Goal: Task Accomplishment & Management: Manage account settings

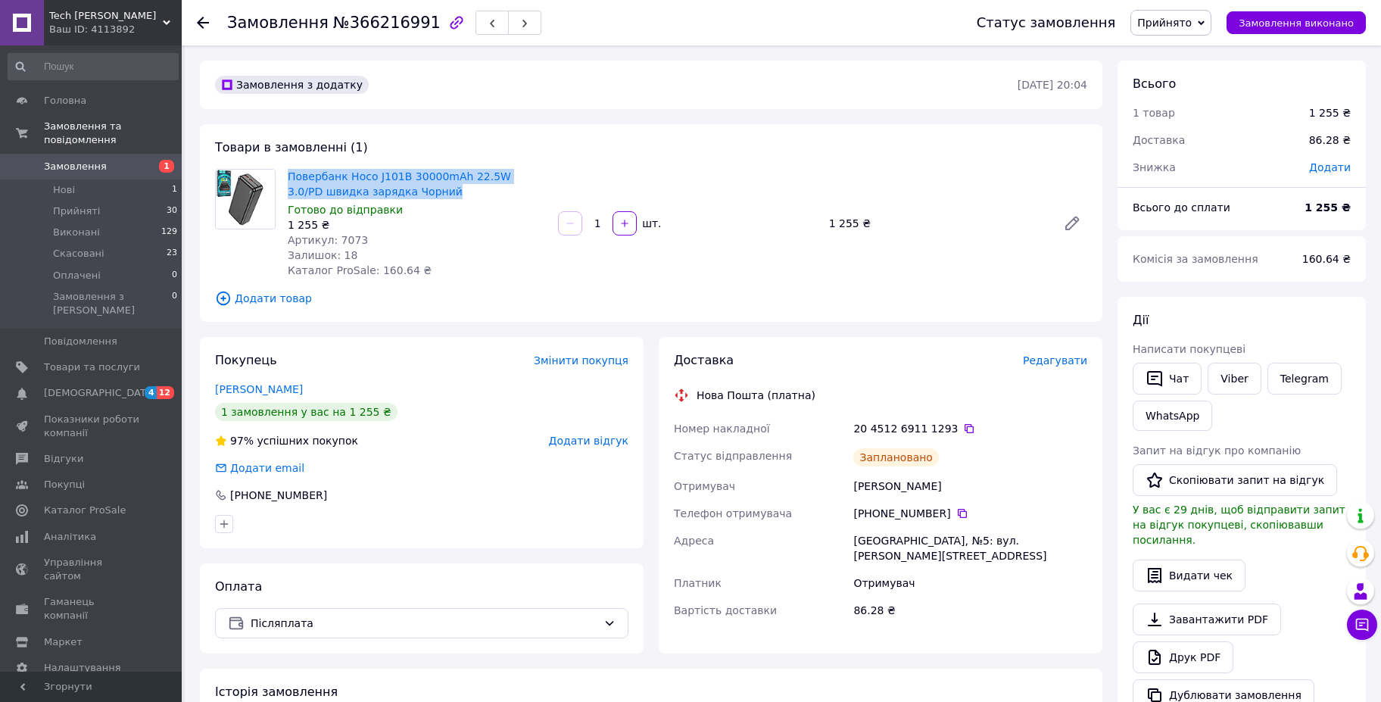
drag, startPoint x: 367, startPoint y: 189, endPoint x: 285, endPoint y: 172, distance: 82.7
click at [285, 172] on div "Повербанк Hoco J101B 30000mAh 22.5W 3.0/PD швидка зарядка Чорний Готово до відп…" at bounding box center [417, 223] width 270 height 115
copy link "Повербанк Hoco J101B 30000mAh 22.5W 3.0/PD швидка зарядка Чорний"
click at [344, 236] on span "Артикул: 7073" at bounding box center [328, 240] width 80 height 12
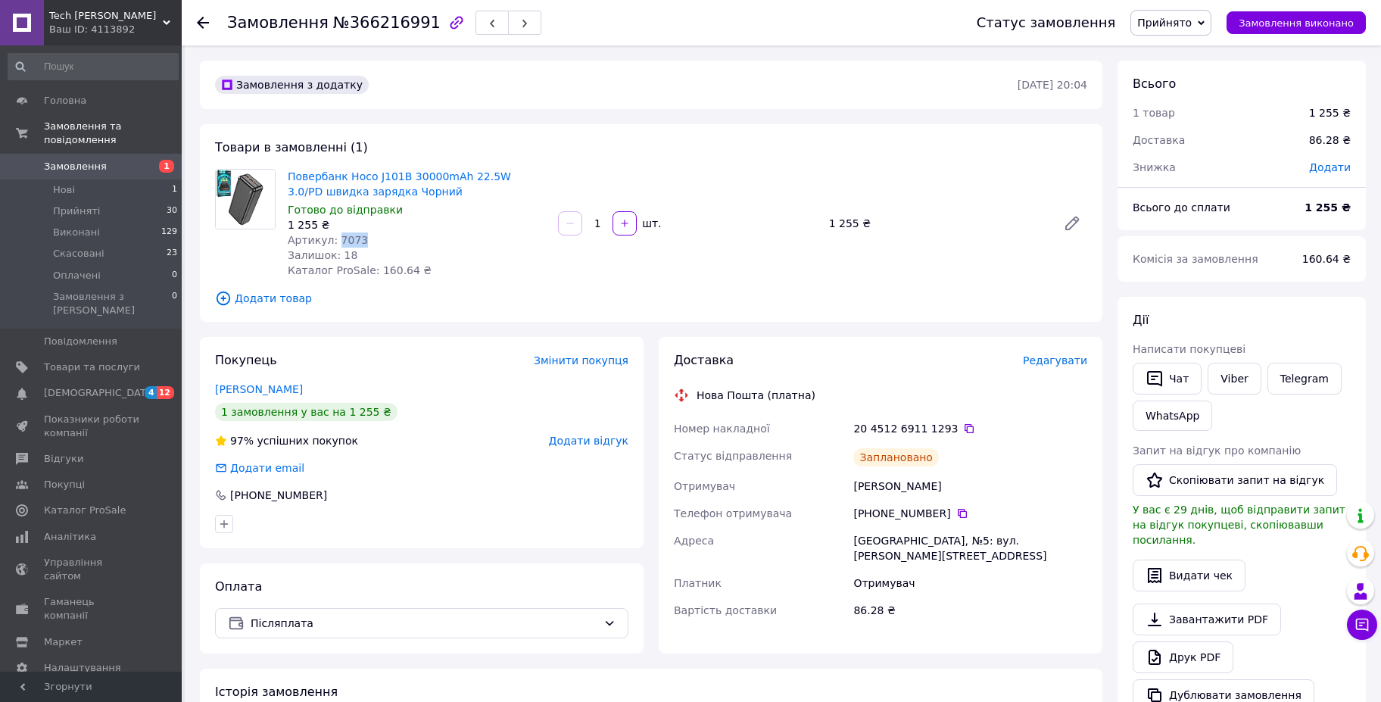
copy span "7073"
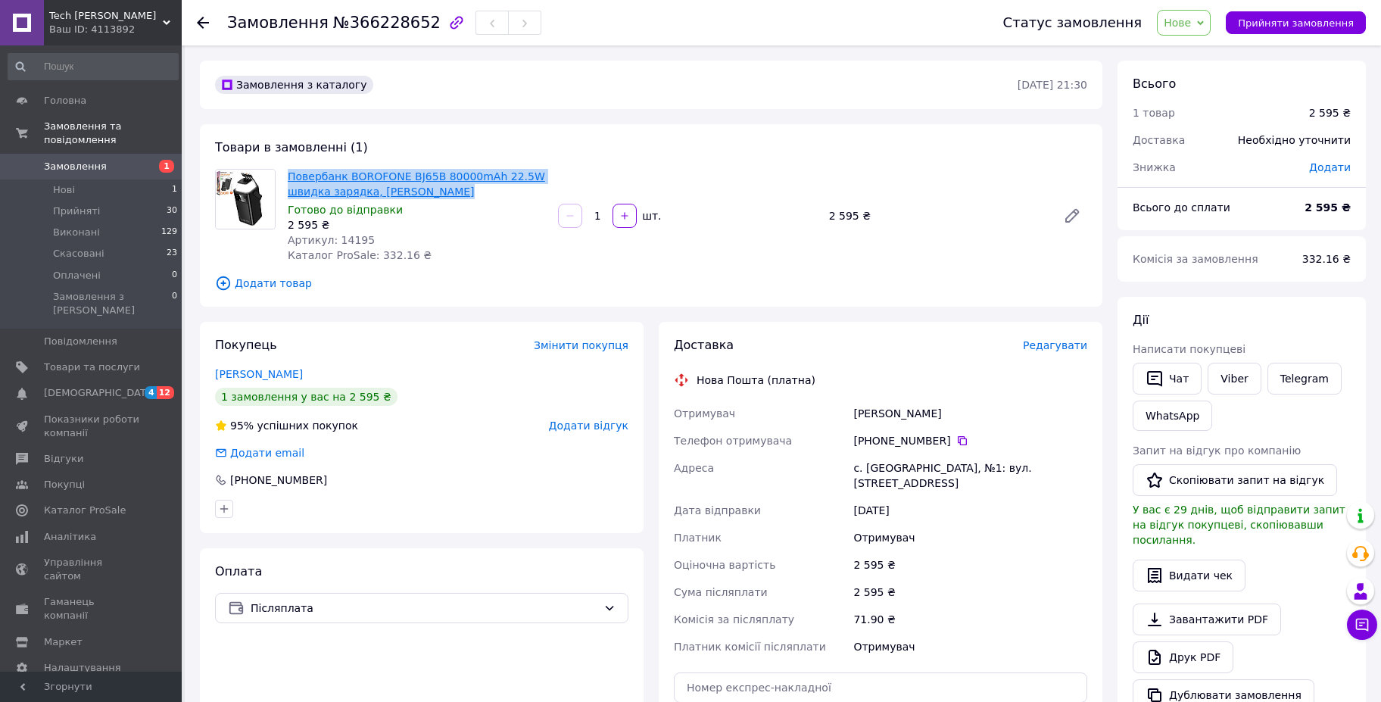
drag, startPoint x: 401, startPoint y: 186, endPoint x: 289, endPoint y: 171, distance: 113.7
click at [289, 171] on span "Повербанк BOROFONE BJ65B 80000mAh 22.5W швидка зарядка, ліхтар Чорний" at bounding box center [417, 184] width 258 height 30
copy link "Повербанк BOROFONE BJ65B 80000mAh 22.5W швидка зарядка, ліхтар Чорний"
click at [341, 235] on span "Артикул: 14195" at bounding box center [331, 240] width 87 height 12
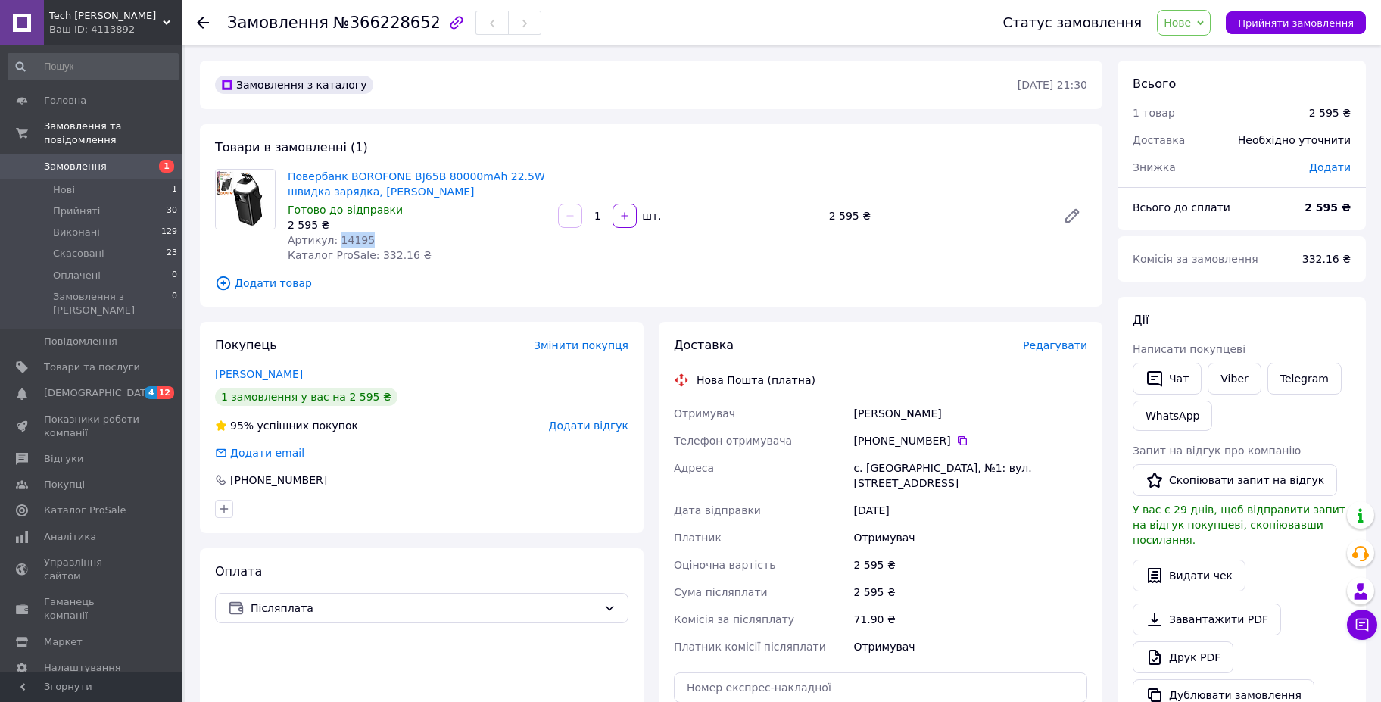
copy span "14195"
click at [656, 77] on div "Замовлення з каталогу" at bounding box center [615, 85] width 806 height 24
drag, startPoint x: 825, startPoint y: 214, endPoint x: 870, endPoint y: 214, distance: 44.7
click at [870, 214] on div "2 595 ₴" at bounding box center [937, 215] width 228 height 21
click at [905, 214] on div "2 595 ₴" at bounding box center [937, 215] width 228 height 21
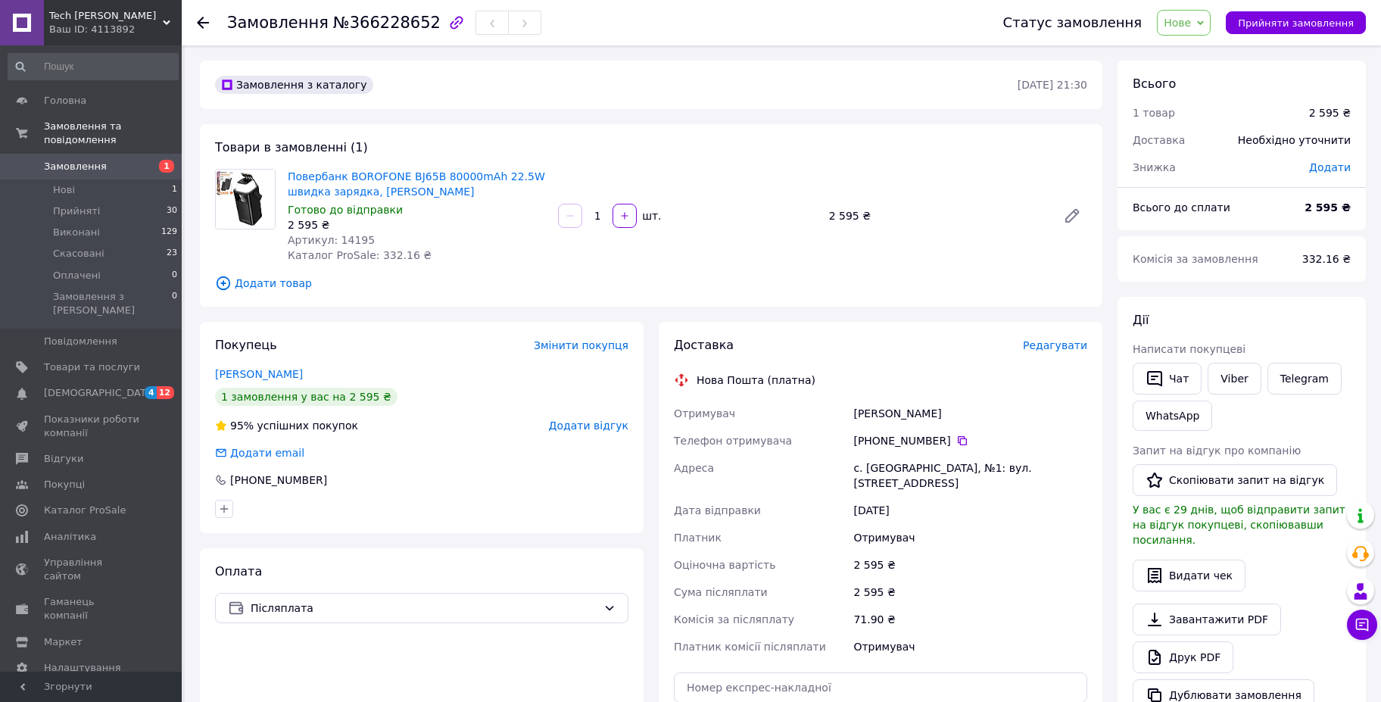
click at [744, 135] on div "Товари в замовленні (1) Повербанк BOROFONE BJ65B 80000mAh 22.5W швидка зарядка,…" at bounding box center [651, 215] width 903 height 182
drag, startPoint x: 856, startPoint y: 406, endPoint x: 957, endPoint y: 407, distance: 101.5
click at [957, 407] on div "Шиян Сергій" at bounding box center [970, 413] width 240 height 27
click at [975, 400] on div "Шиян Сергій" at bounding box center [970, 413] width 240 height 27
click at [858, 136] on div "Товари в замовленні (1) Повербанк BOROFONE BJ65B 80000mAh 22.5W швидка зарядка,…" at bounding box center [651, 215] width 903 height 182
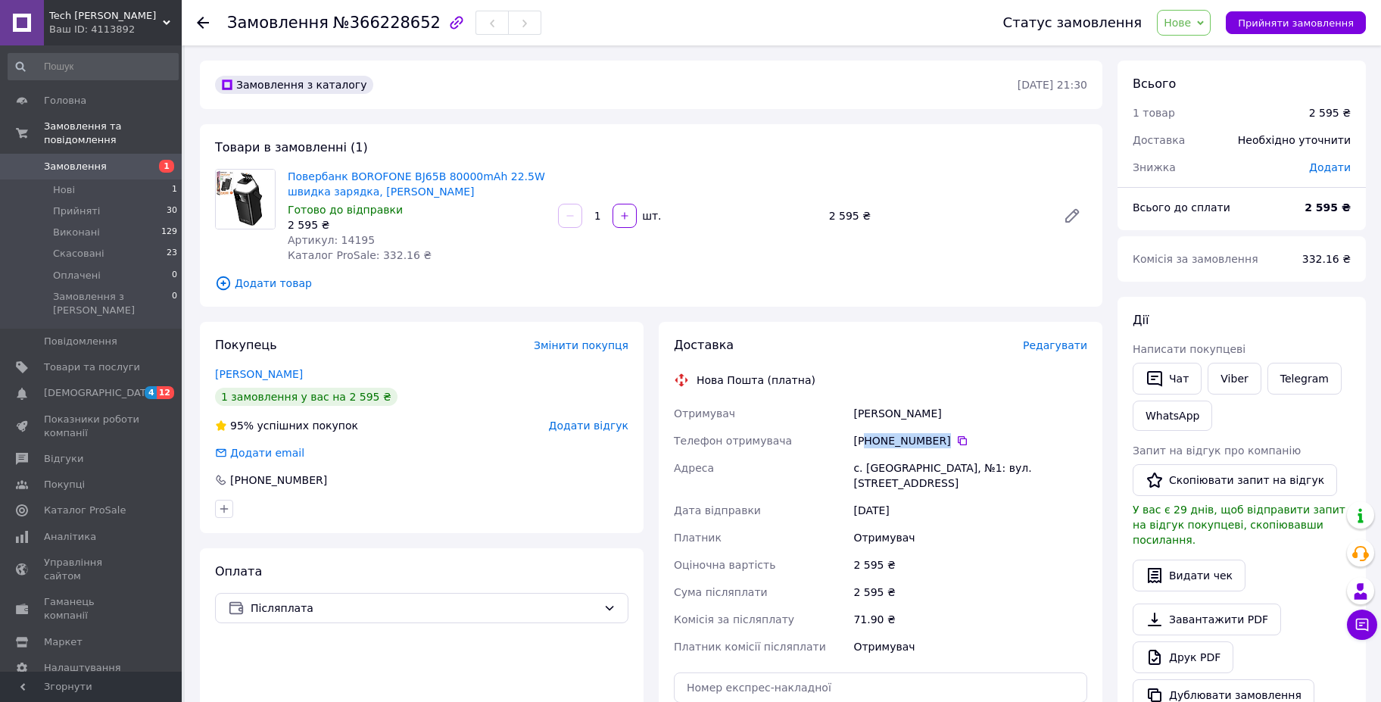
drag, startPoint x: 922, startPoint y: 430, endPoint x: 864, endPoint y: 428, distance: 57.6
click at [864, 433] on div "[PHONE_NUMBER]" at bounding box center [970, 440] width 234 height 15
click at [893, 357] on div "Доставка Редагувати Нова Пошта (платна) Отримувач Шиян Сергій Телефон отримувач…" at bounding box center [880, 571] width 413 height 469
click at [842, 355] on div "Доставка Редагувати Нова Пошта (платна) Отримувач Шиян Сергій Телефон отримувач…" at bounding box center [880, 571] width 413 height 469
click at [669, 170] on div "Повербанк BOROFONE BJ65B 80000mAh 22.5W швидка зарядка, ліхтар Чорний Готово до…" at bounding box center [688, 216] width 812 height 100
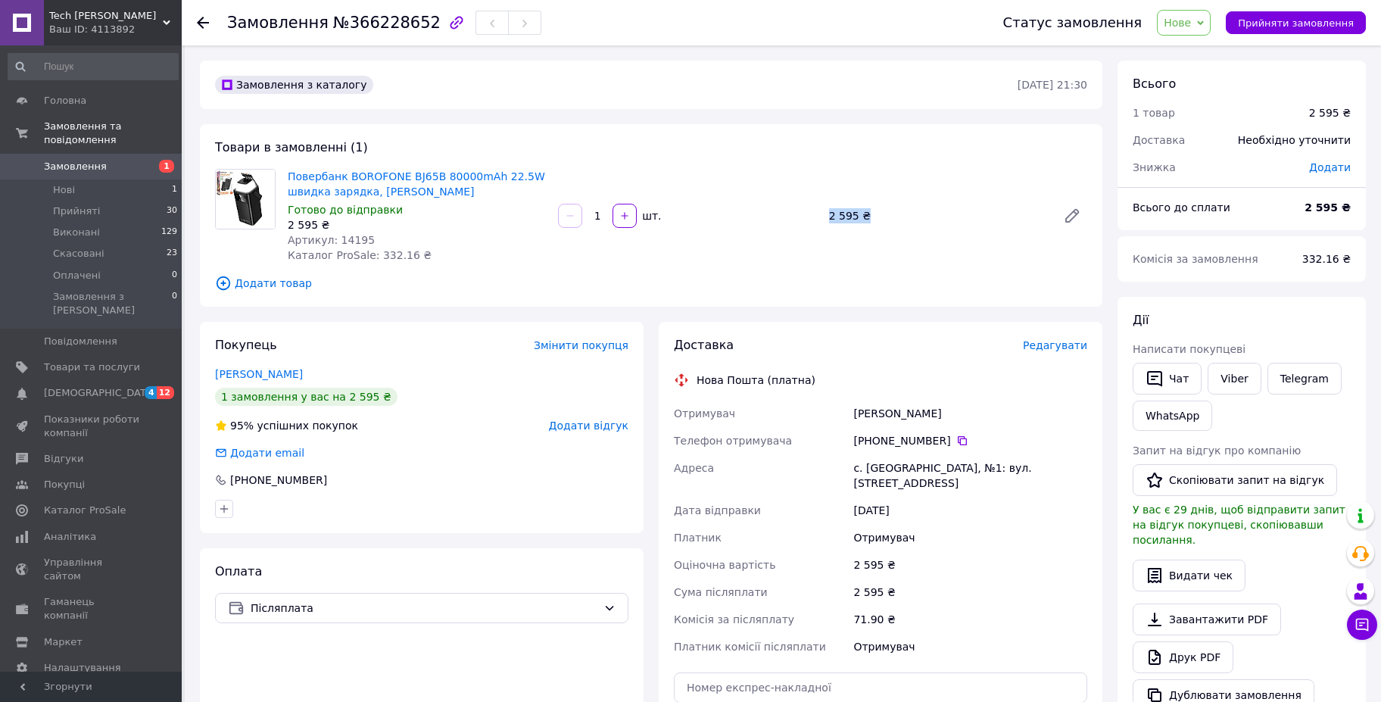
drag, startPoint x: 827, startPoint y: 210, endPoint x: 865, endPoint y: 212, distance: 37.9
click at [865, 212] on div "2 595 ₴" at bounding box center [937, 215] width 228 height 21
click at [906, 211] on div "2 595 ₴" at bounding box center [937, 215] width 228 height 21
click at [607, 138] on div "Товари в замовленні (1) Повербанк BOROFONE BJ65B 80000mAh 22.5W швидка зарядка,…" at bounding box center [651, 215] width 903 height 182
click at [739, 159] on div "Товари в замовленні (1) Повербанк BOROFONE BJ65B 80000mAh 22.5W швидка зарядка,…" at bounding box center [651, 215] width 903 height 182
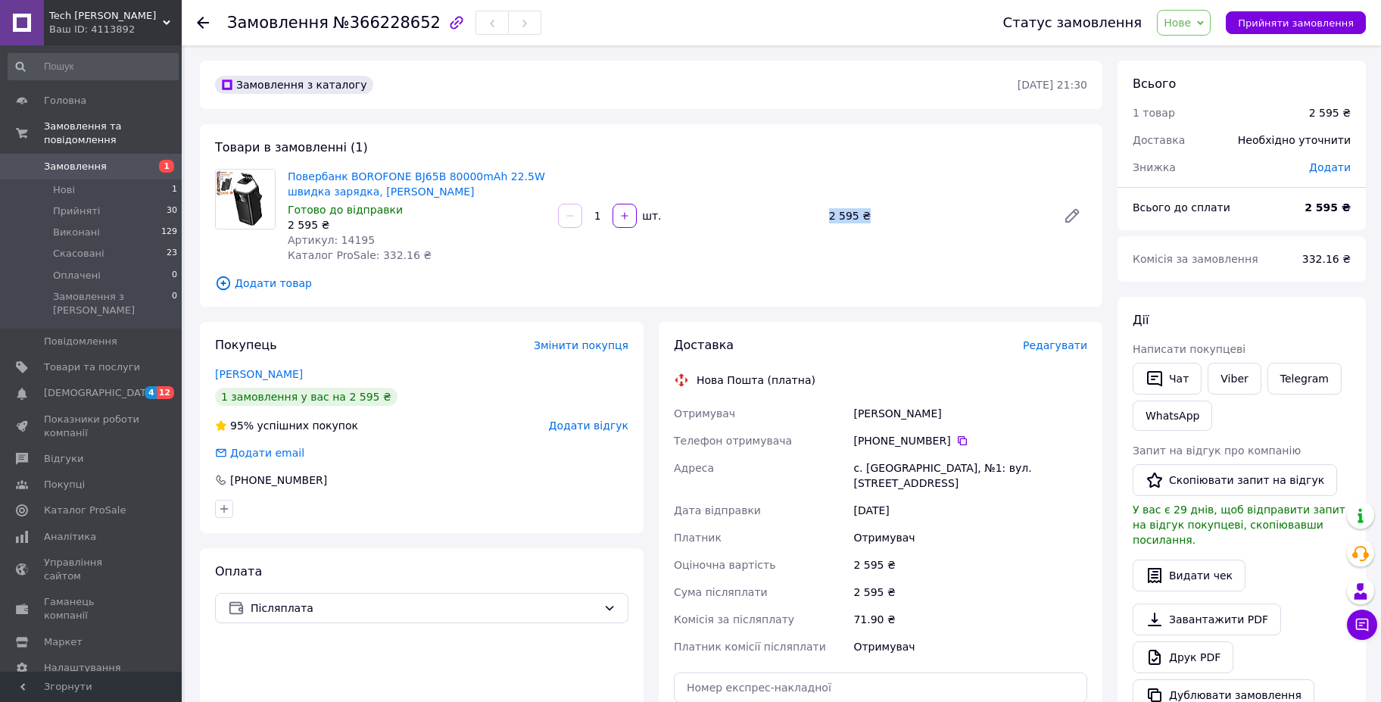
drag, startPoint x: 826, startPoint y: 211, endPoint x: 944, endPoint y: 209, distance: 117.4
click at [872, 210] on div "2 595 ₴" at bounding box center [937, 215] width 228 height 21
click at [944, 209] on div "2 595 ₴" at bounding box center [937, 215] width 228 height 21
drag, startPoint x: 866, startPoint y: 214, endPoint x: 828, endPoint y: 214, distance: 37.9
click at [828, 214] on div "2 595 ₴" at bounding box center [937, 215] width 228 height 21
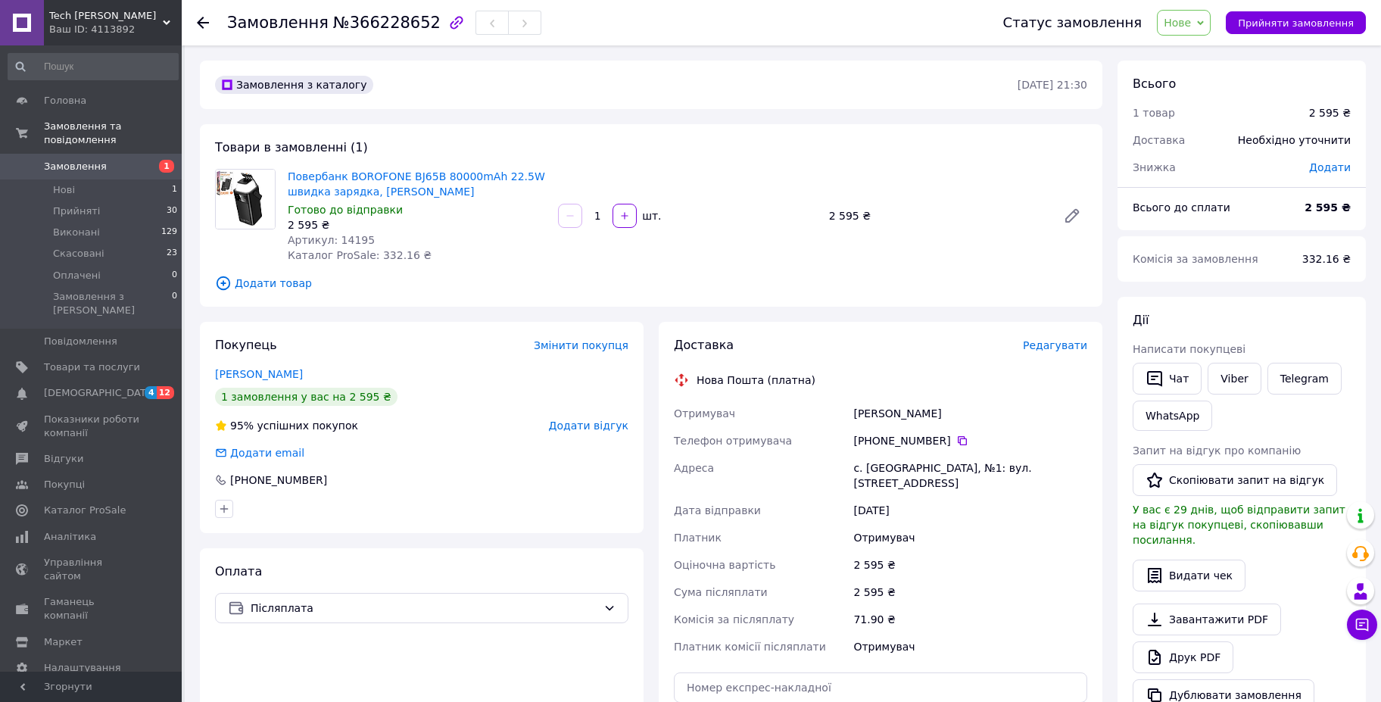
click at [824, 194] on div "Повербанк BOROFONE BJ65B 80000mAh 22.5W швидка зарядка, ліхтар Чорний Готово до…" at bounding box center [688, 216] width 812 height 100
click at [774, 170] on div "Повербанк BOROFONE BJ65B 80000mAh 22.5W швидка зарядка, ліхтар Чорний Готово до…" at bounding box center [688, 216] width 812 height 100
click at [749, 206] on div "1   шт." at bounding box center [687, 216] width 261 height 24
click at [588, 139] on div "Товари в замовленні (1) Повербанк BOROFONE BJ65B 80000mAh 22.5W швидка зарядка,…" at bounding box center [651, 215] width 903 height 182
click at [785, 238] on div "Повербанк BOROFONE BJ65B 80000mAh 22.5W швидка зарядка, ліхтар Чорний Готово до…" at bounding box center [688, 216] width 812 height 100
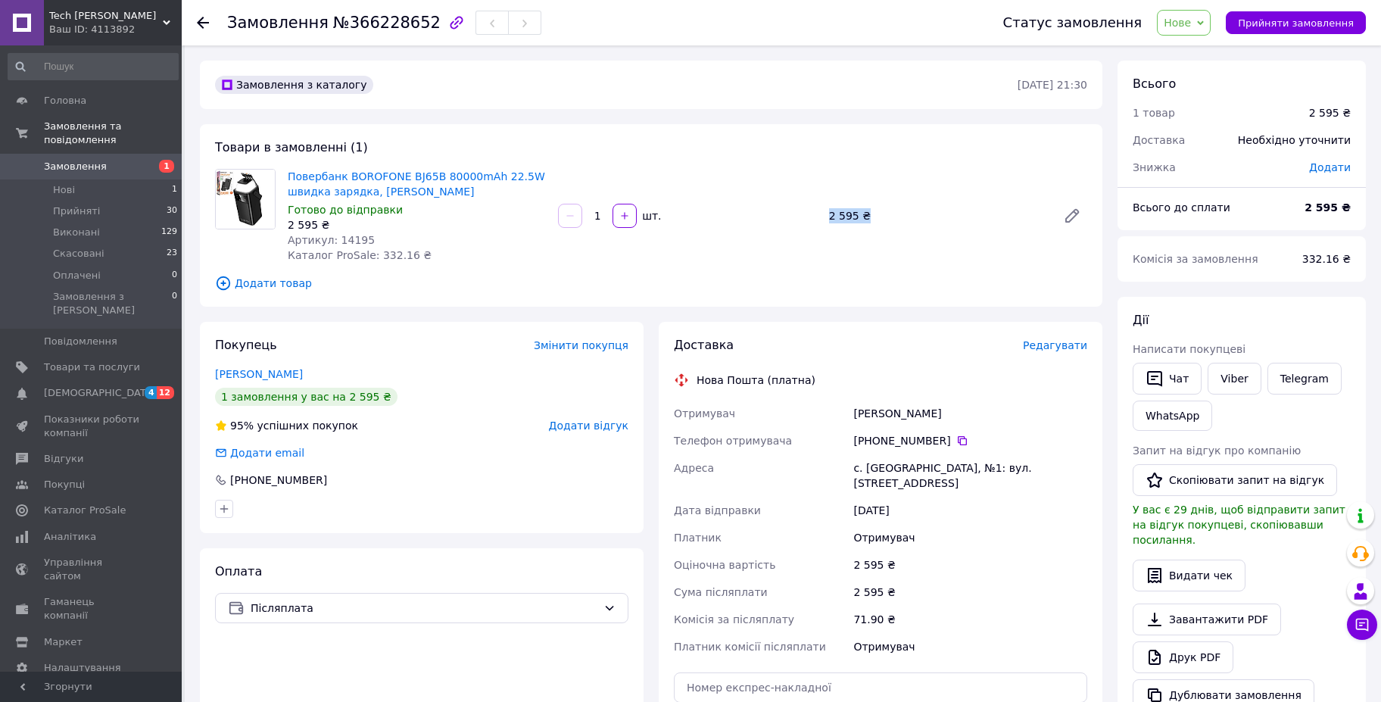
drag, startPoint x: 831, startPoint y: 212, endPoint x: 880, endPoint y: 212, distance: 49.2
click at [880, 212] on div "2 595 ₴" at bounding box center [937, 215] width 228 height 21
click at [931, 212] on div "2 595 ₴" at bounding box center [937, 215] width 228 height 21
drag, startPoint x: 865, startPoint y: 215, endPoint x: 834, endPoint y: 213, distance: 30.4
click at [834, 213] on div "2 595 ₴" at bounding box center [937, 215] width 228 height 21
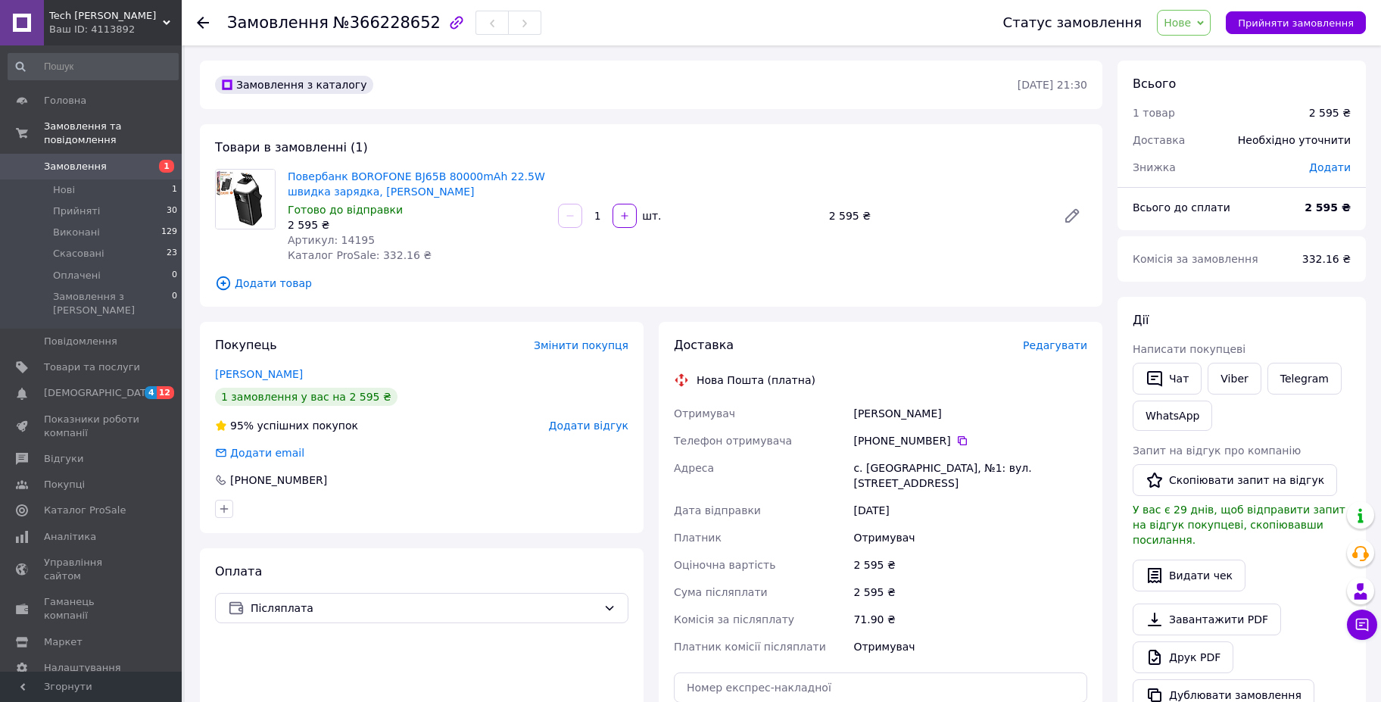
click at [822, 176] on div "Повербанк BOROFONE BJ65B 80000mAh 22.5W швидка зарядка, ліхтар Чорний Готово до…" at bounding box center [688, 216] width 812 height 100
click at [859, 215] on div "2 595 ₴" at bounding box center [937, 215] width 228 height 21
drag, startPoint x: 866, startPoint y: 205, endPoint x: 808, endPoint y: 206, distance: 58.3
click at [808, 206] on div "Повербанк BOROFONE BJ65B 80000mAh 22.5W швидка зарядка, ліхтар Чорний Готово до…" at bounding box center [688, 216] width 812 height 100
click at [785, 144] on div "Товари в замовленні (1) Повербанк BOROFONE BJ65B 80000mAh 22.5W швидка зарядка,…" at bounding box center [651, 215] width 903 height 182
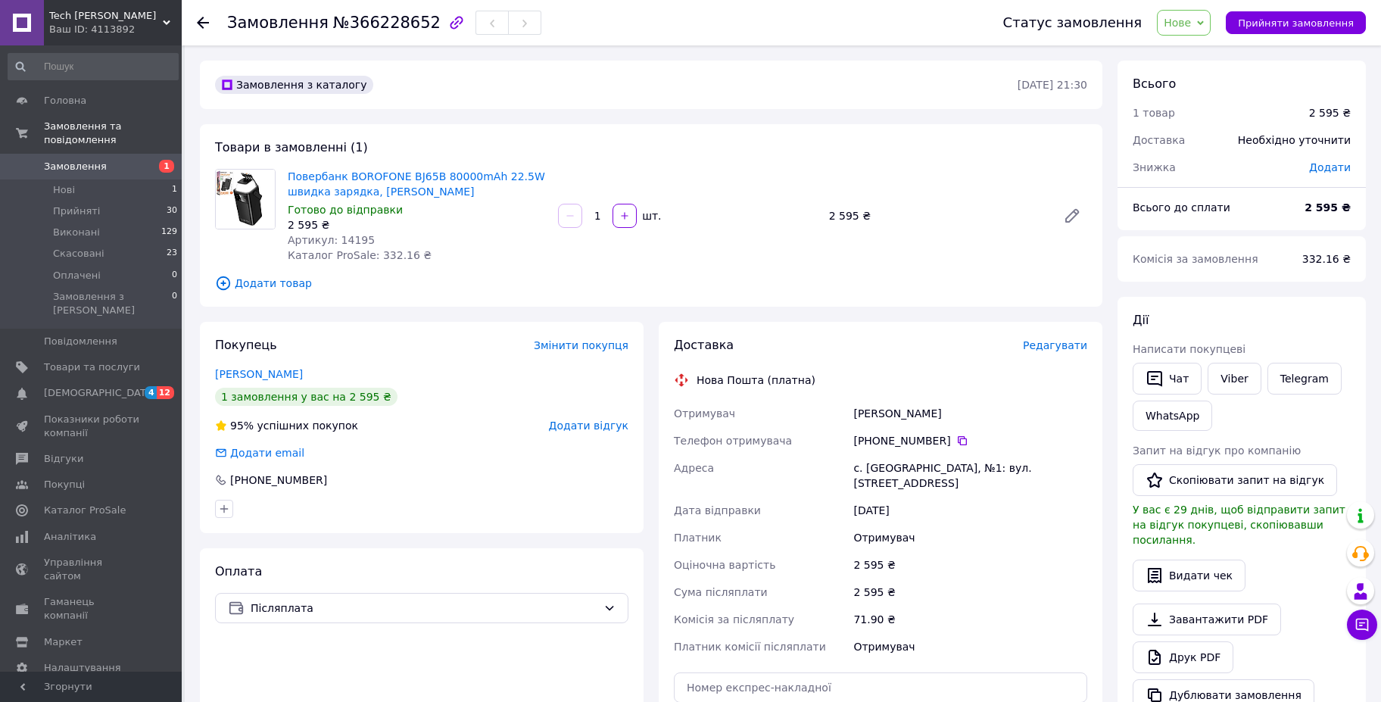
click at [819, 166] on div "Повербанк BOROFONE BJ65B 80000mAh 22.5W швидка зарядка, ліхтар Чорний Готово до…" at bounding box center [688, 216] width 812 height 100
click at [1358, 625] on icon at bounding box center [1362, 624] width 15 height 15
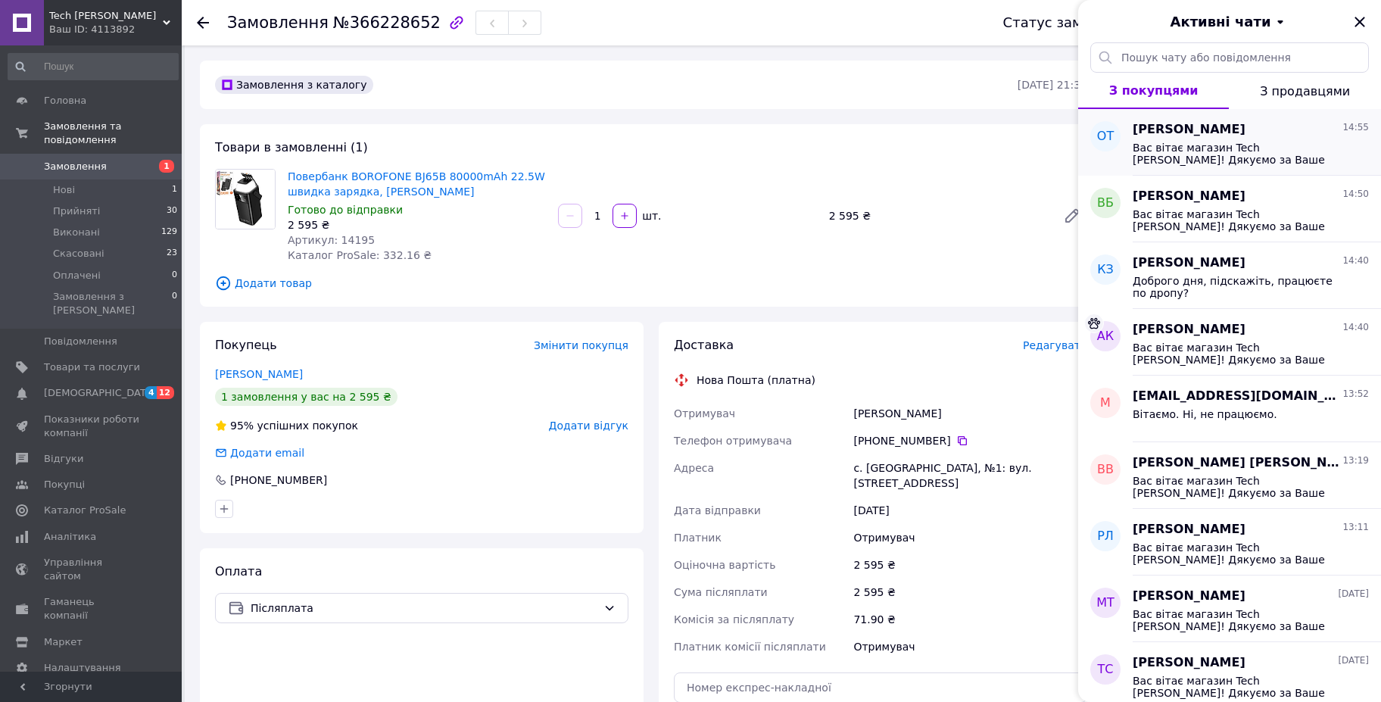
click at [1228, 139] on div "Вас вітає магазин Tech BESH! Дякуємо за Ваше замовлення в нашому магазині. Бере…" at bounding box center [1251, 152] width 236 height 27
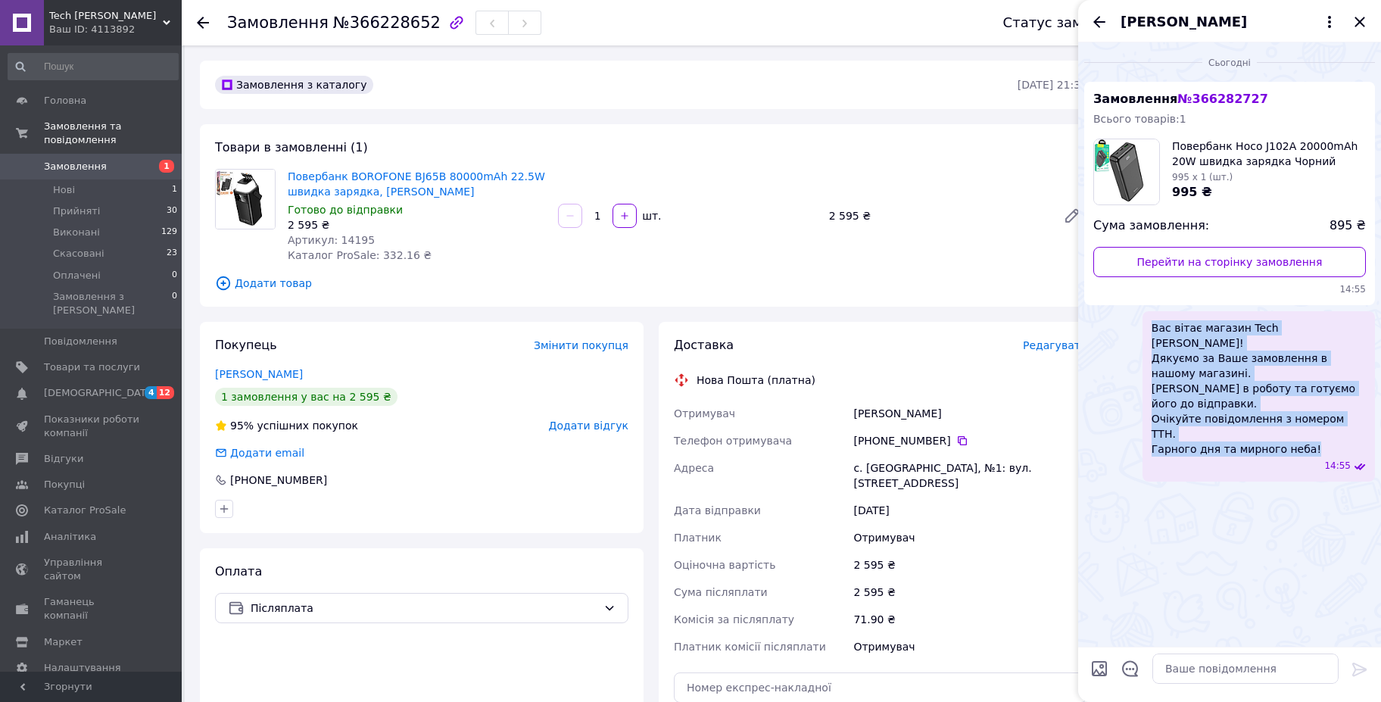
drag, startPoint x: 1301, startPoint y: 410, endPoint x: 1153, endPoint y: 314, distance: 176.4
click at [1153, 320] on span "Вас вітає магазин Tech BESH! Дякуємо за Ваше замовлення в нашому магазині. Бере…" at bounding box center [1259, 388] width 214 height 136
copy span "Вас вітає магазин Tech BESH! Дякуємо за Ваше замовлення в нашому магазині. Бере…"
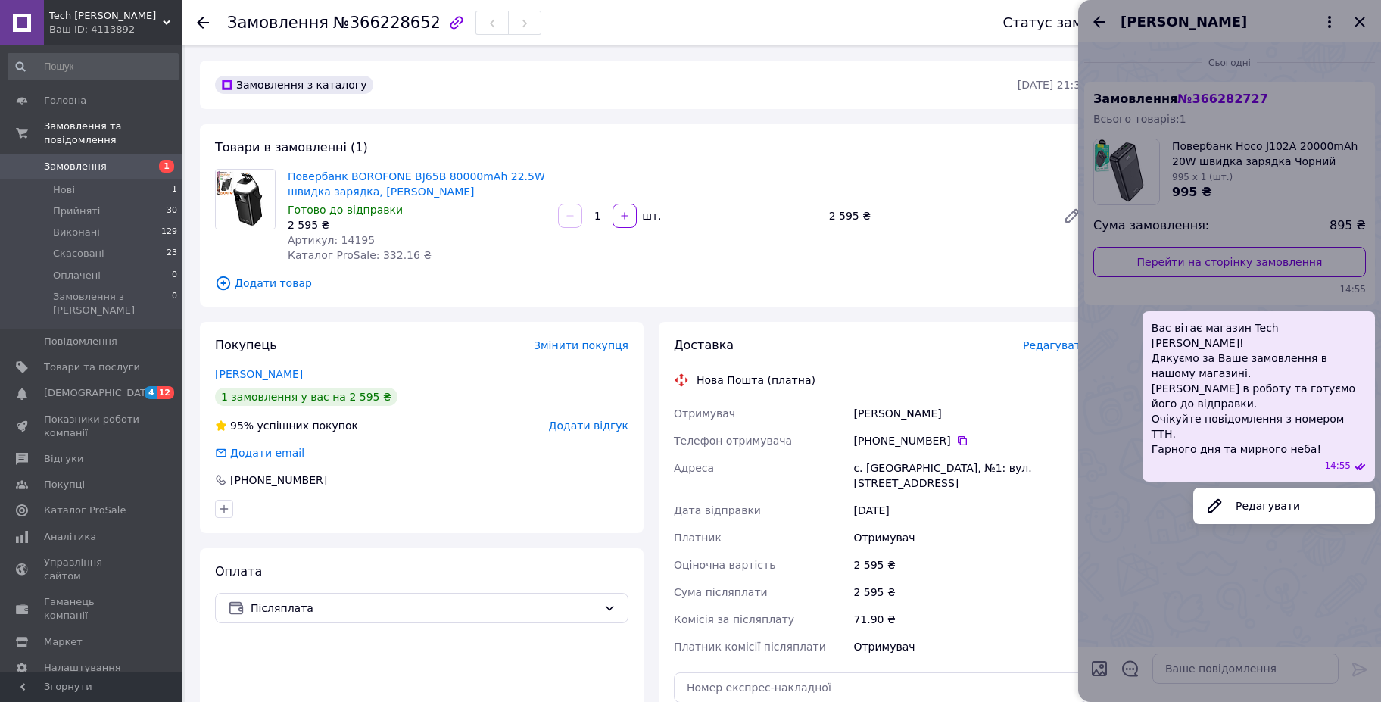
click at [1358, 17] on div at bounding box center [1229, 351] width 303 height 702
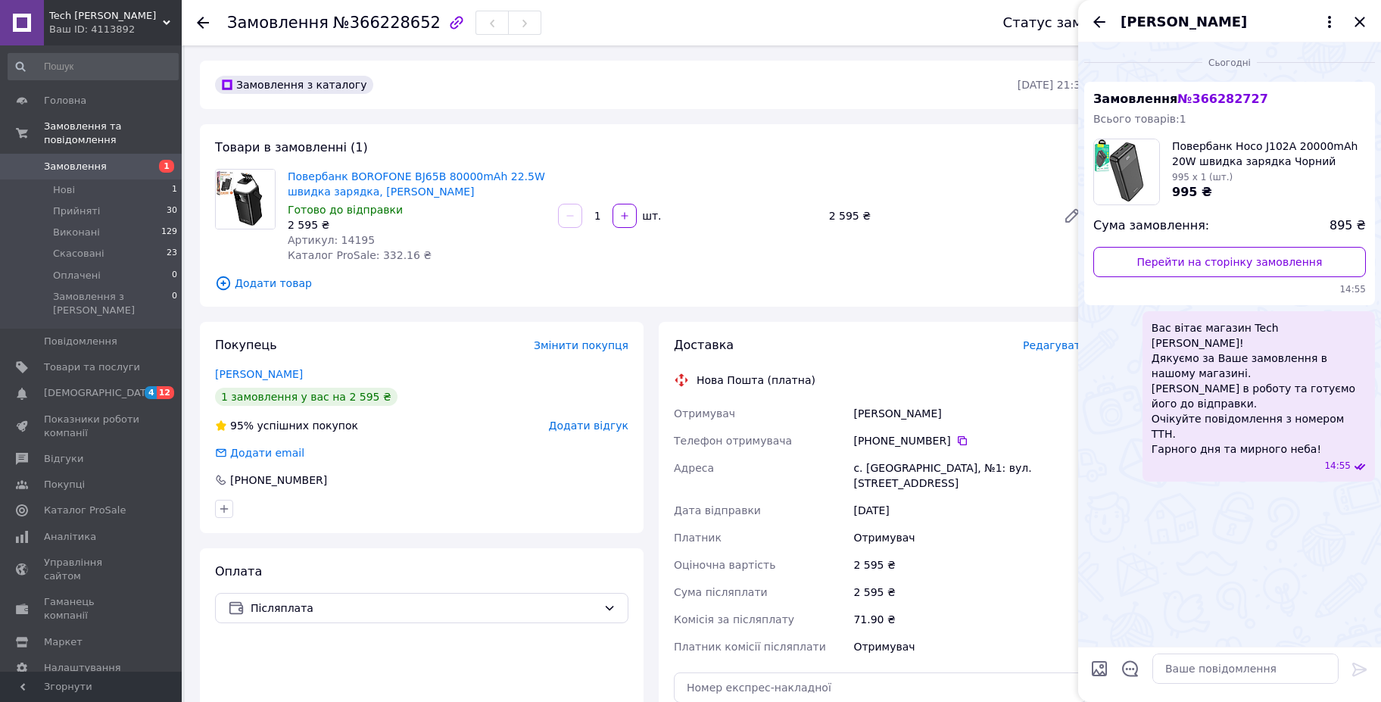
click at [1358, 17] on icon "Закрити" at bounding box center [1360, 22] width 18 height 18
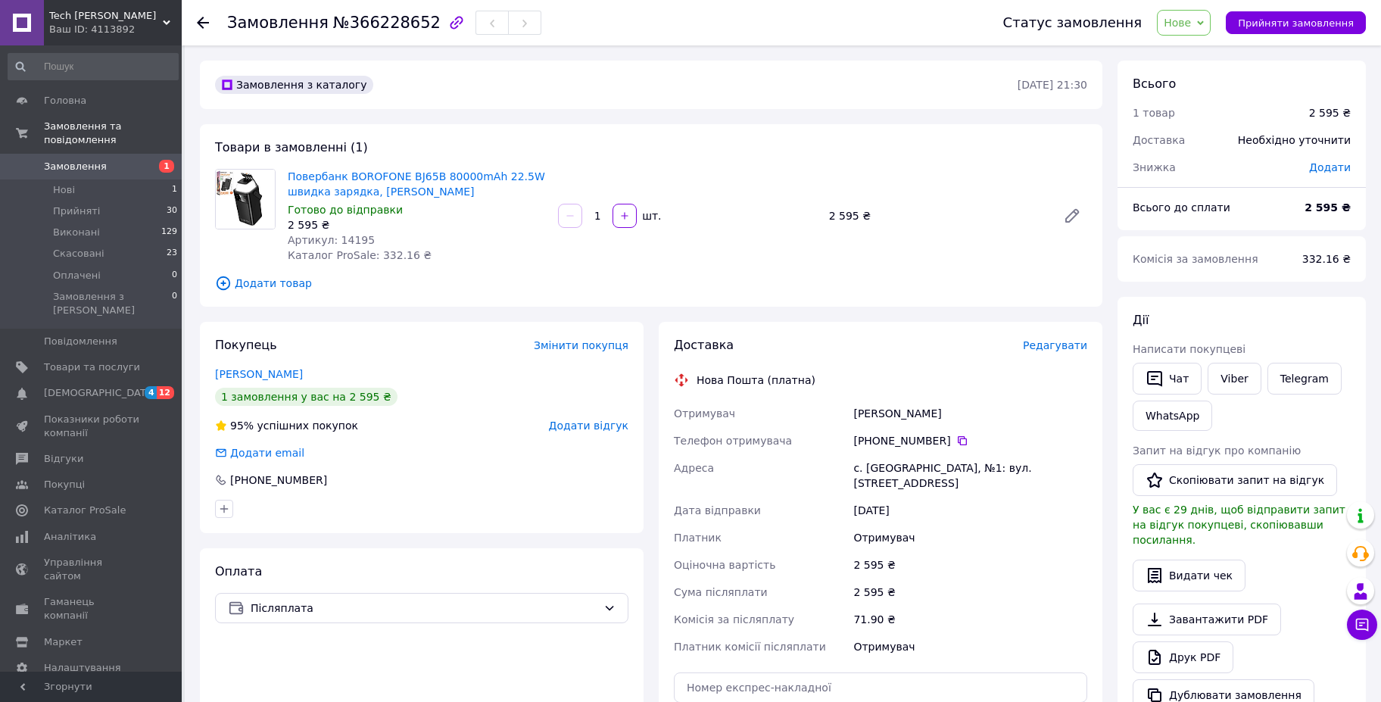
click at [1191, 26] on span "Нове" at bounding box center [1177, 23] width 27 height 12
click at [1196, 51] on li "Прийнято" at bounding box center [1193, 53] width 70 height 23
click at [1205, 360] on div "Viber" at bounding box center [1234, 379] width 59 height 38
click at [1155, 376] on icon "button" at bounding box center [1155, 379] width 18 height 18
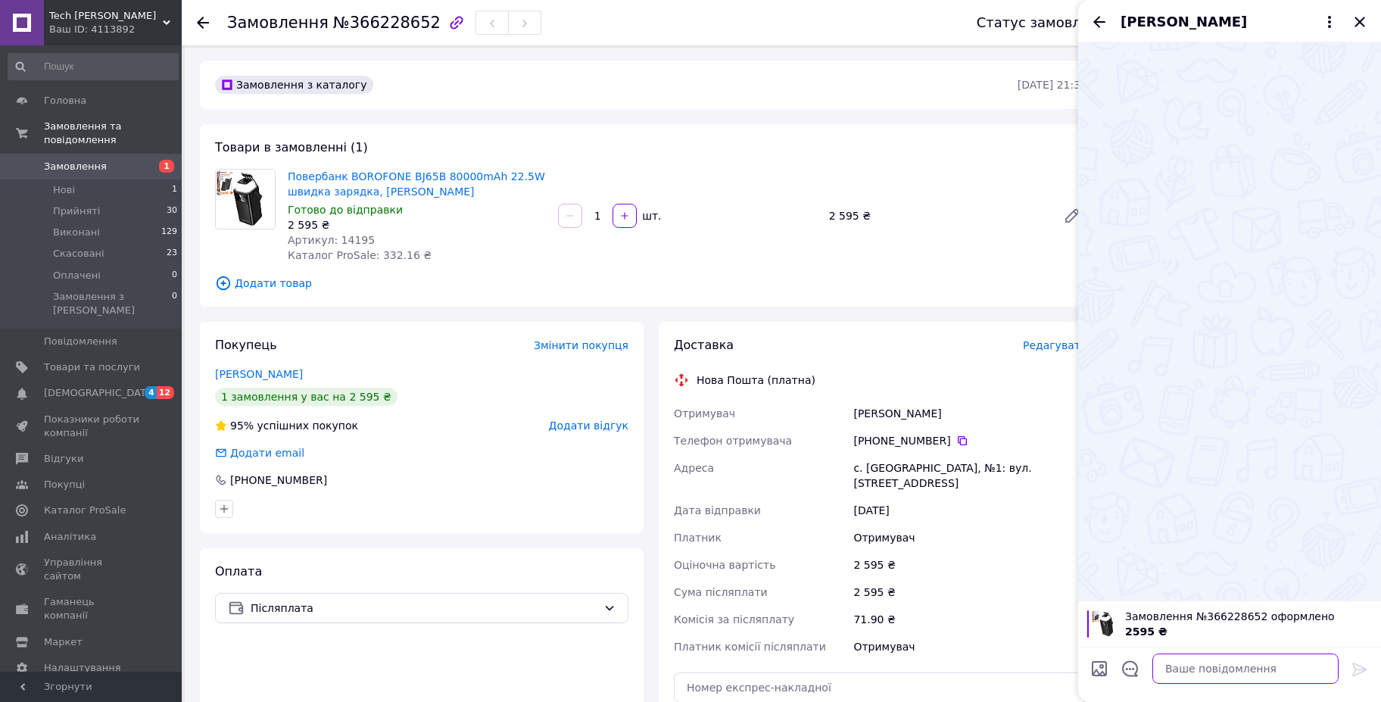
click at [1188, 672] on textarea at bounding box center [1246, 669] width 186 height 30
paste textarea "Вас вітає магазин Tech BESH! Дякуємо за Ваше замовлення в нашому магазині. Бере…"
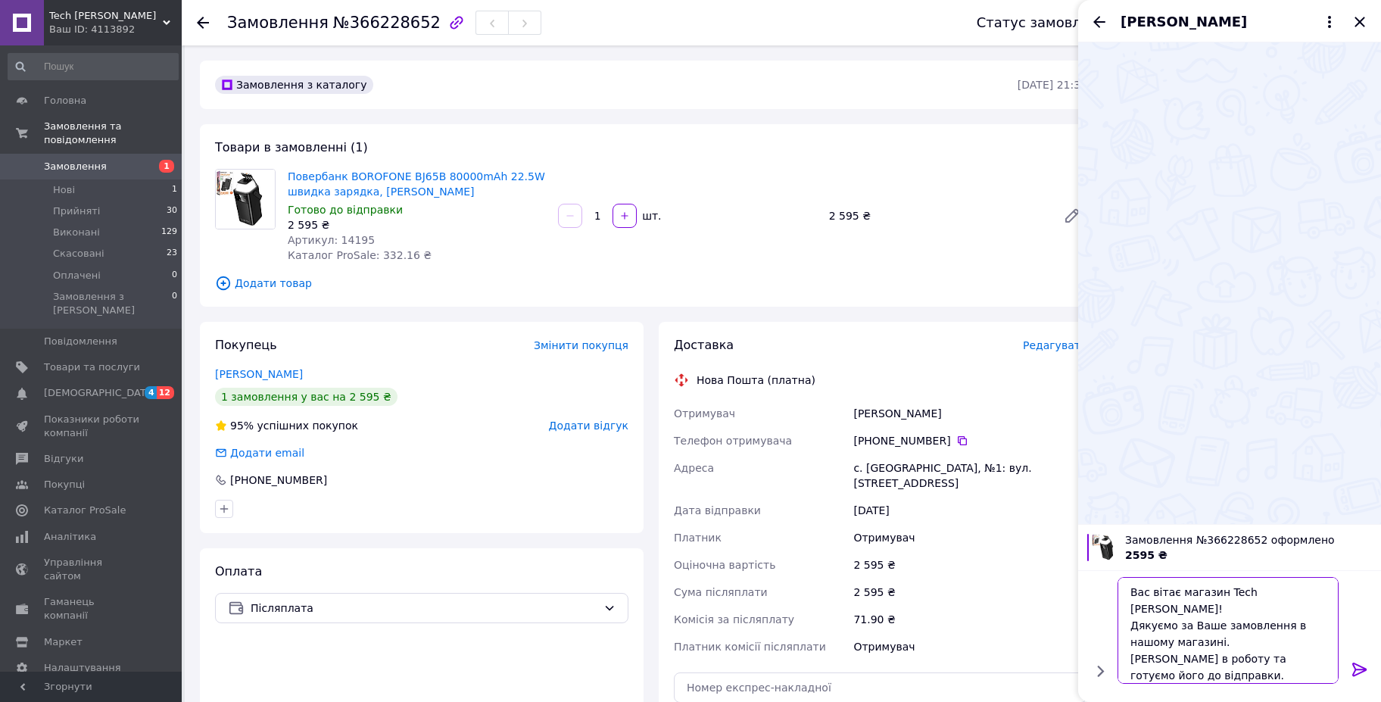
scroll to position [16, 0]
type textarea "Вас вітає магазин Tech BESH! Дякуємо за Ваше замовлення в нашому магазині. Бере…"
click at [1358, 669] on icon at bounding box center [1360, 669] width 18 height 18
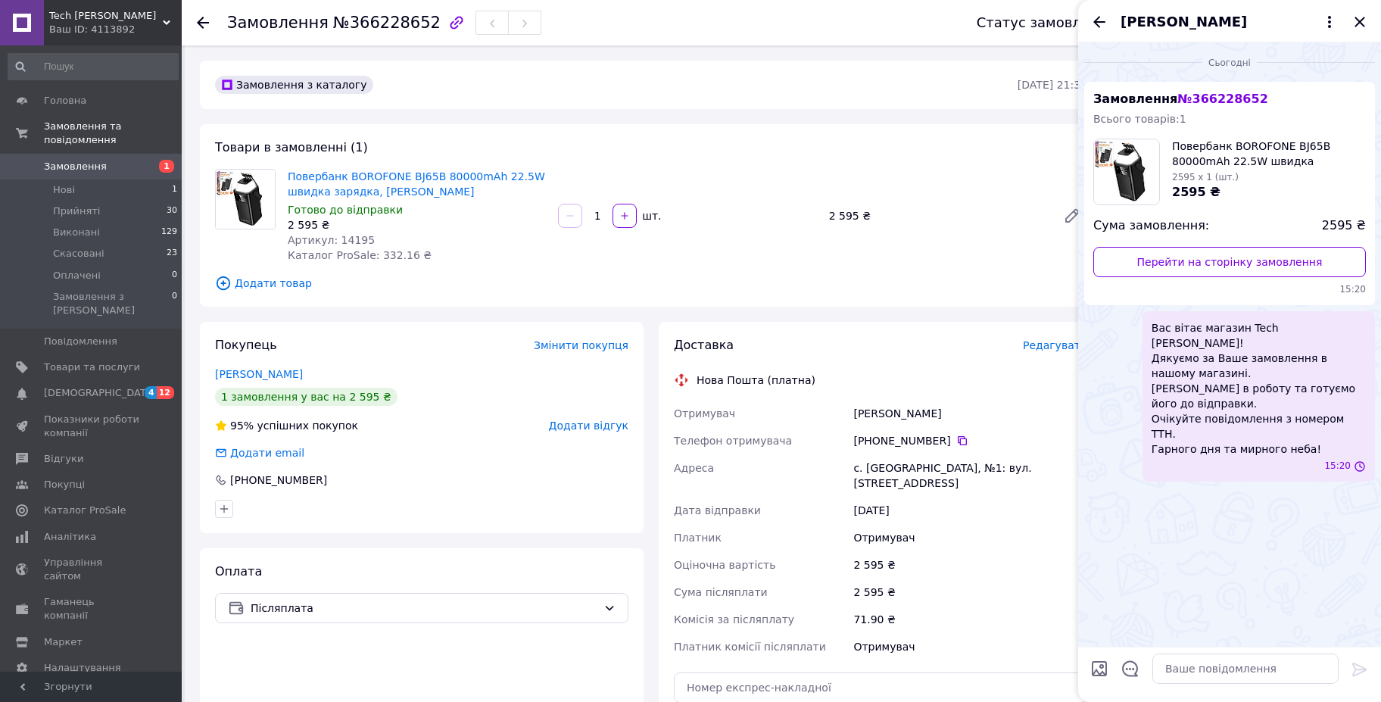
scroll to position [0, 0]
click at [1360, 19] on icon "Закрити" at bounding box center [1360, 22] width 18 height 18
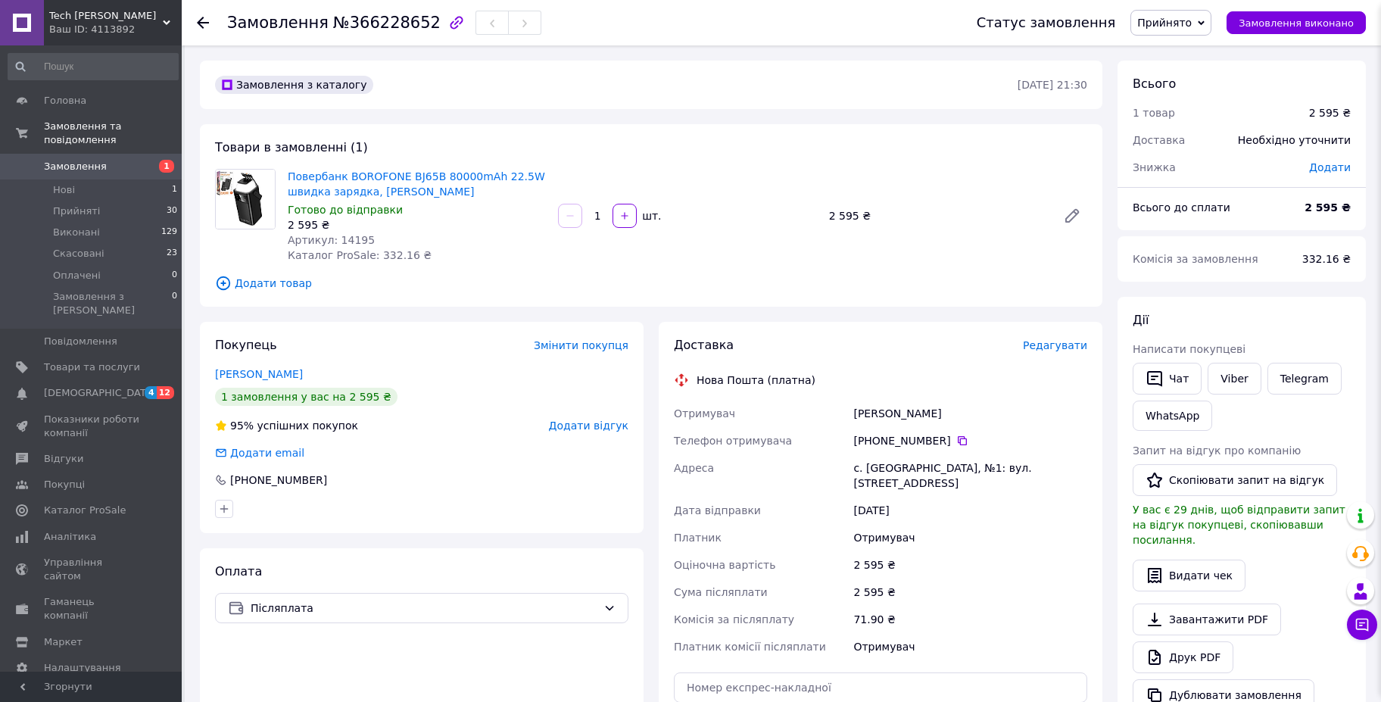
click at [912, 162] on div "Товари в замовленні (1) Повербанк BOROFONE BJ65B 80000mAh 22.5W швидка зарядка,…" at bounding box center [651, 215] width 903 height 182
drag, startPoint x: 285, startPoint y: 175, endPoint x: 500, endPoint y: 176, distance: 214.3
click at [500, 176] on div "Повербанк BOROFONE BJ65B 80000mAh 22.5W швидка зарядка, ліхтар Чорний Готово до…" at bounding box center [417, 216] width 270 height 100
copy link "Повербанк BOROFONE BJ65B 80000mAh 22.5W"
click at [956, 435] on icon at bounding box center [962, 441] width 12 height 12
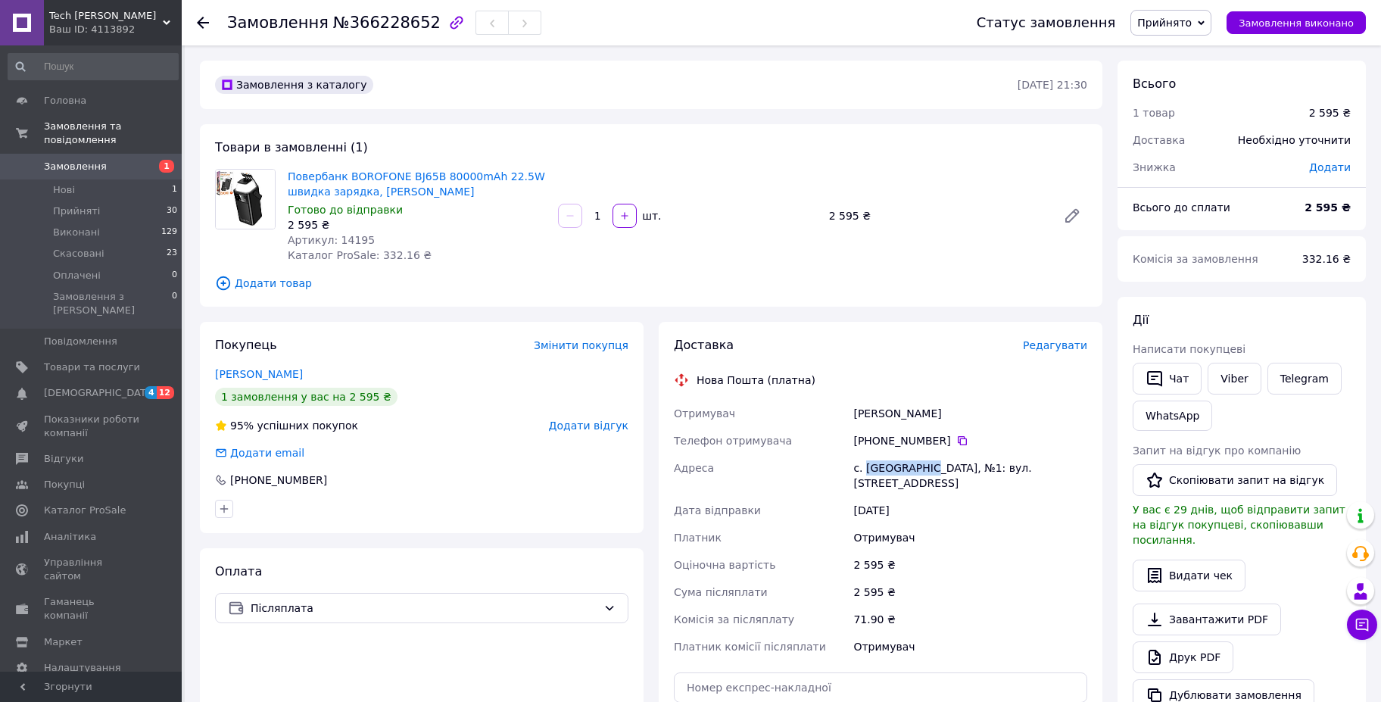
drag, startPoint x: 866, startPoint y: 457, endPoint x: 918, endPoint y: 464, distance: 52.7
click at [918, 464] on div "с. [GEOGRAPHIC_DATA], №1: вул. [STREET_ADDRESS]" at bounding box center [970, 475] width 240 height 42
copy div "Новий Биків"
drag, startPoint x: 888, startPoint y: 412, endPoint x: 853, endPoint y: 411, distance: 34.8
click at [853, 411] on div "Шиян Сергій" at bounding box center [970, 413] width 240 height 27
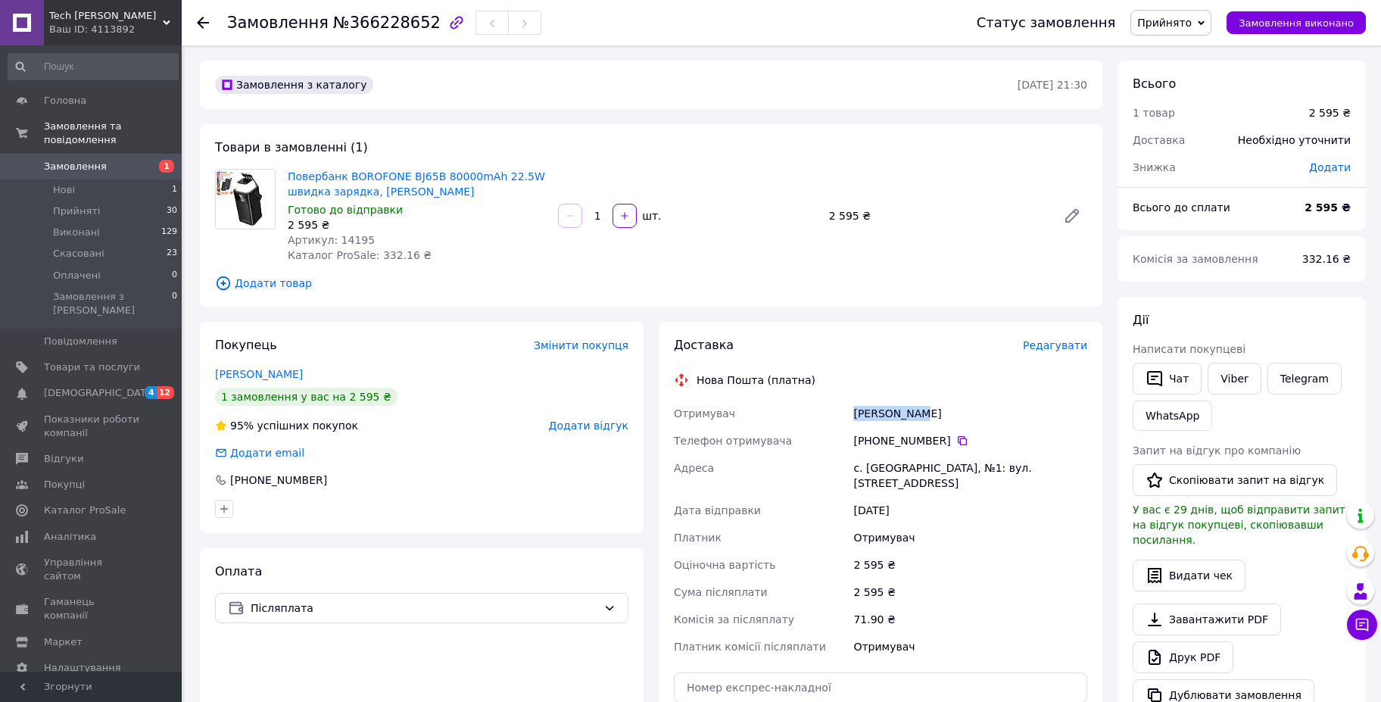
copy div "Шиян Сергій"
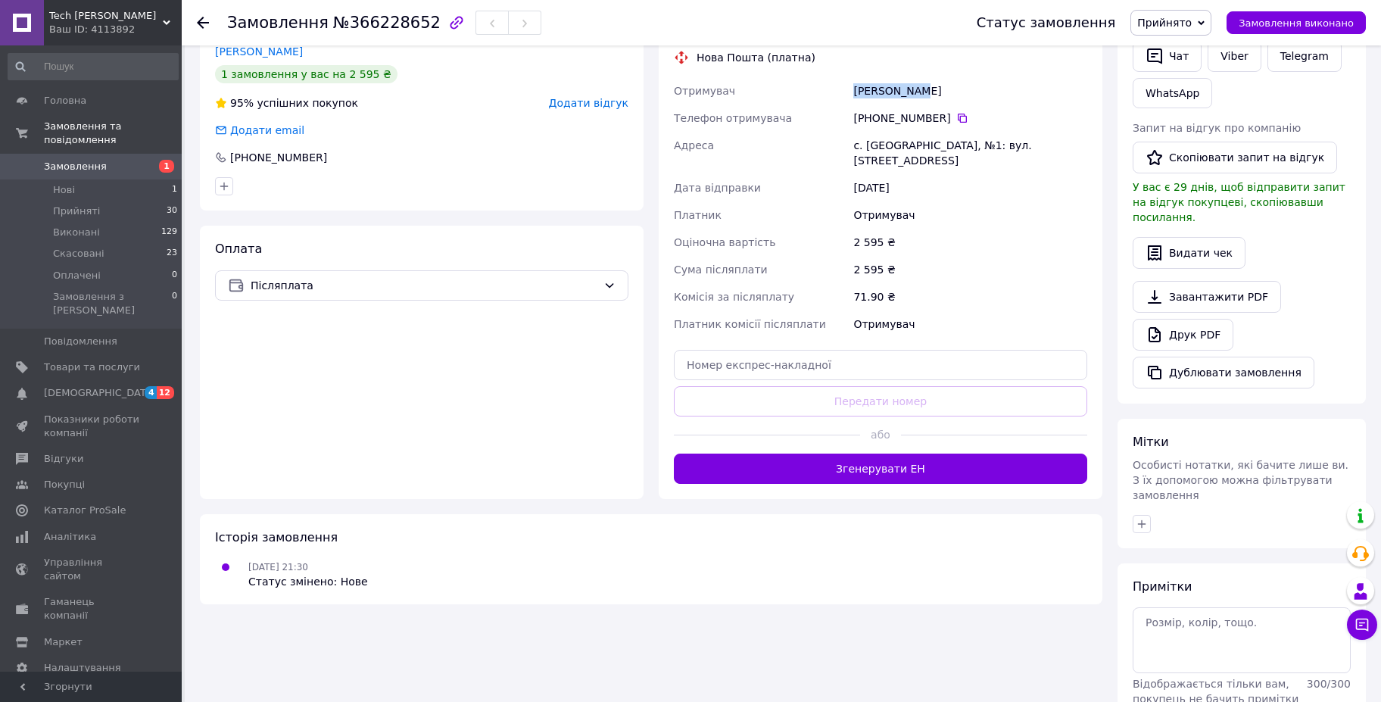
scroll to position [349, 0]
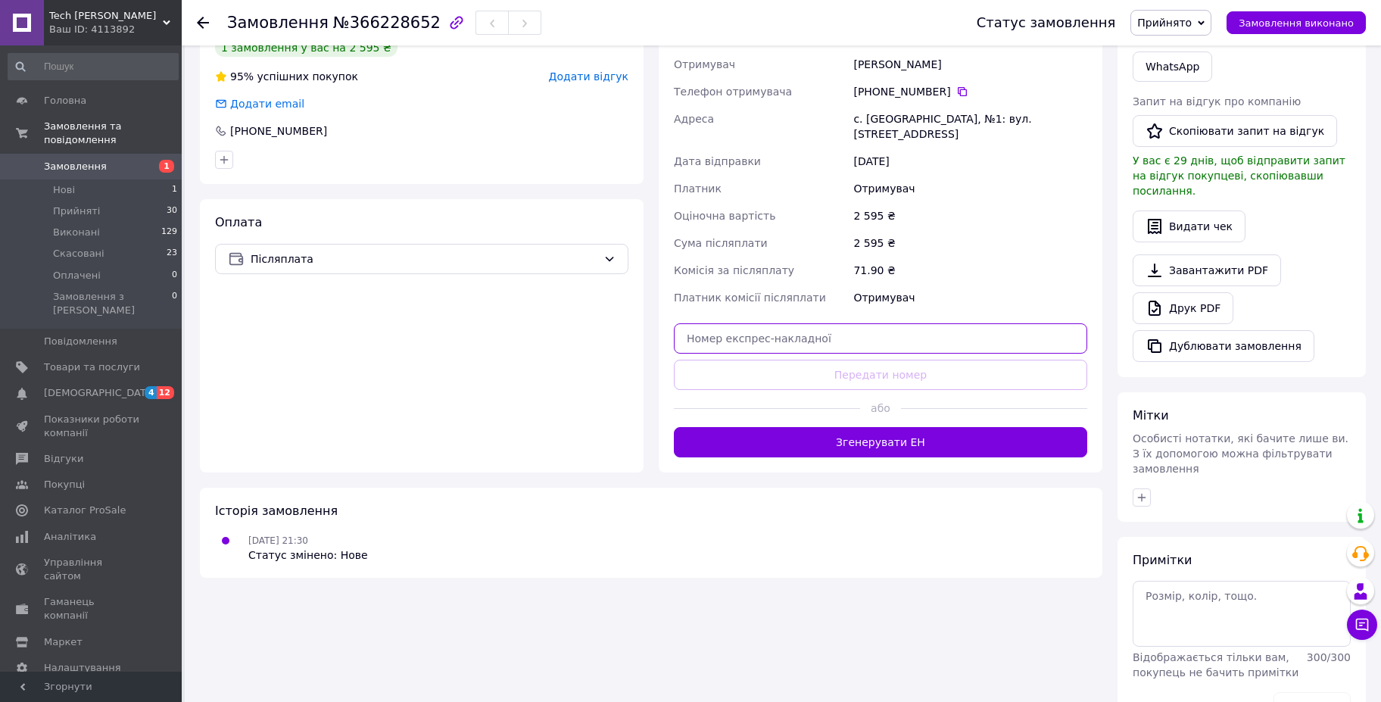
click at [709, 323] on input "text" at bounding box center [880, 338] width 413 height 30
paste input "20451269128653"
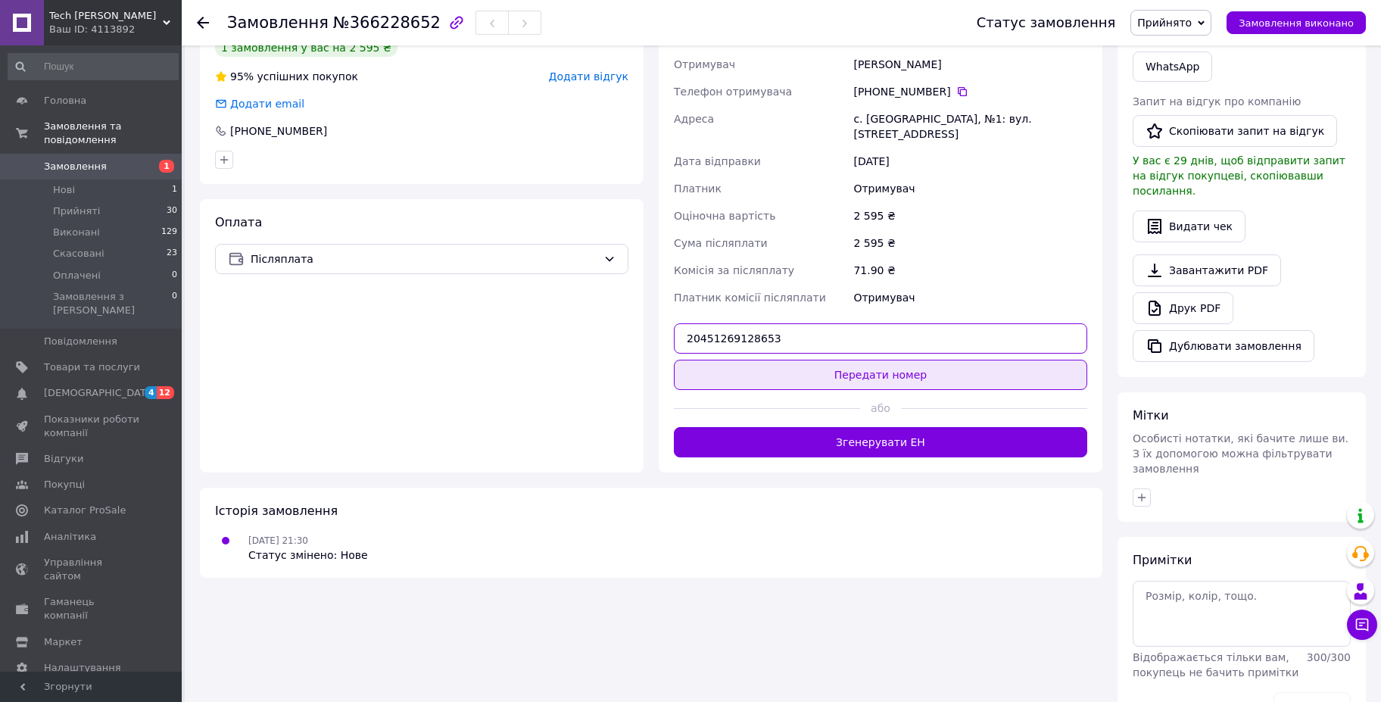
type input "20451269128653"
click at [878, 360] on button "Передати номер" at bounding box center [880, 375] width 413 height 30
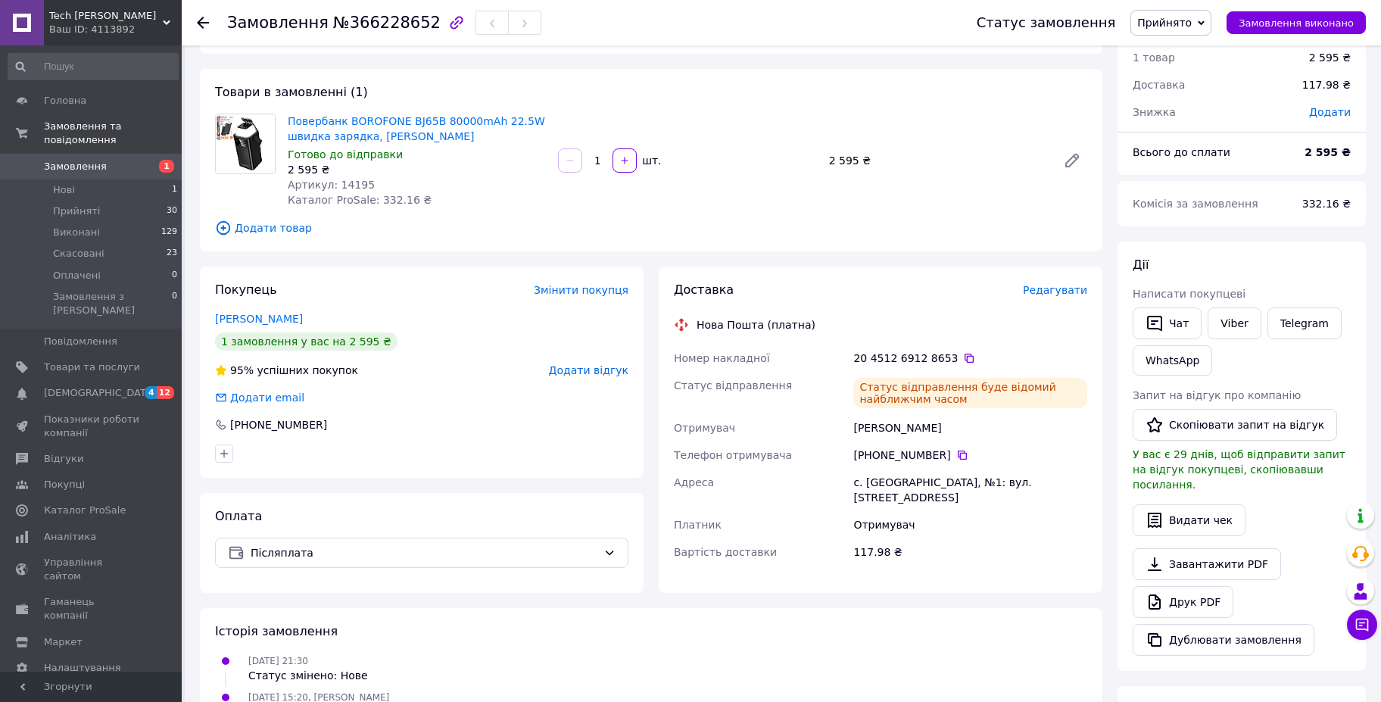
scroll to position [0, 0]
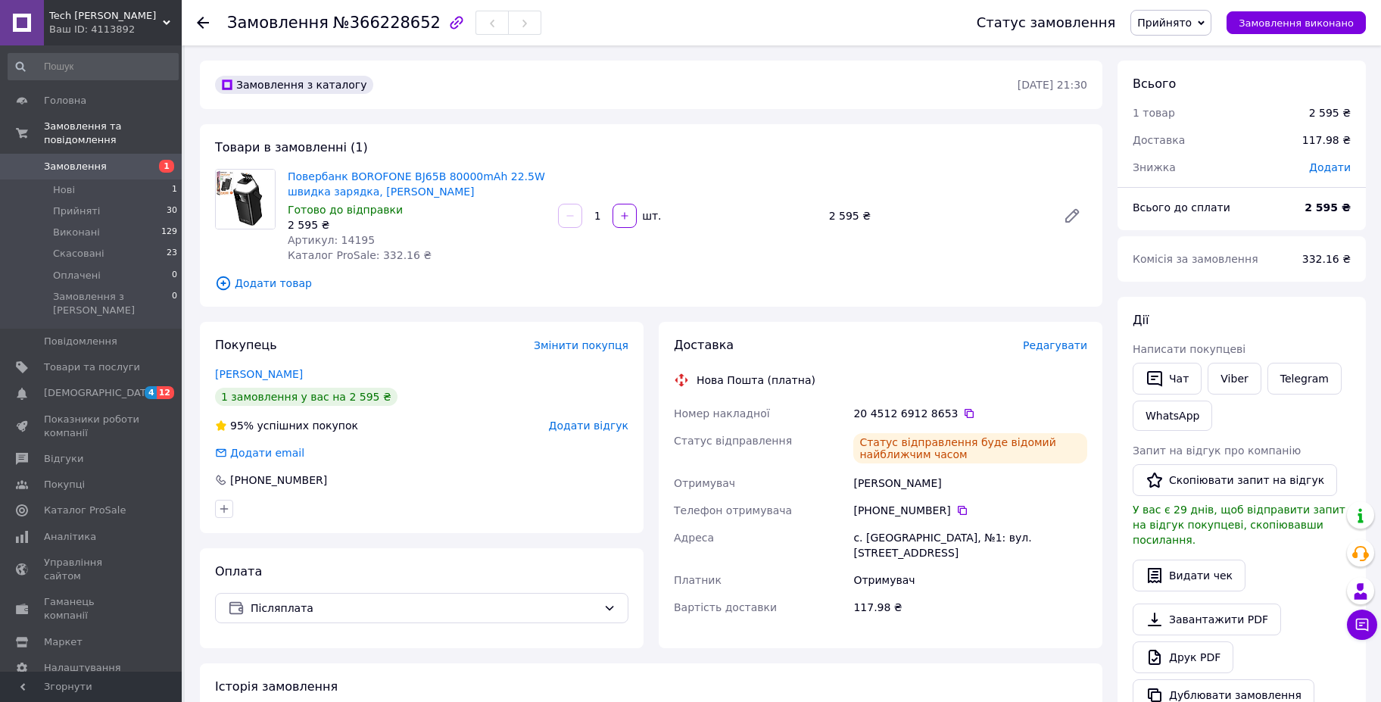
click at [465, 252] on div "Повербанк BOROFONE BJ65B 80000mAh 22.5W швидка зарядка, ліхтар Чорний Готово до…" at bounding box center [417, 216] width 270 height 100
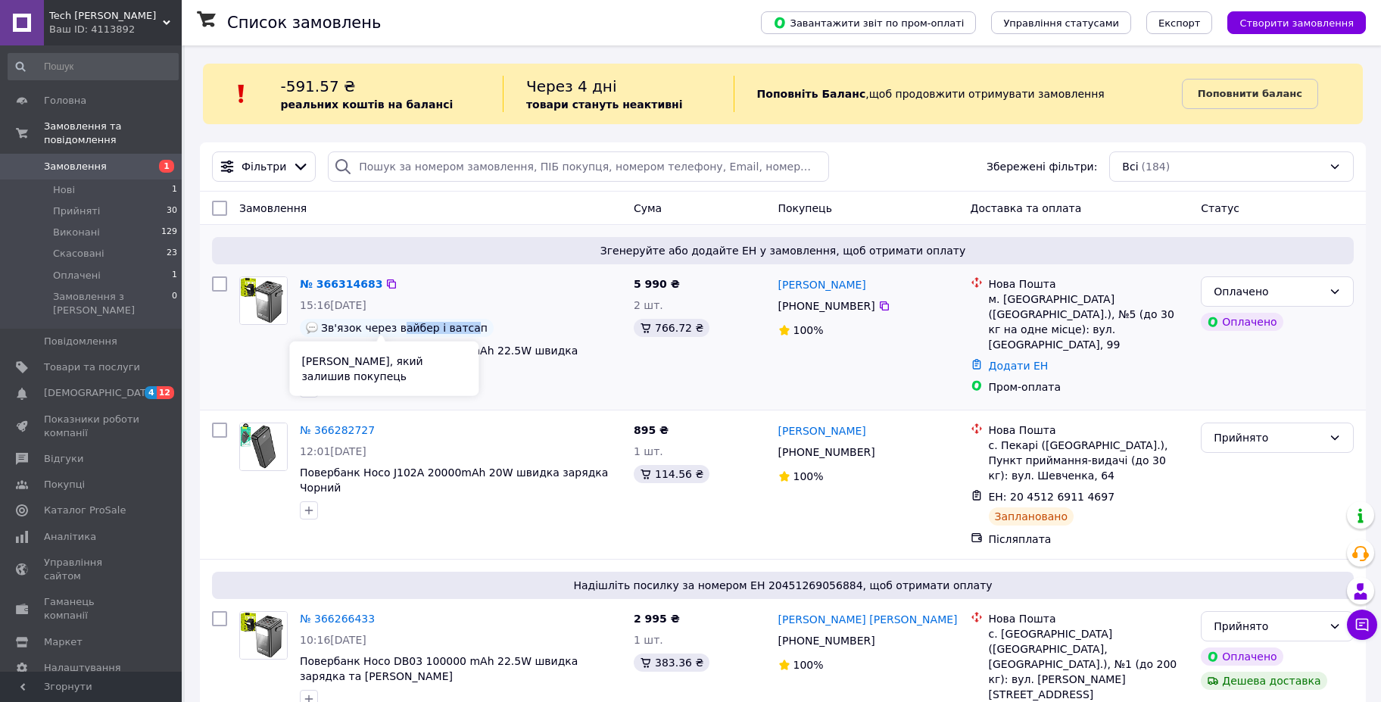
drag, startPoint x: 391, startPoint y: 323, endPoint x: 460, endPoint y: 318, distance: 69.1
click at [450, 327] on span "Зв'язок через вайбер і ватсап" at bounding box center [404, 328] width 167 height 12
click at [476, 250] on span "Згенеруйте або додайте ЕН у замовлення, щоб отримати оплату" at bounding box center [783, 250] width 1130 height 15
drag, startPoint x: 635, startPoint y: 247, endPoint x: 893, endPoint y: 248, distance: 258.2
click at [893, 248] on span "Згенеруйте або додайте ЕН у замовлення, щоб отримати оплату" at bounding box center [783, 250] width 1130 height 15
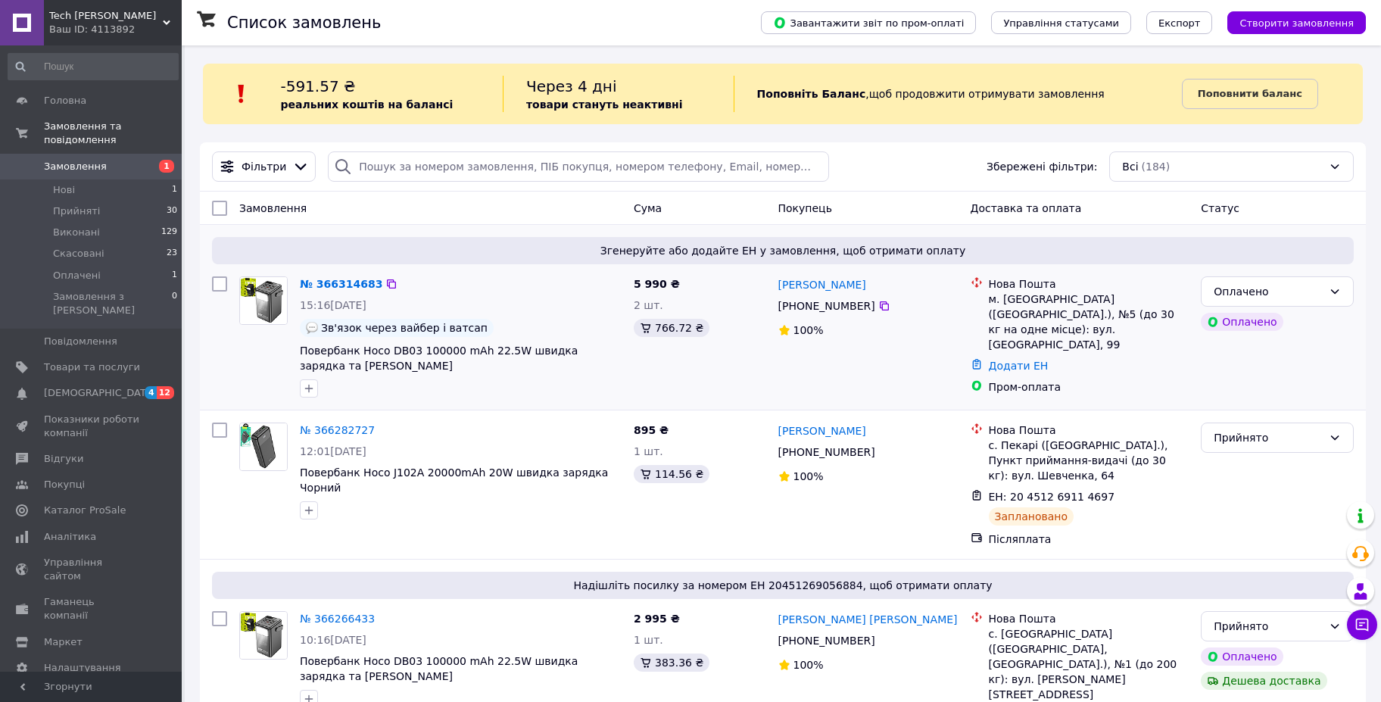
click at [959, 247] on span "Згенеруйте або додайте ЕН у замовлення, щоб отримати оплату" at bounding box center [783, 250] width 1130 height 15
drag, startPoint x: 928, startPoint y: 250, endPoint x: 885, endPoint y: 252, distance: 43.2
click at [885, 252] on span "Згенеруйте або додайте ЕН у замовлення, щоб отримати оплату" at bounding box center [783, 250] width 1130 height 15
click at [797, 250] on span "Згенеруйте або додайте ЕН у замовлення, щоб отримати оплату" at bounding box center [783, 250] width 1130 height 15
drag, startPoint x: 635, startPoint y: 245, endPoint x: 656, endPoint y: 251, distance: 21.3
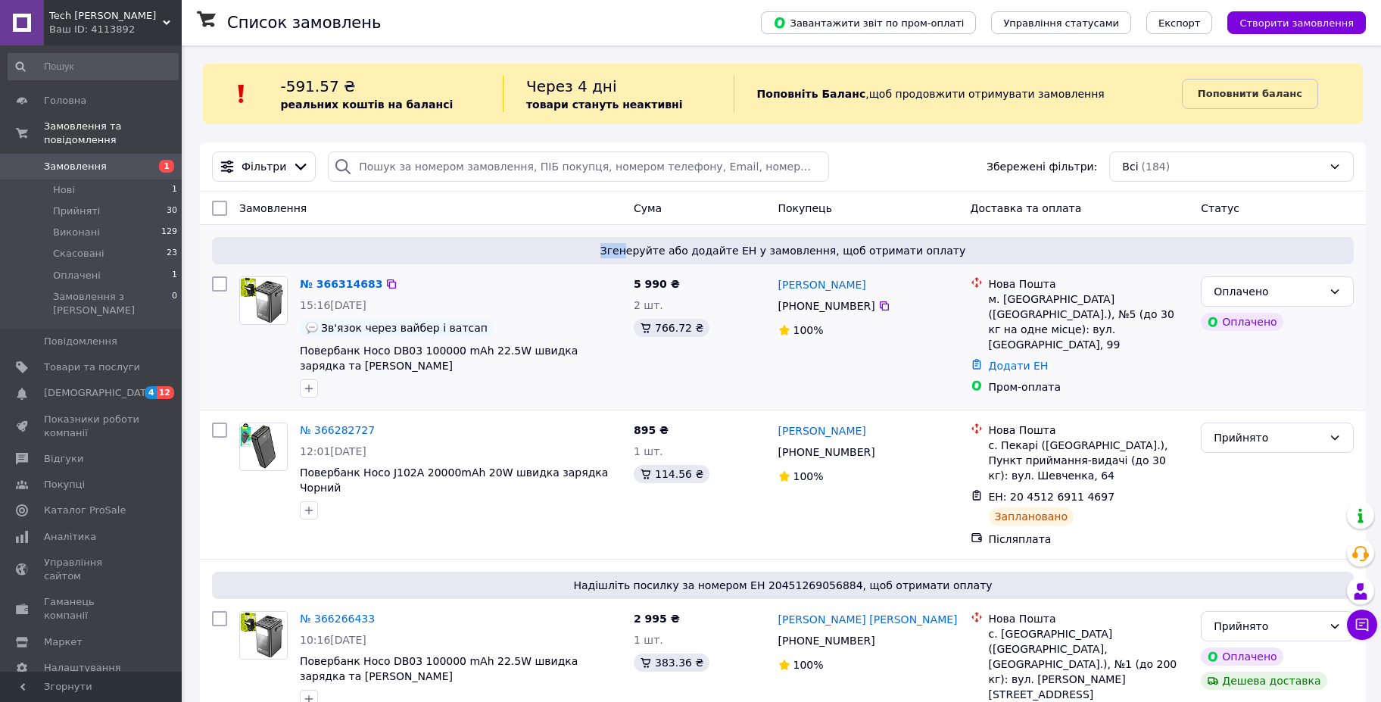
click at [656, 251] on span "Згенеруйте або додайте ЕН у замовлення, щоб отримати оплату" at bounding box center [783, 250] width 1130 height 15
click at [685, 248] on span "Згенеруйте або додайте ЕН у замовлення, щоб отримати оплату" at bounding box center [783, 250] width 1130 height 15
drag, startPoint x: 685, startPoint y: 248, endPoint x: 793, endPoint y: 250, distance: 108.3
click at [793, 250] on span "Згенеруйте або додайте ЕН у замовлення, щоб отримати оплату" at bounding box center [783, 250] width 1130 height 15
click at [838, 248] on span "Згенеруйте або додайте ЕН у замовлення, щоб отримати оплату" at bounding box center [783, 250] width 1130 height 15
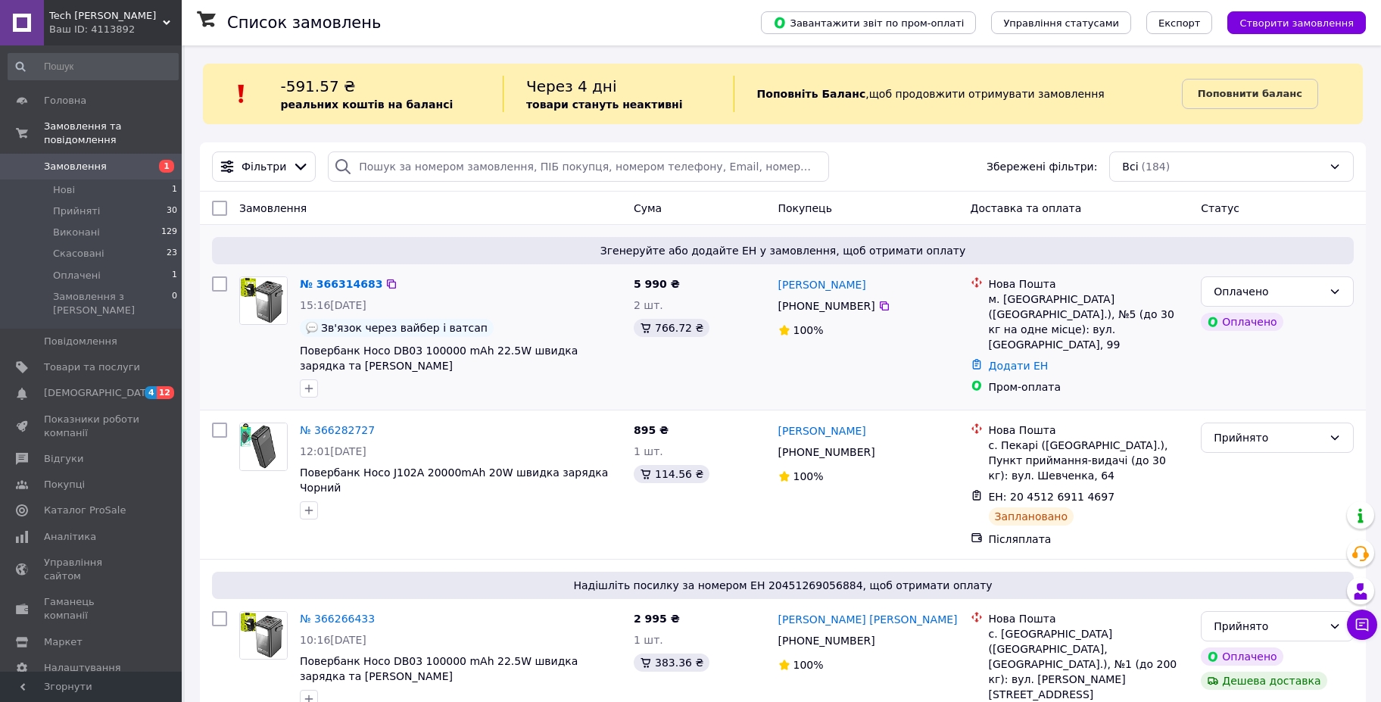
click at [917, 248] on span "Згенеруйте або додайте ЕН у замовлення, щоб отримати оплату" at bounding box center [783, 250] width 1130 height 15
drag, startPoint x: 298, startPoint y: 343, endPoint x: 488, endPoint y: 345, distance: 190.1
click at [488, 345] on div "№ 366314683 15:16, 12.10.2025 Зв'язок через вайбер і ватсап Повербанк Hoco DB03…" at bounding box center [461, 336] width 334 height 133
copy span "Повербанк Hoco DB03 100000 mAh 22.5W"
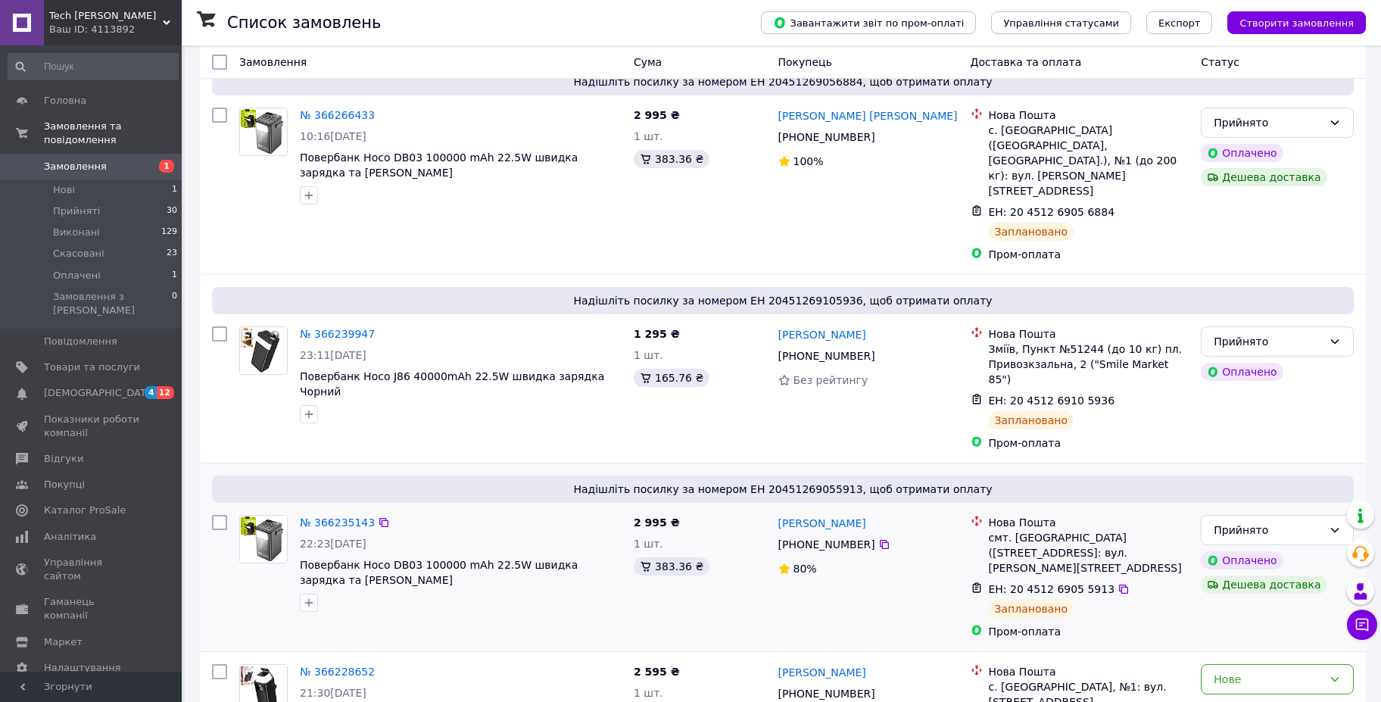
scroll to position [504, 0]
click at [378, 516] on icon at bounding box center [384, 522] width 12 height 12
click at [379, 329] on icon at bounding box center [383, 333] width 9 height 9
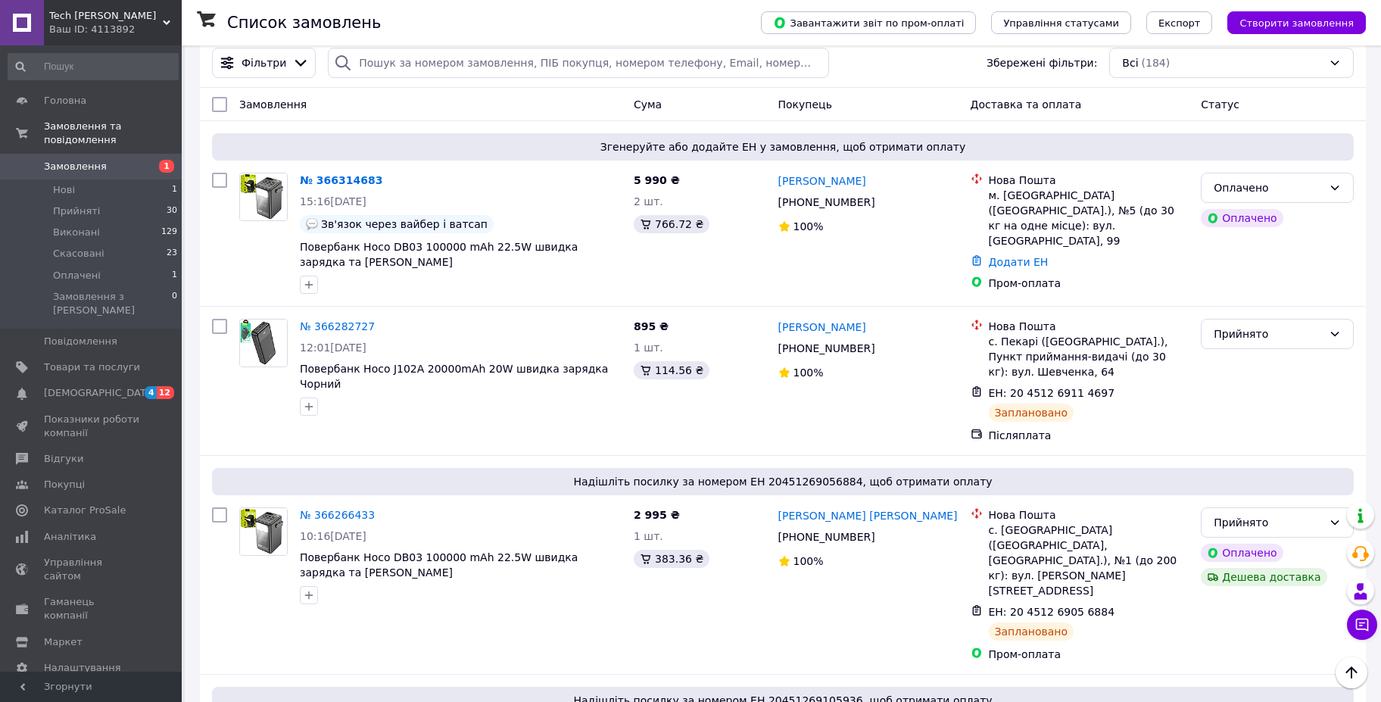
scroll to position [102, 0]
click at [379, 512] on icon at bounding box center [383, 516] width 9 height 9
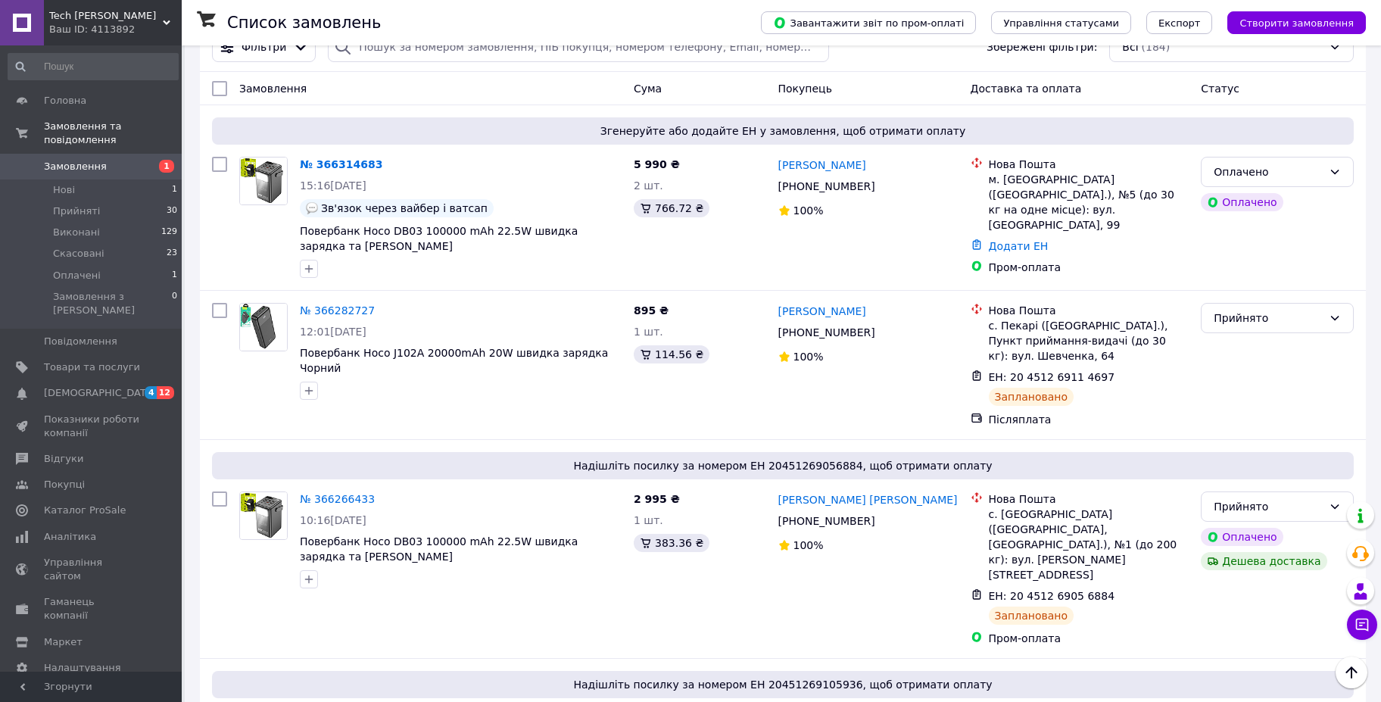
scroll to position [118, 0]
click at [379, 307] on icon at bounding box center [383, 311] width 9 height 9
click at [385, 161] on icon at bounding box center [391, 166] width 12 height 12
drag, startPoint x: 1053, startPoint y: 176, endPoint x: 997, endPoint y: 177, distance: 55.3
click at [997, 177] on div "м. [GEOGRAPHIC_DATA] ([GEOGRAPHIC_DATA].), №5 (до 30 кг на одне місце): вул. [G…" at bounding box center [1089, 203] width 201 height 61
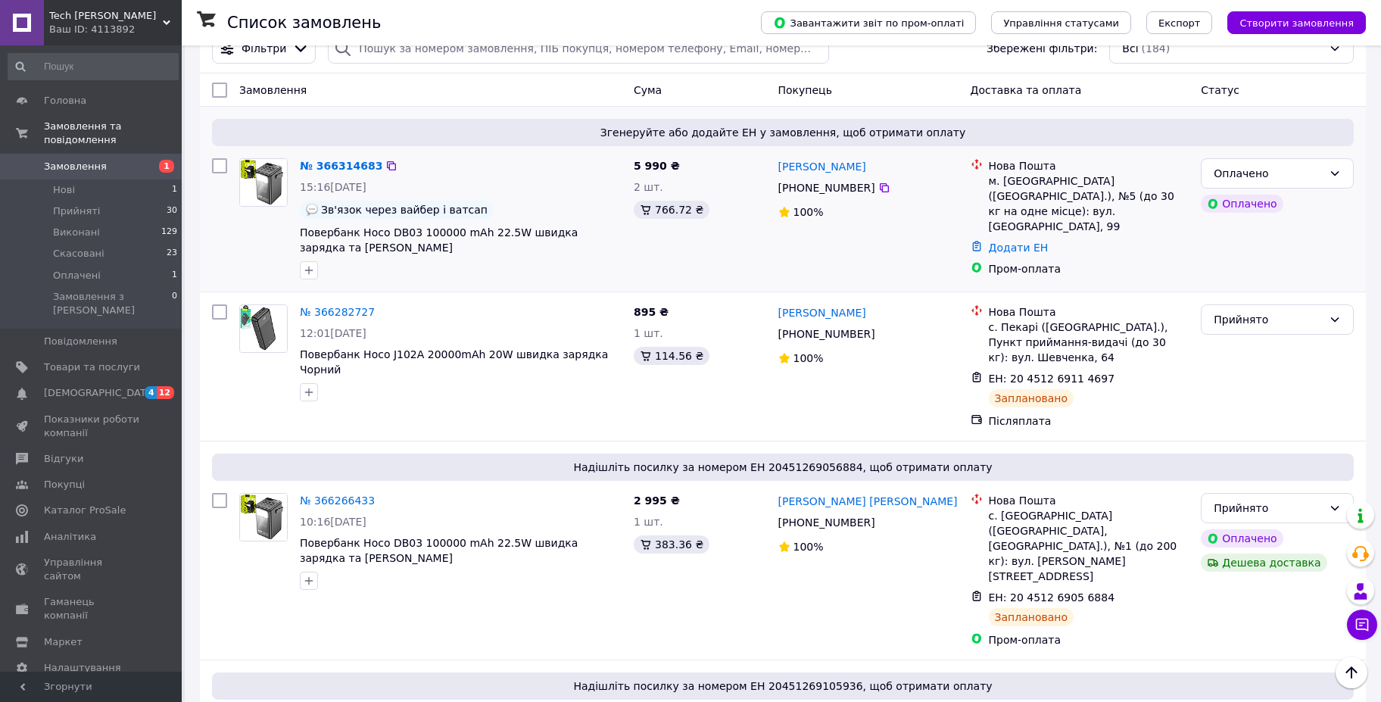
click at [923, 195] on div "Вадим Маковийчук +380 67 117 52 35 100%" at bounding box center [868, 218] width 192 height 133
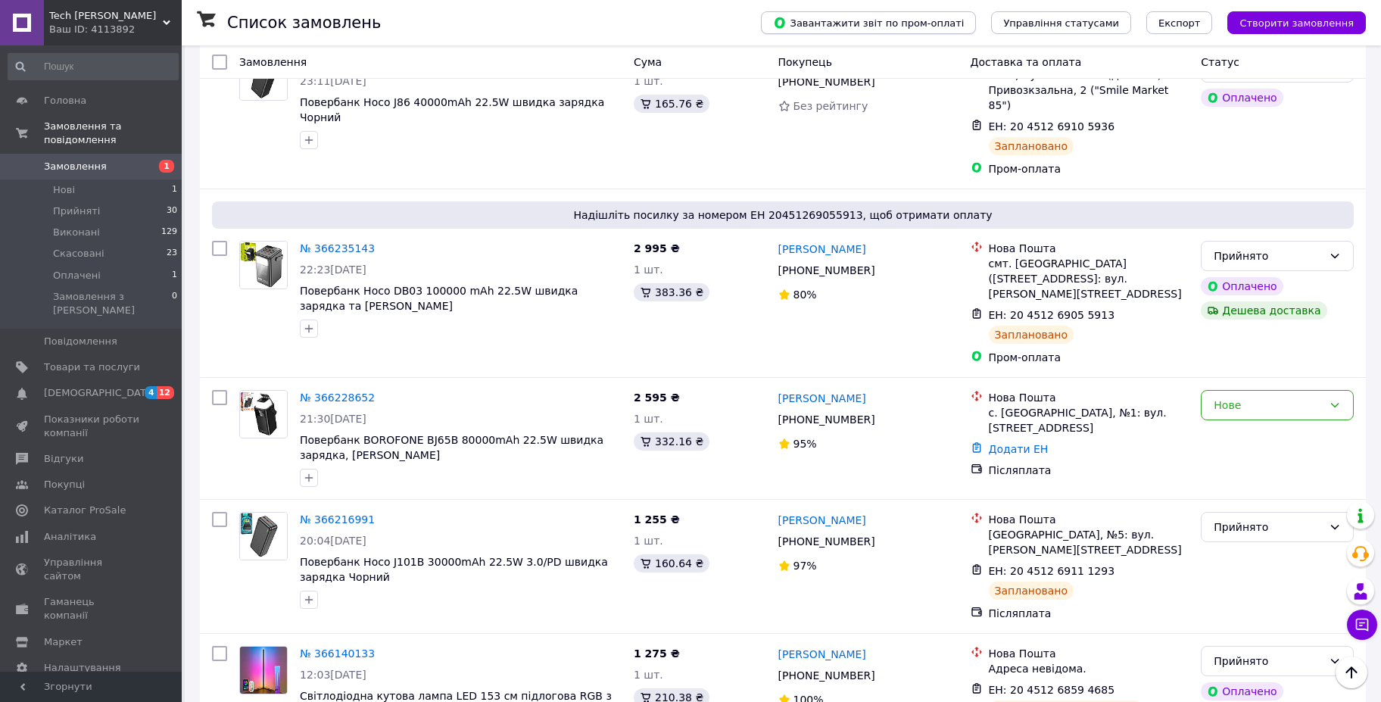
scroll to position [776, 0]
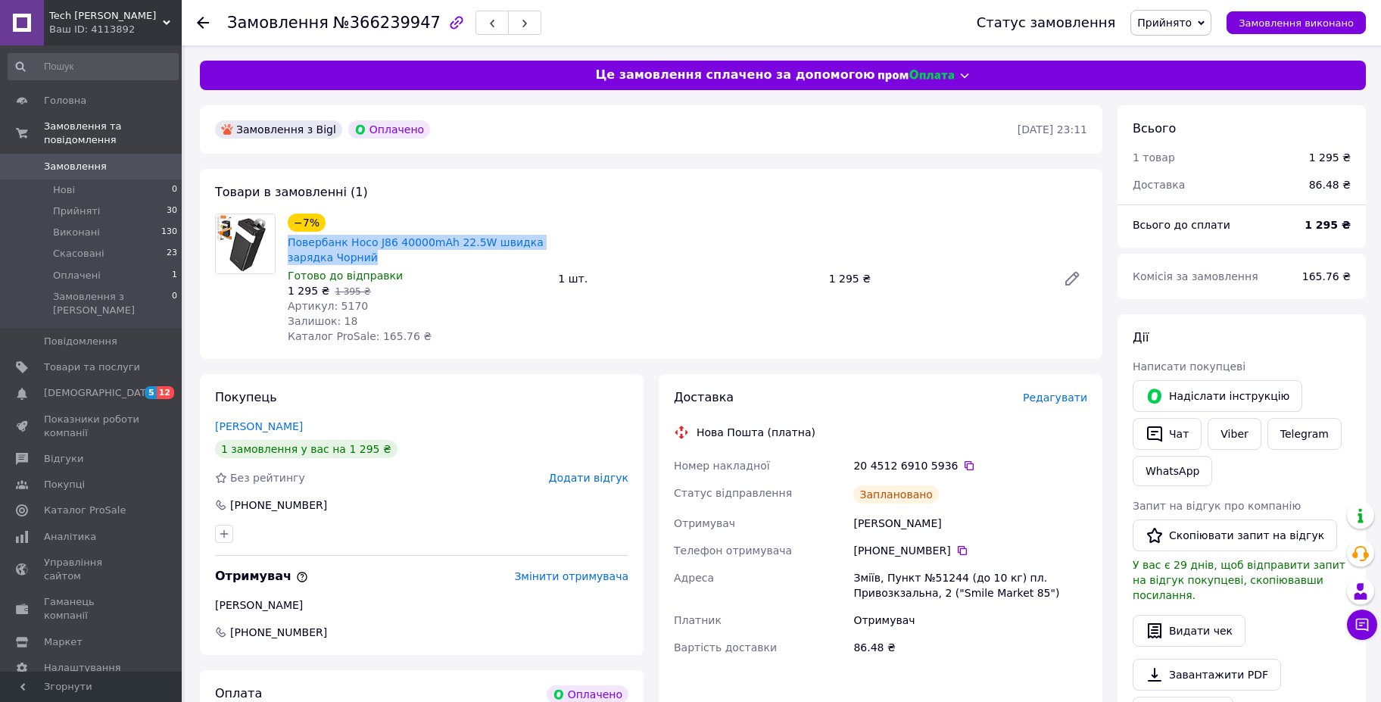
drag, startPoint x: 334, startPoint y: 251, endPoint x: 284, endPoint y: 236, distance: 52.2
click at [284, 236] on div "−7% Повербанк Hoco J86 40000mAh 22.5W швидка зарядка Чорний Готово до відправки…" at bounding box center [417, 279] width 270 height 136
copy link "Повербанк Hoco J86 40000mAh 22.5W швидка зарядка Чорний"
click at [343, 300] on span "Артикул: 5170" at bounding box center [328, 306] width 80 height 12
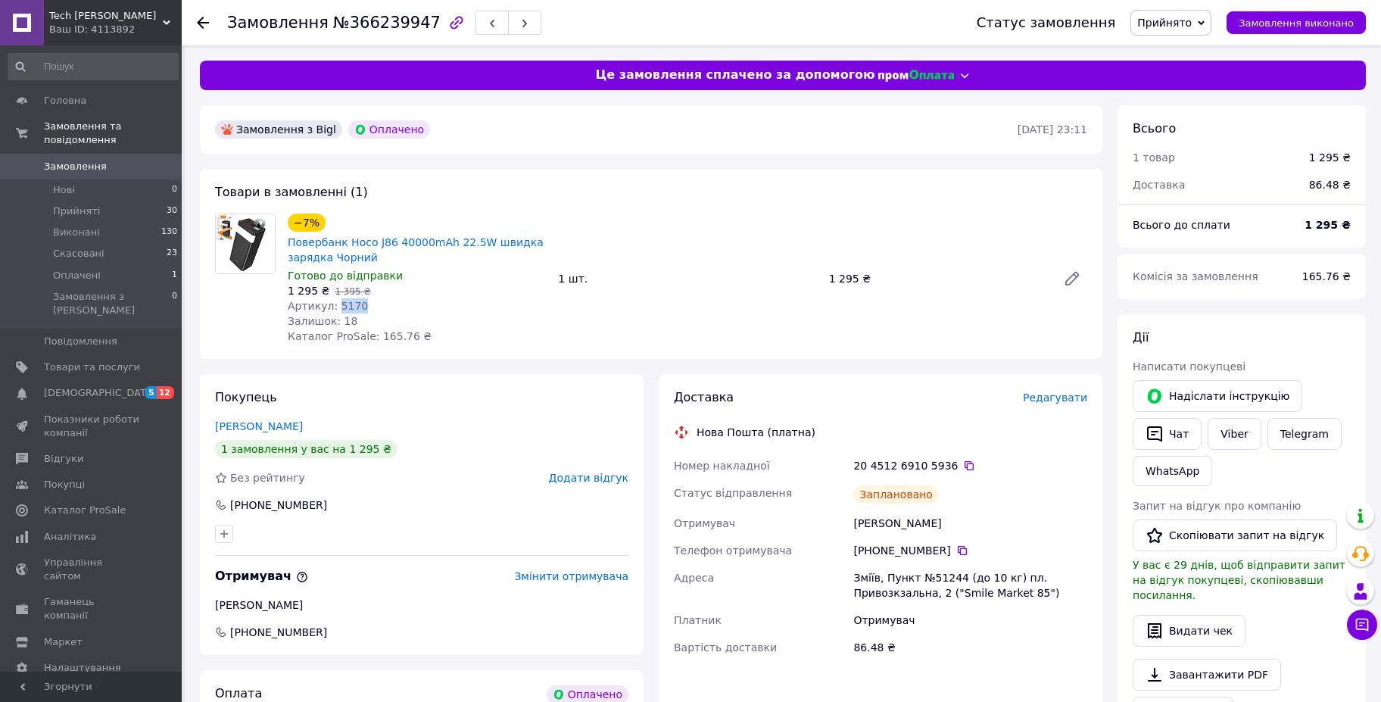
copy span "5170"
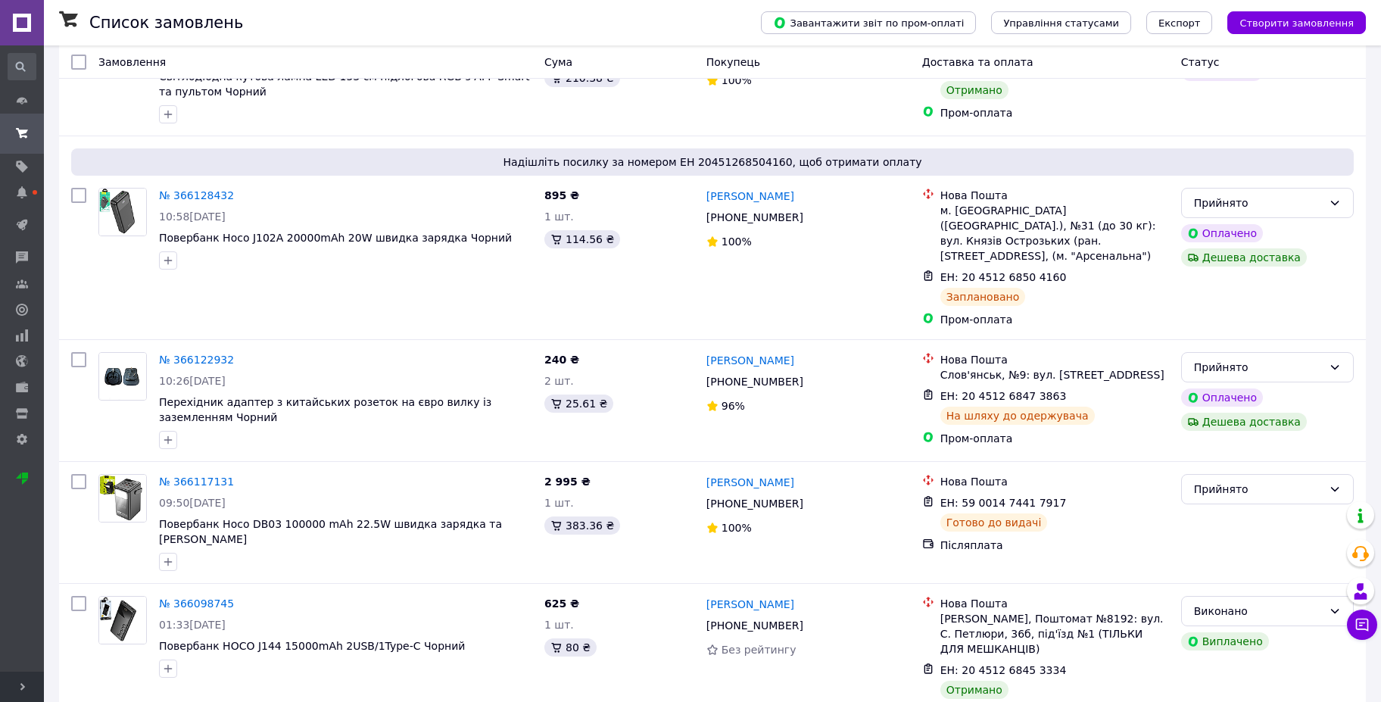
scroll to position [1398, 0]
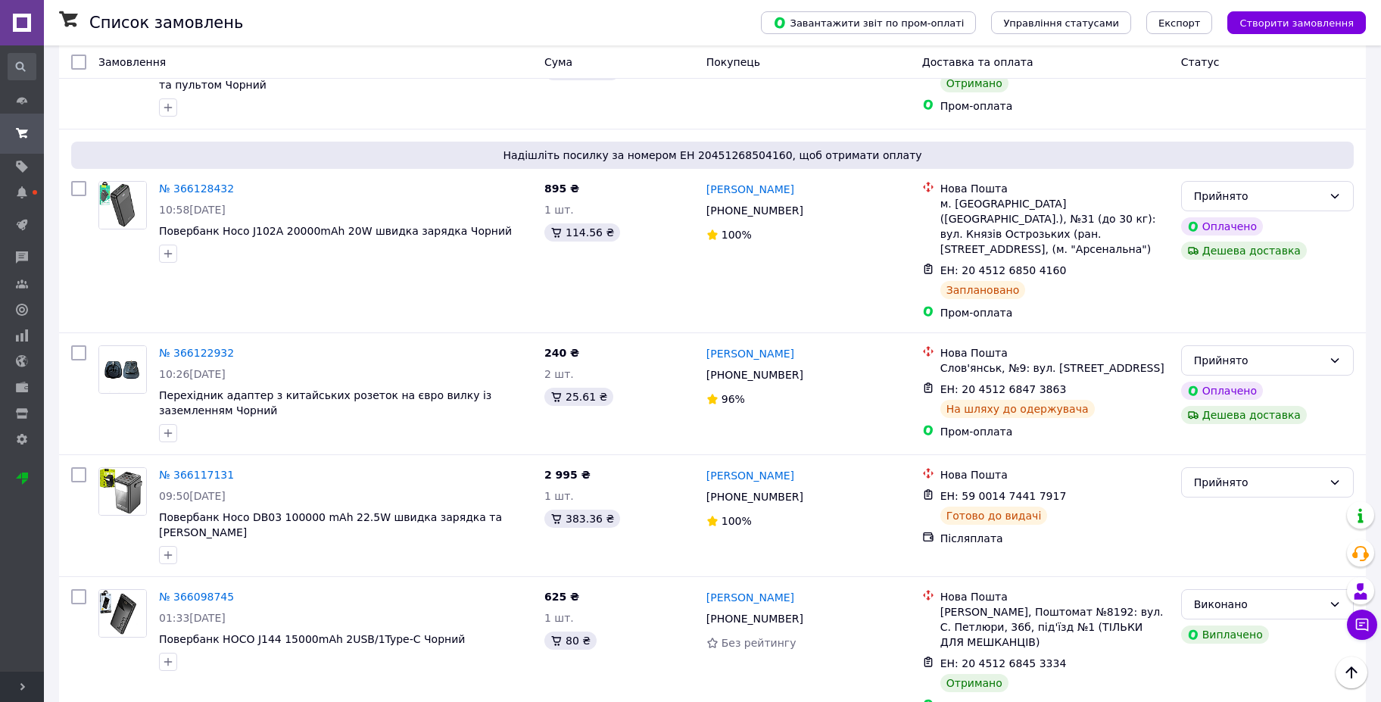
click at [23, 683] on icon at bounding box center [23, 687] width 8 height 8
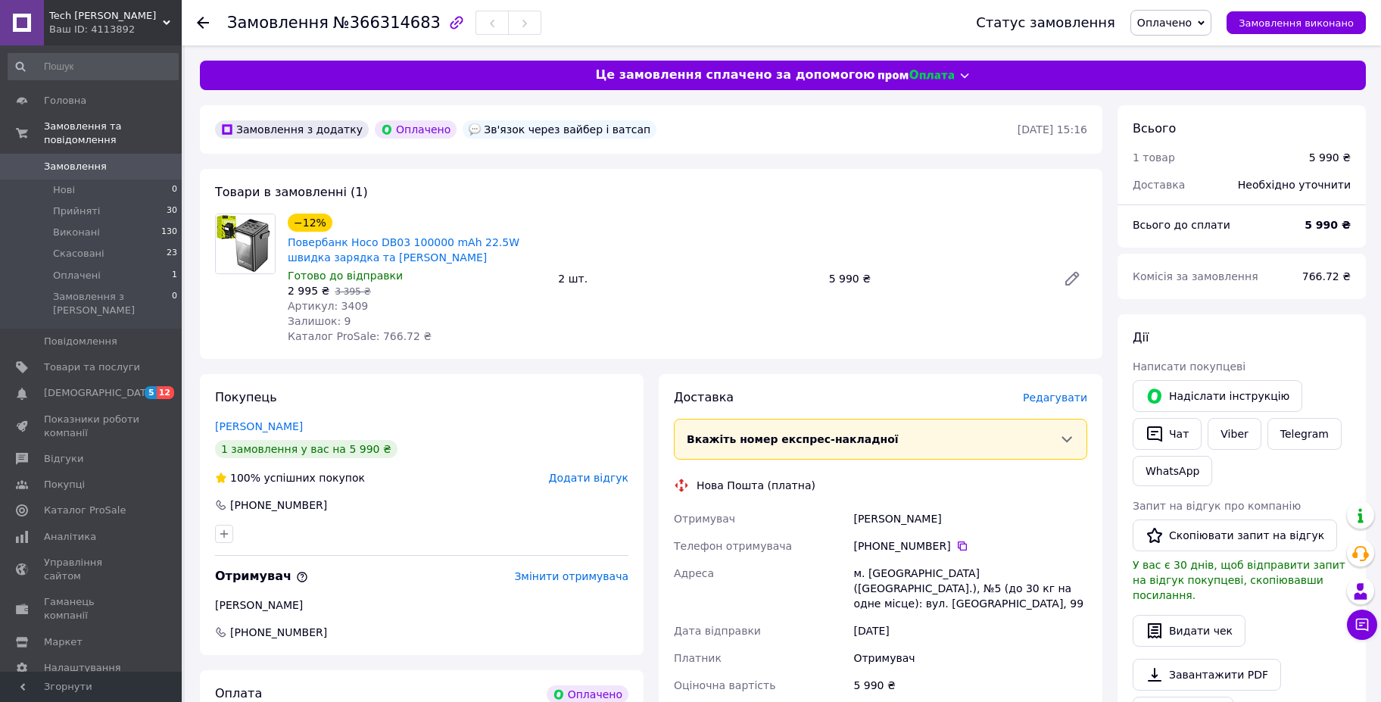
click at [833, 268] on div "5 990 ₴" at bounding box center [937, 278] width 228 height 21
drag, startPoint x: 826, startPoint y: 272, endPoint x: 894, endPoint y: 273, distance: 67.4
click at [894, 273] on div "5 990 ₴" at bounding box center [937, 278] width 228 height 21
click at [925, 284] on div "−12% Повербанк Hoco DB03 100000 mAh 22.5W швидка зарядка та ліхтар Чорний Готов…" at bounding box center [688, 279] width 812 height 136
click at [909, 243] on div "−12% Повербанк Hoco DB03 100000 mAh 22.5W швидка зарядка та ліхтар Чорний Готов…" at bounding box center [688, 279] width 812 height 136
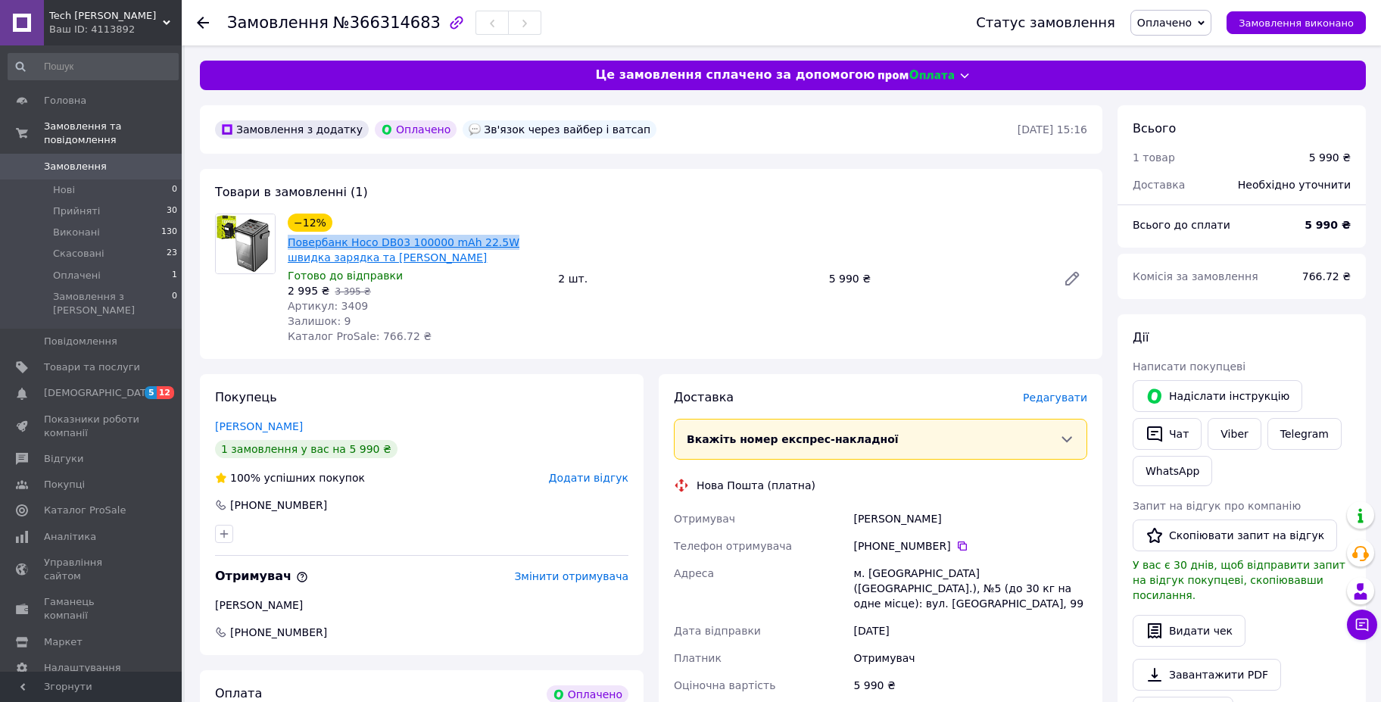
drag, startPoint x: 284, startPoint y: 242, endPoint x: 478, endPoint y: 243, distance: 193.9
click at [478, 243] on div "−12% Повербанк Hoco DB03 100000 mAh 22.5W швидка зарядка та ліхтар Чорний Готов…" at bounding box center [417, 279] width 270 height 136
copy link "Повербанк Hoco DB03 100000 mAh 22.5W"
click at [741, 268] on div "2 шт." at bounding box center [687, 278] width 270 height 21
click at [958, 541] on icon at bounding box center [962, 545] width 9 height 9
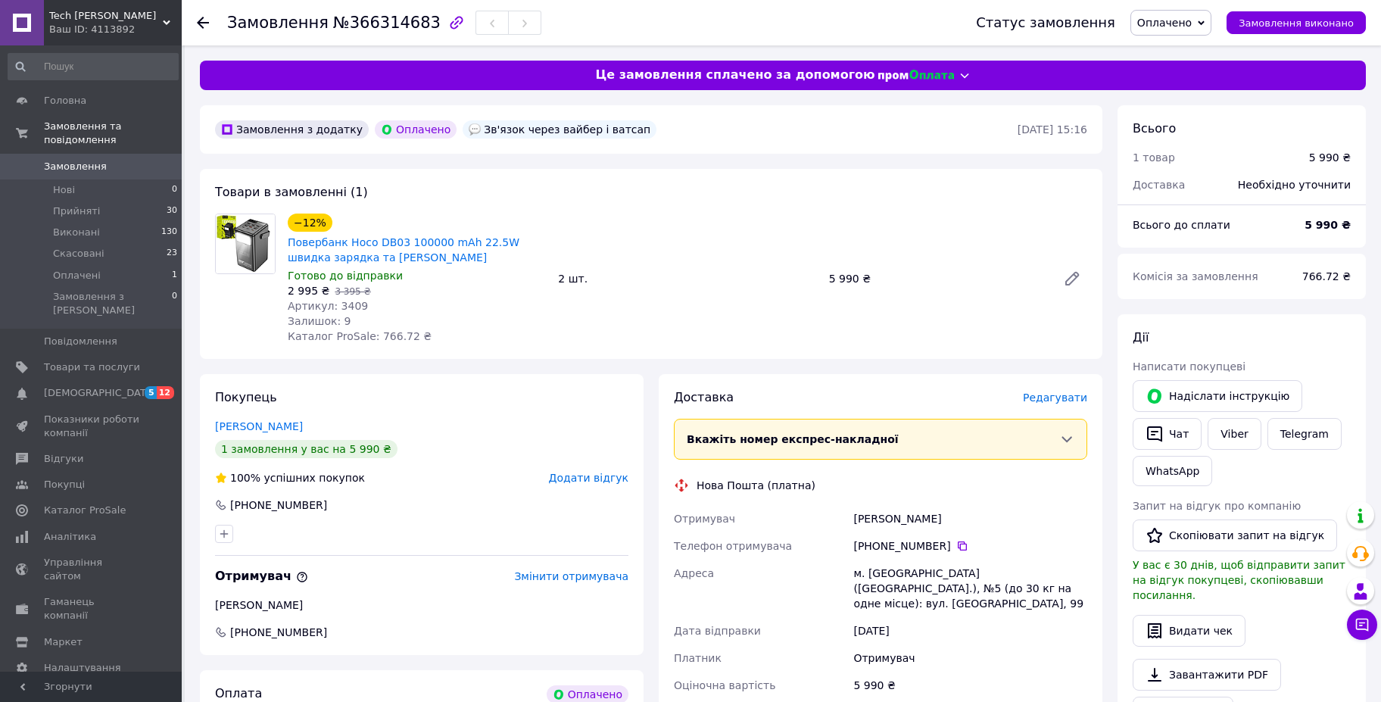
click at [940, 510] on div "Маковійчук Олена" at bounding box center [970, 518] width 240 height 27
drag, startPoint x: 940, startPoint y: 510, endPoint x: 846, endPoint y: 511, distance: 94.7
click at [846, 511] on div "Отримувач Маковійчук Олена Телефон отримувача +380 98 632 79 68   Адреса м. Пер…" at bounding box center [881, 602] width 420 height 194
copy div "Отримувач Маковійчук Олена"
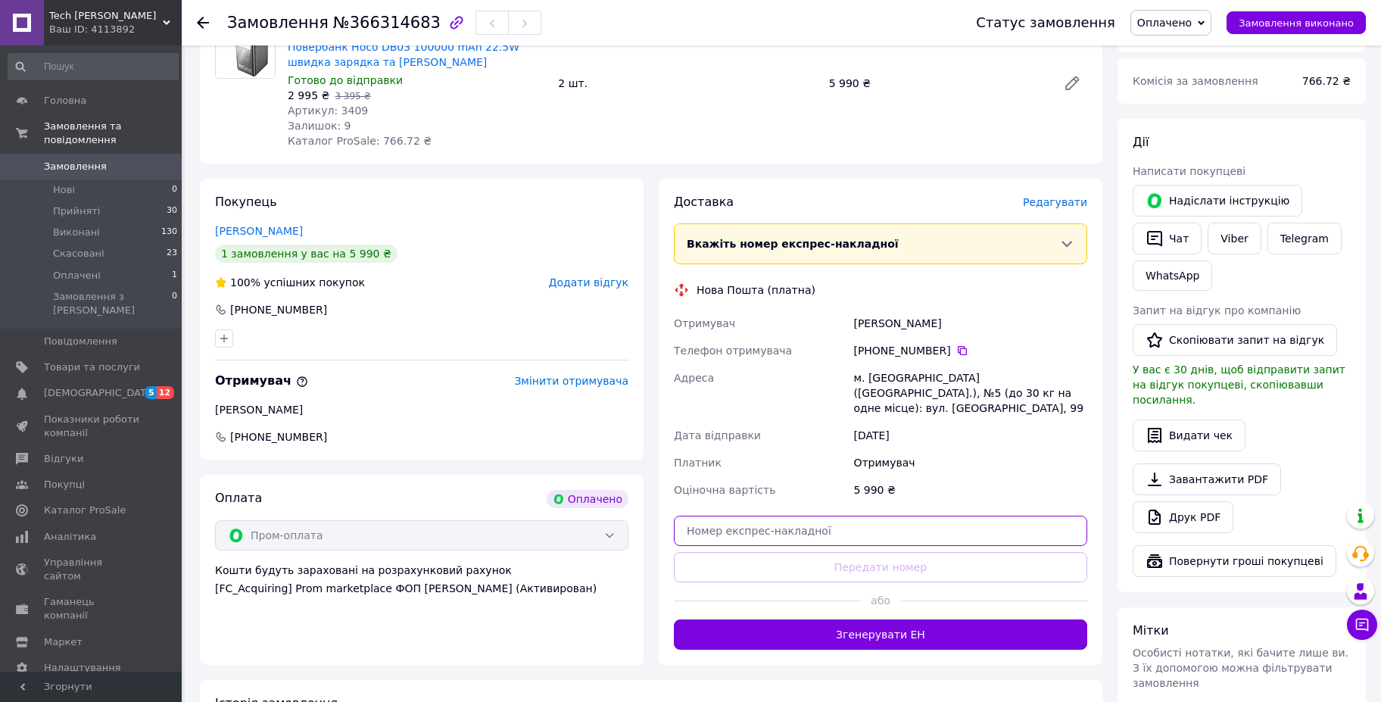
drag, startPoint x: 731, startPoint y: 495, endPoint x: 742, endPoint y: 494, distance: 11.5
click at [731, 516] on input "text" at bounding box center [880, 531] width 413 height 30
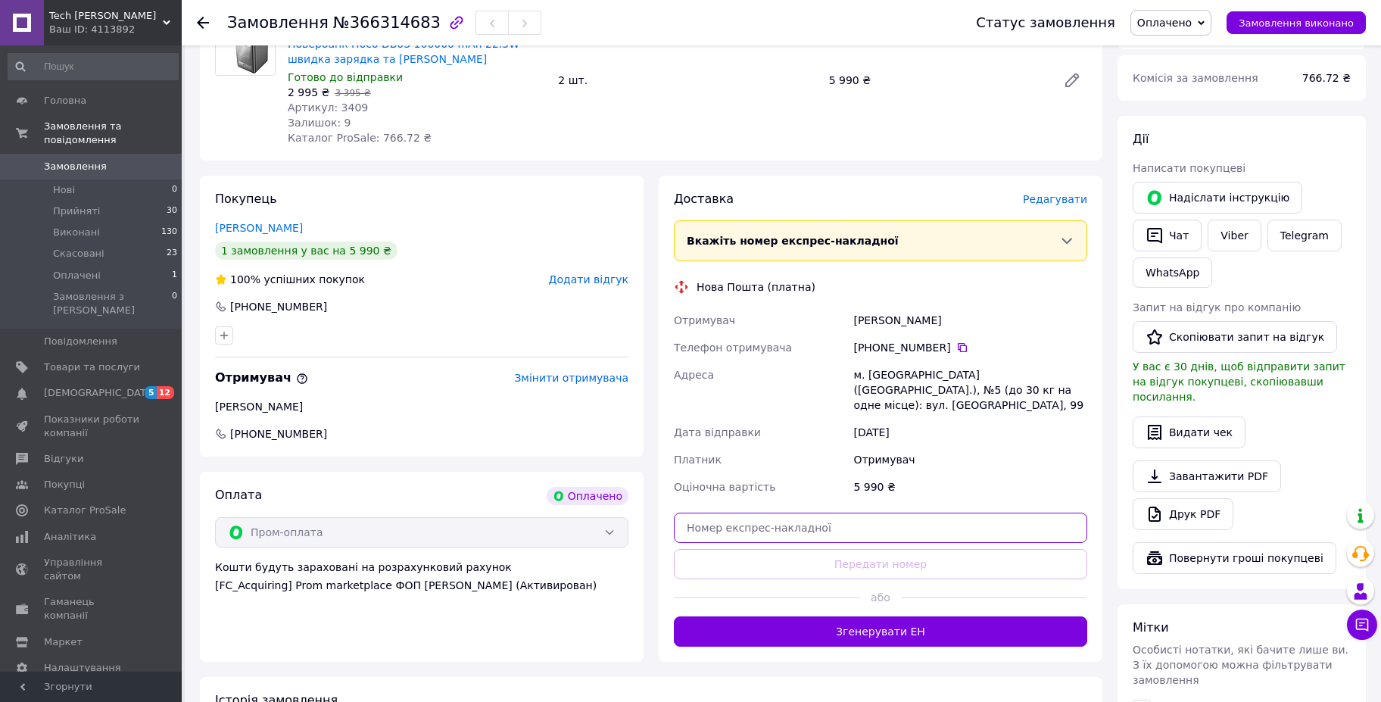
paste input "20451269141482"
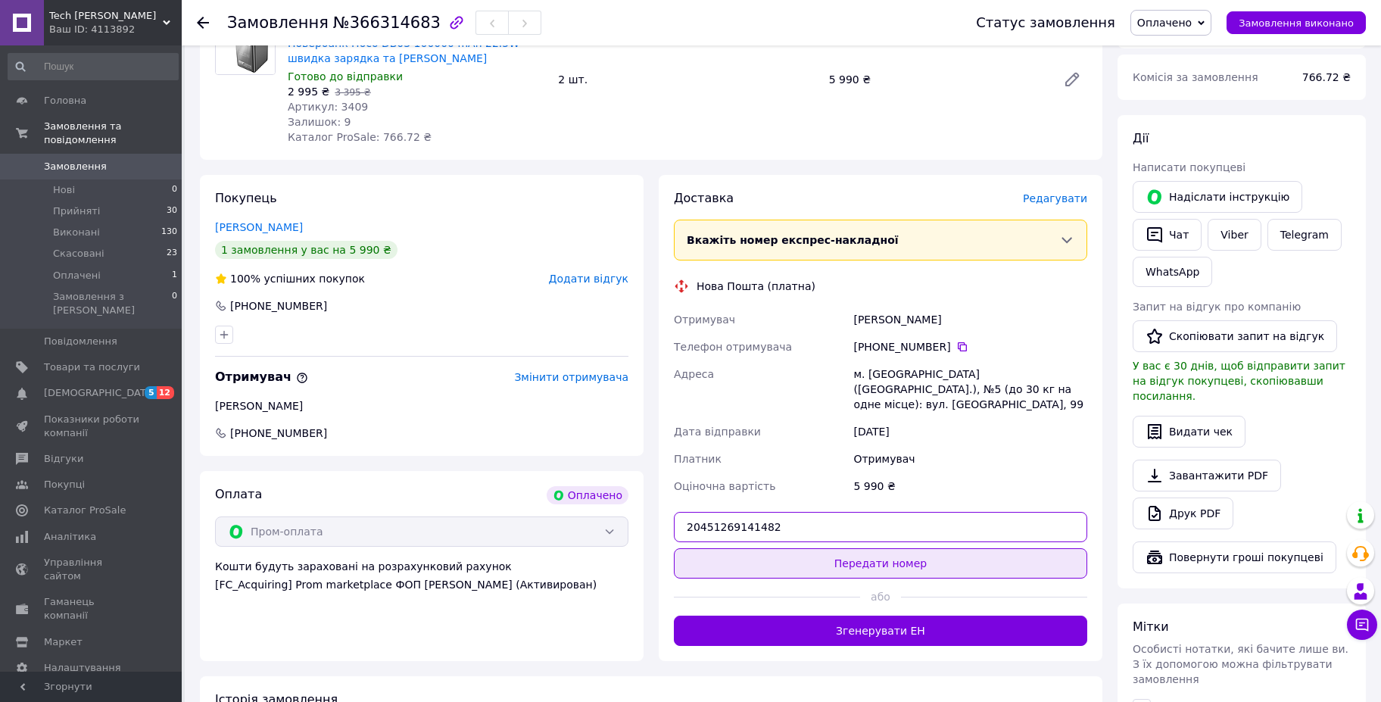
scroll to position [200, 0]
type input "20451269141482"
click at [833, 547] on button "Передати номер" at bounding box center [880, 562] width 413 height 30
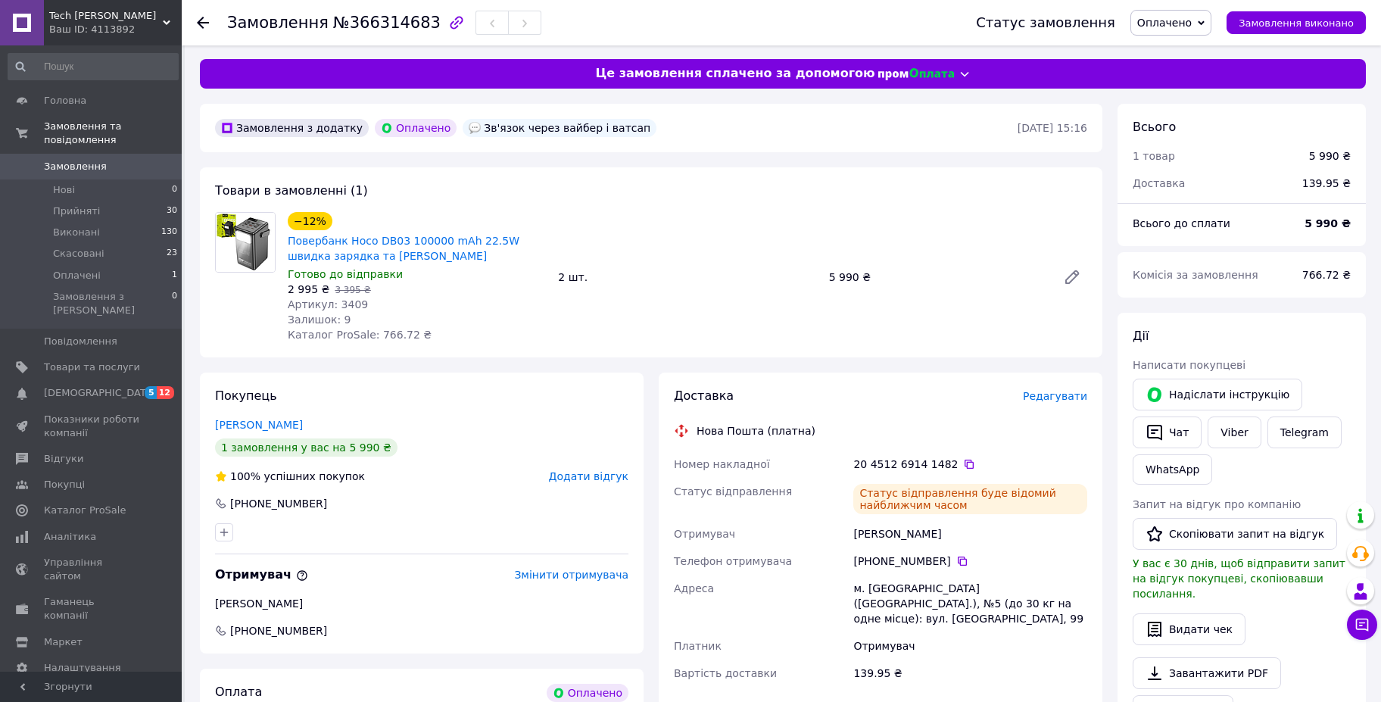
scroll to position [0, 0]
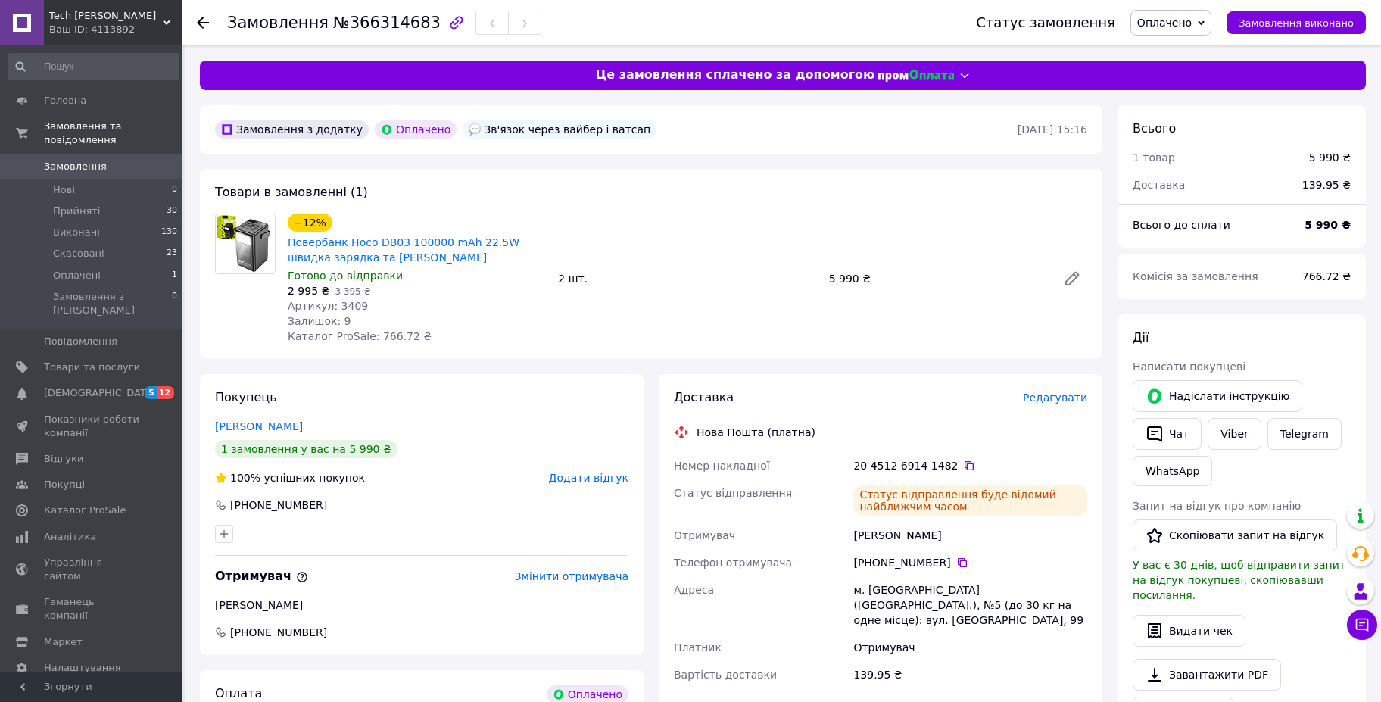
click at [1192, 23] on span "Оплачено" at bounding box center [1164, 23] width 55 height 12
click at [1185, 52] on li "Прийнято" at bounding box center [1171, 53] width 80 height 23
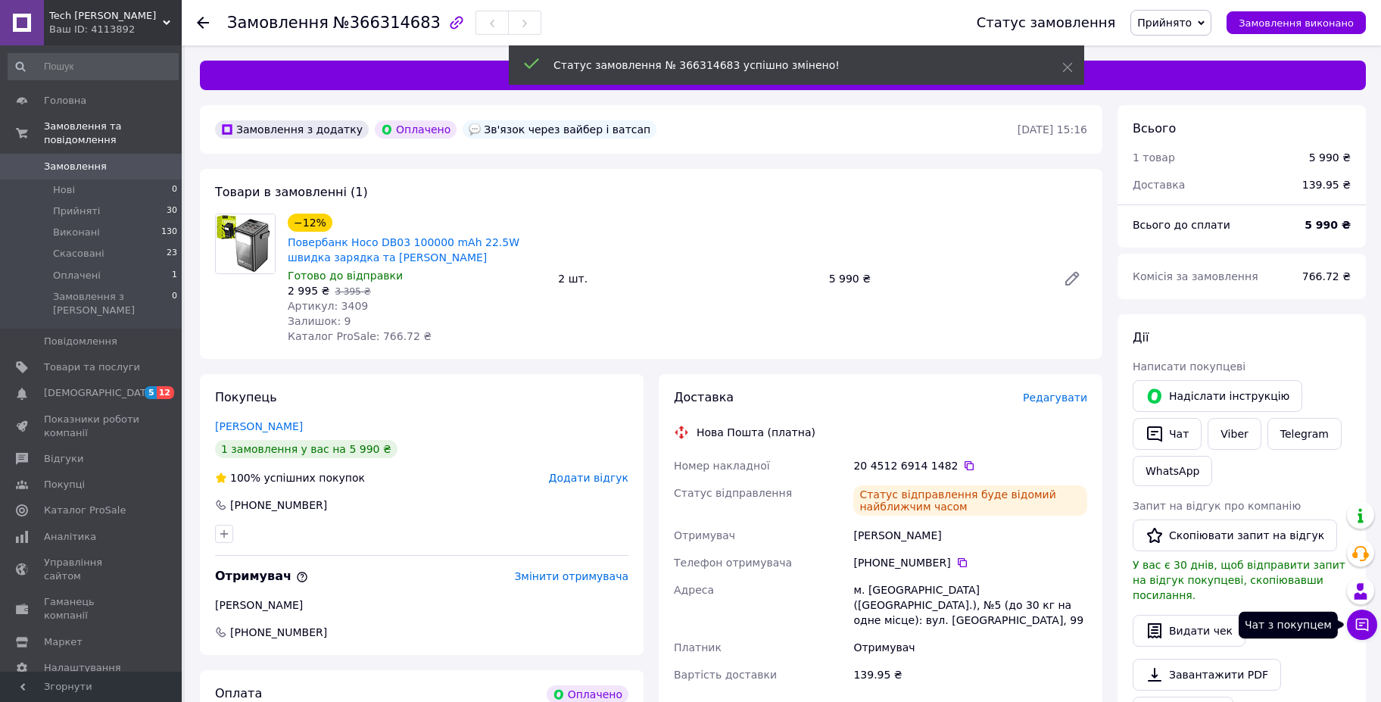
click at [1367, 624] on icon at bounding box center [1362, 624] width 15 height 15
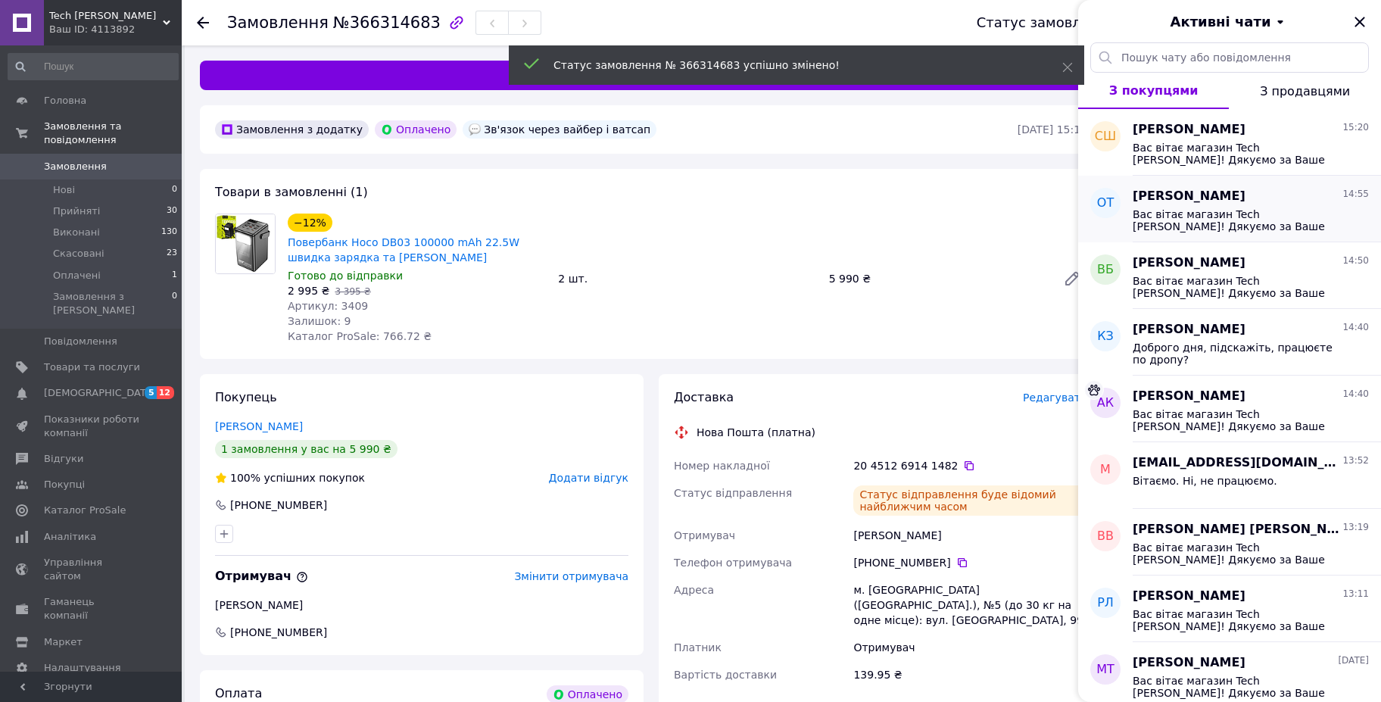
click at [1306, 211] on span "Вас вітає магазин Tech BESH! Дякуємо за Ваше замовлення в нашому магазині. Бере…" at bounding box center [1240, 220] width 215 height 24
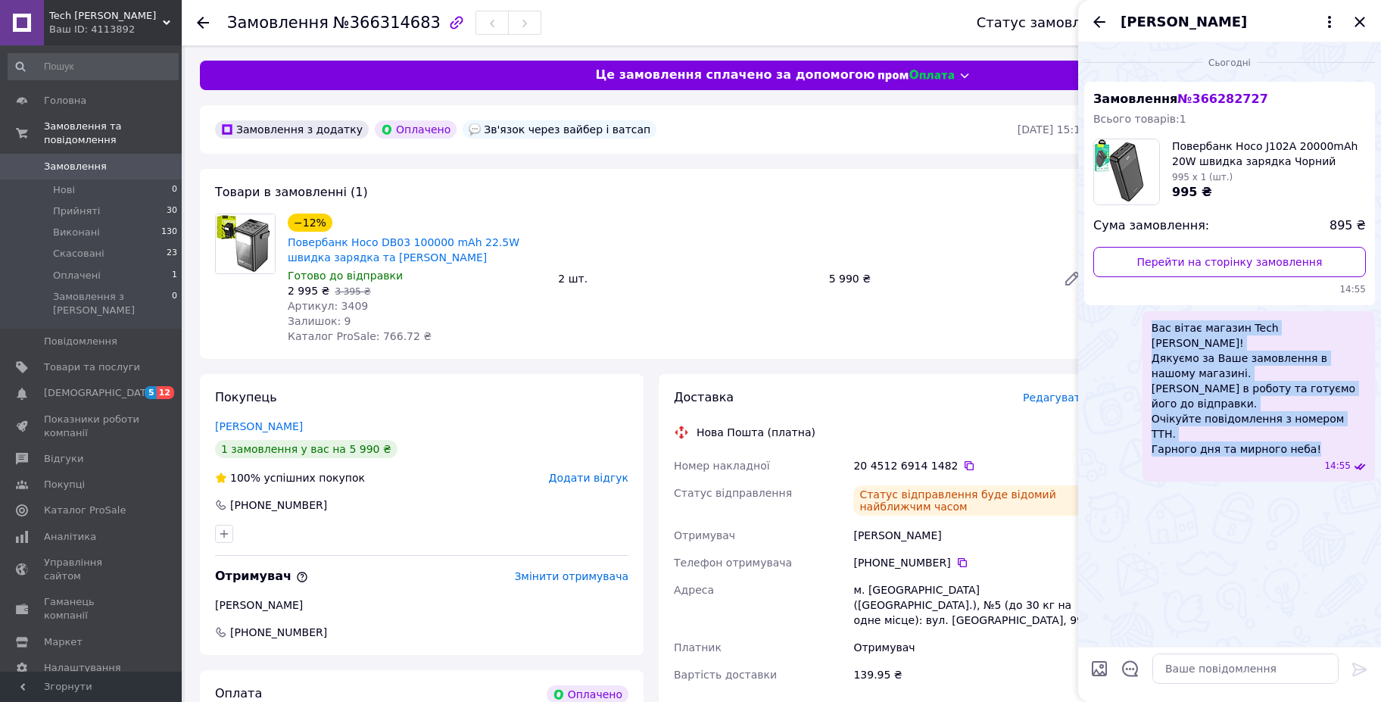
drag, startPoint x: 1304, startPoint y: 405, endPoint x: 1149, endPoint y: 318, distance: 178.0
click at [1149, 318] on div "Вас вітає магазин Tech BESH! Дякуємо за Ваше замовлення в нашому магазині. Бере…" at bounding box center [1259, 396] width 232 height 170
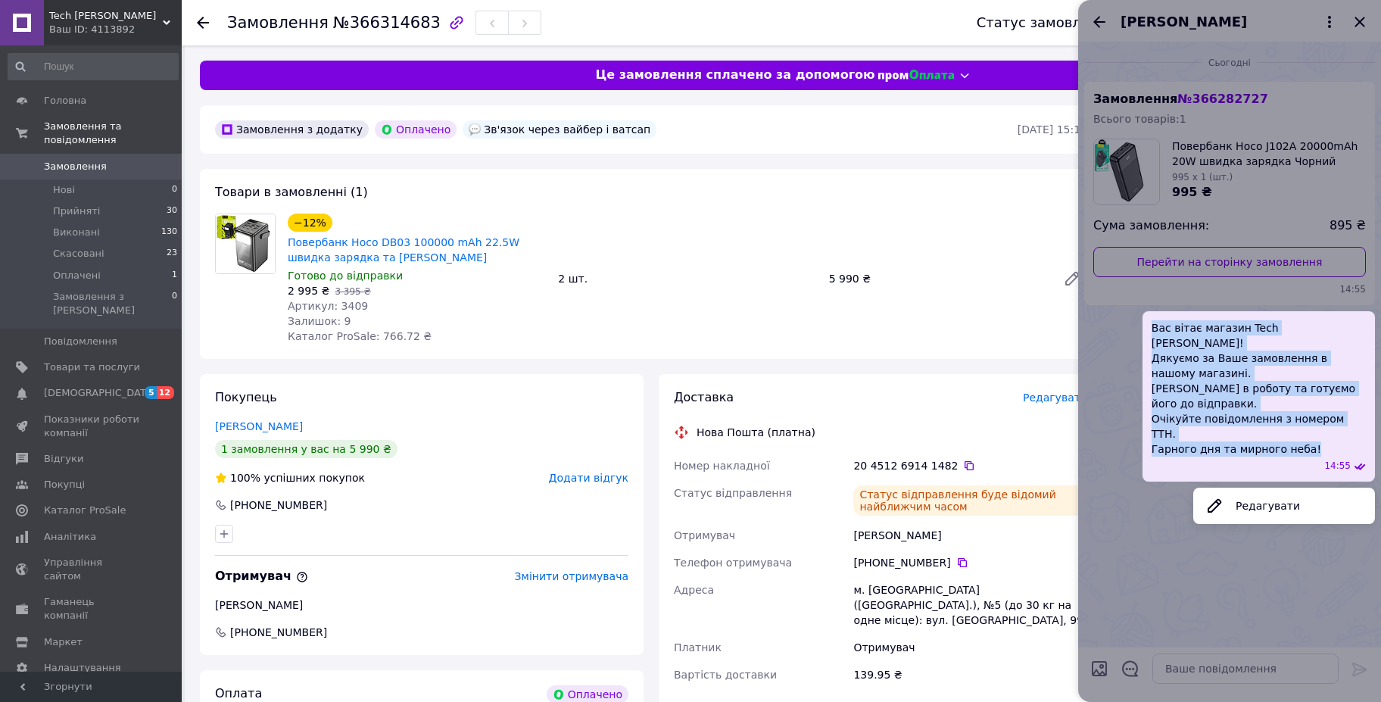
copy span "Вас вітає магазин Tech BESH! Дякуємо за Ваше замовлення в нашому магазині. Бере…"
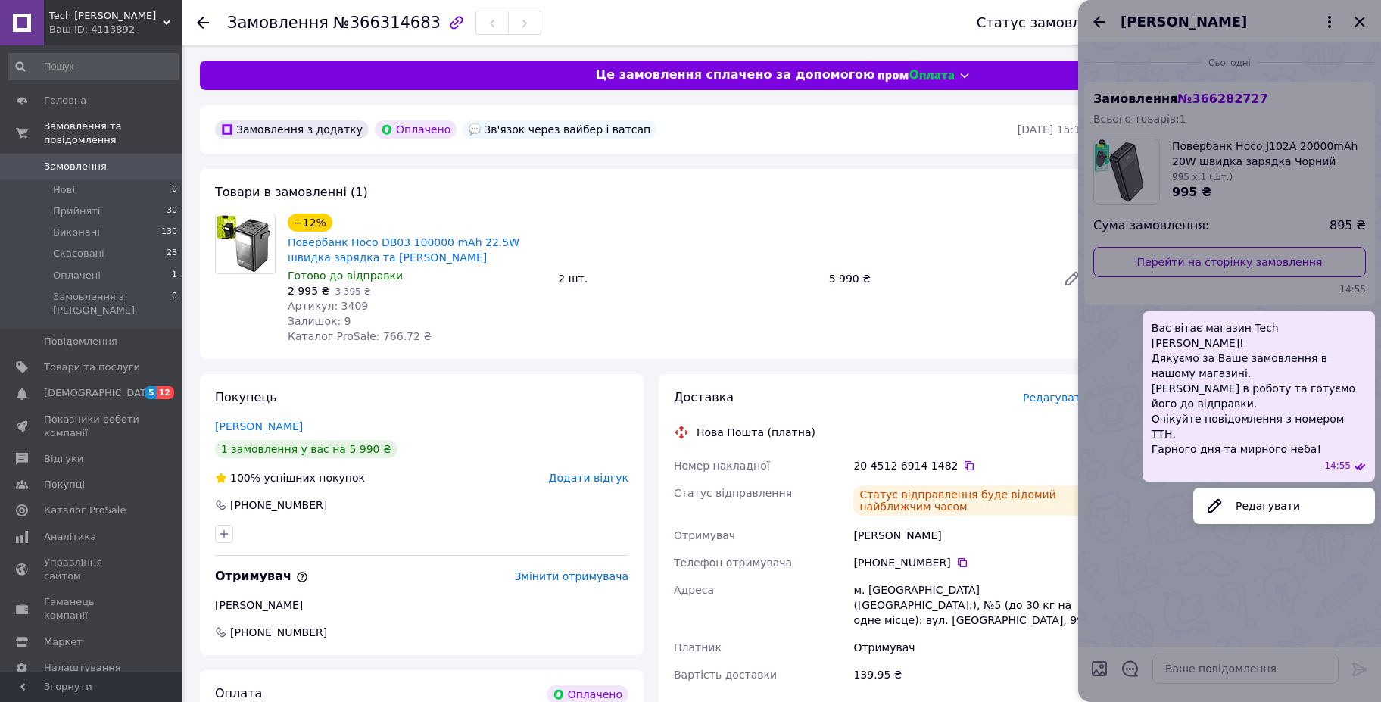
click at [1360, 21] on div at bounding box center [1229, 351] width 303 height 702
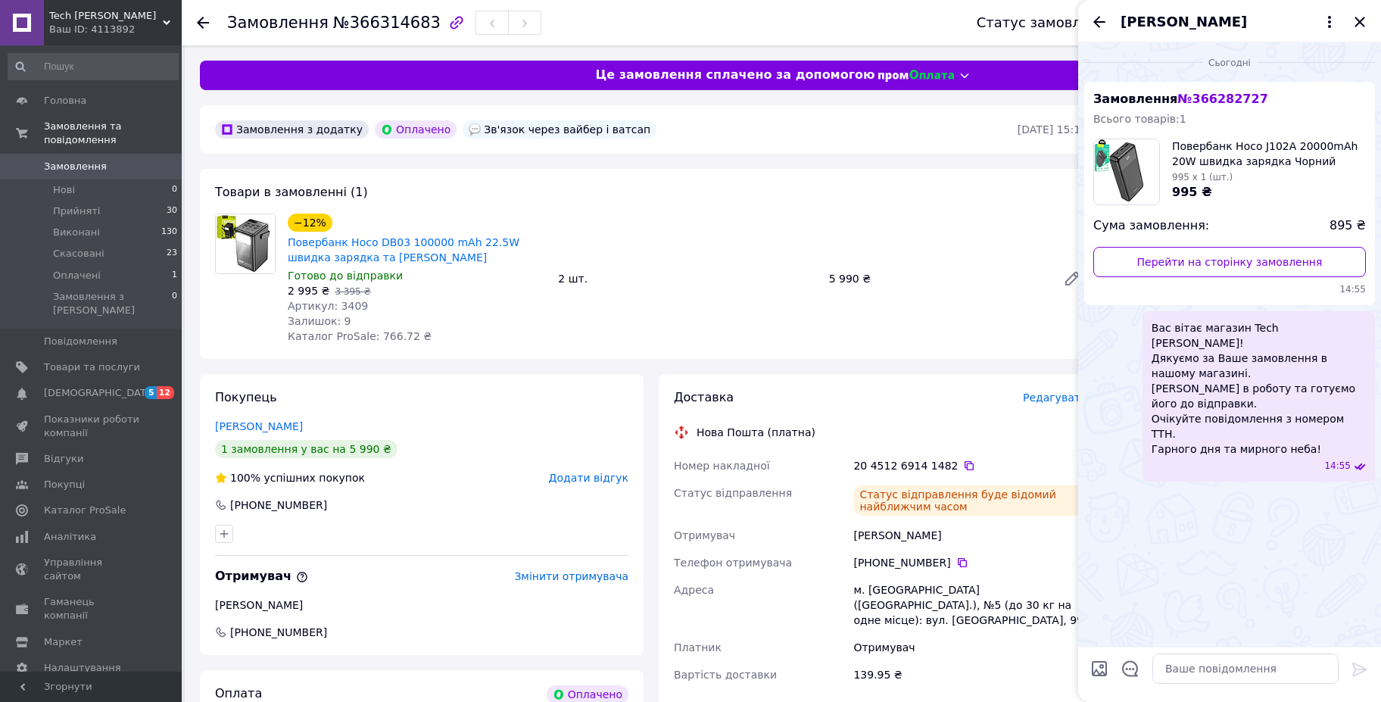
click at [1360, 21] on icon "Закрити" at bounding box center [1360, 22] width 10 height 10
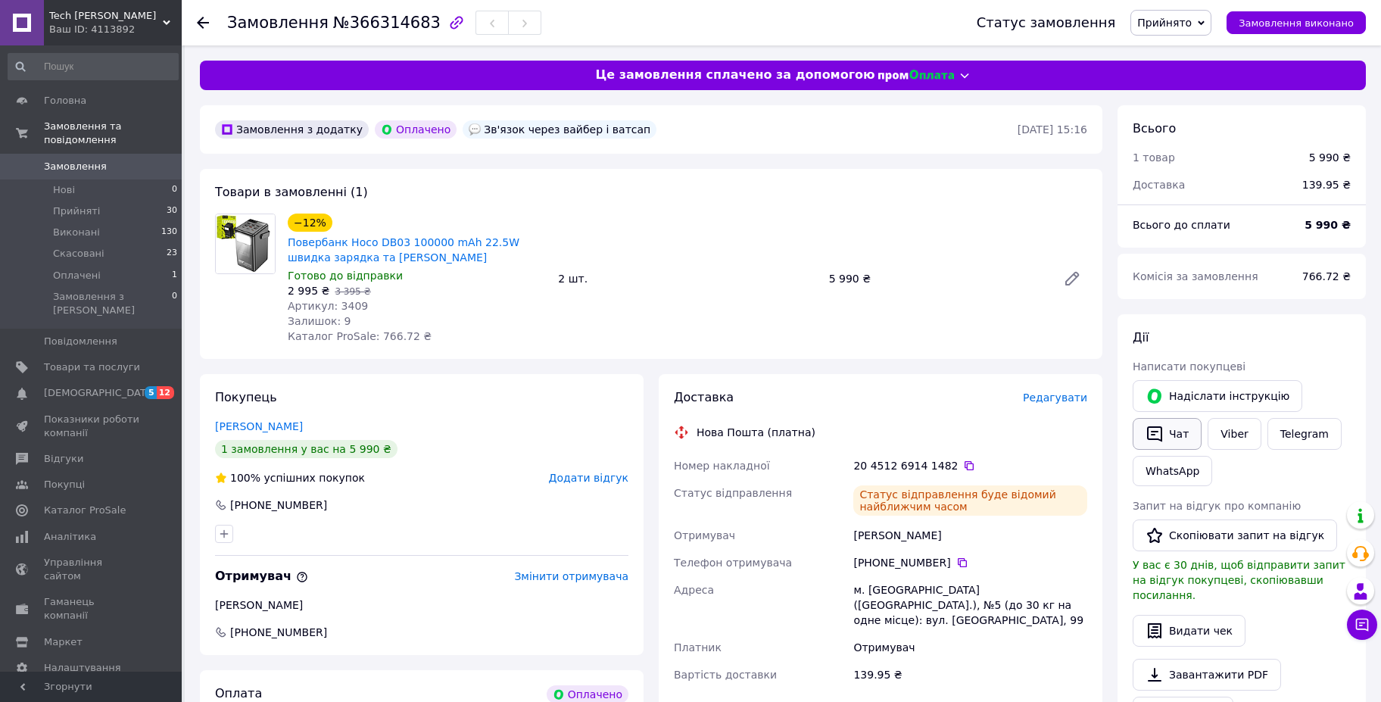
click at [1171, 429] on button "Чат" at bounding box center [1167, 434] width 69 height 32
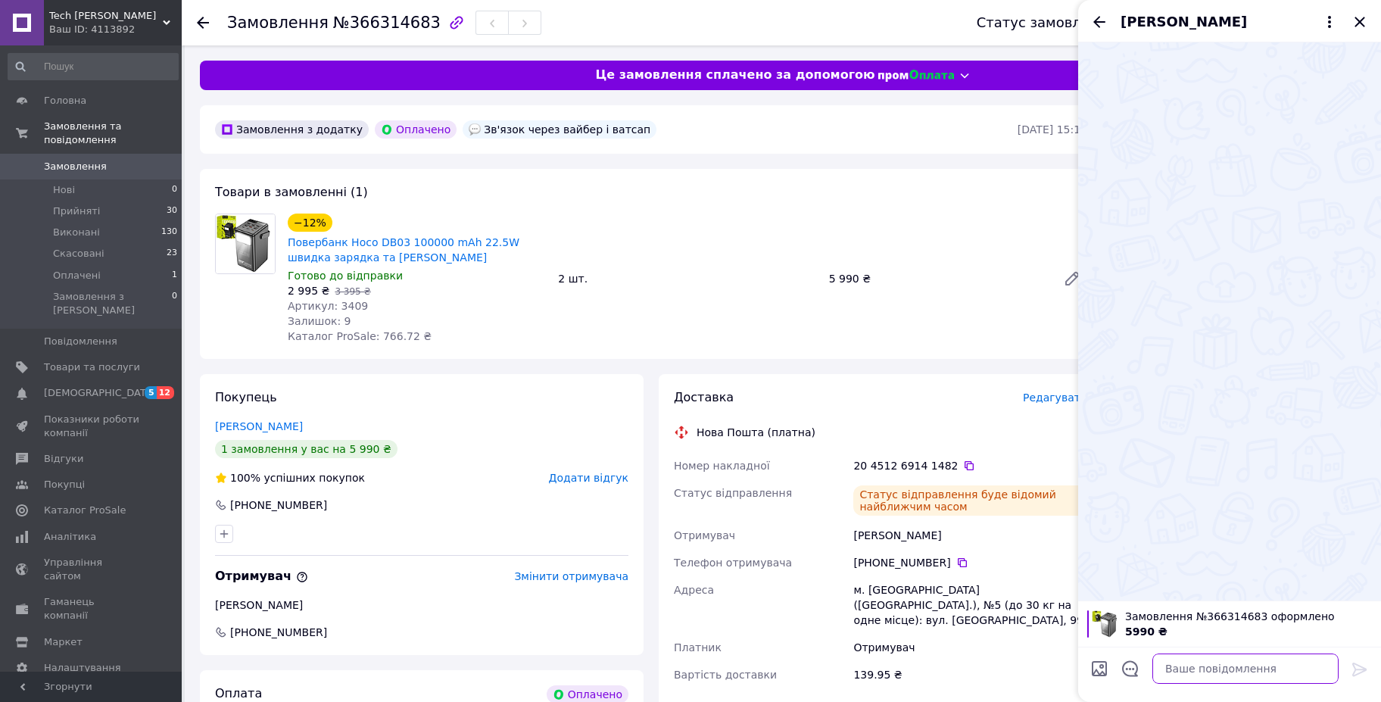
click at [1182, 672] on textarea at bounding box center [1246, 669] width 186 height 30
paste textarea "Вас вітає магазин Tech BESH! Дякуємо за Ваше замовлення в нашому магазині. Бере…"
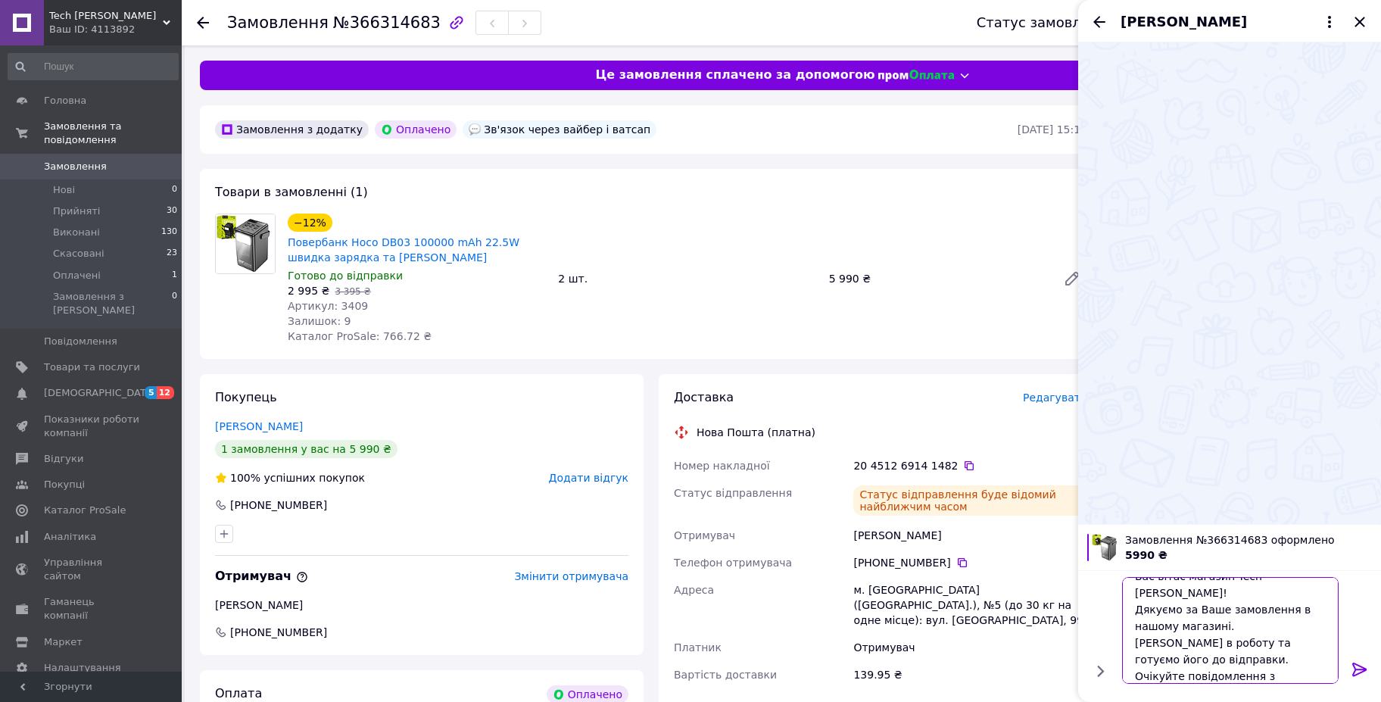
type textarea "Вас вітає магазин Tech BESH! Дякуємо за Ваше замовлення в нашому магазині. Бере…"
click at [1361, 665] on icon at bounding box center [1360, 669] width 18 height 18
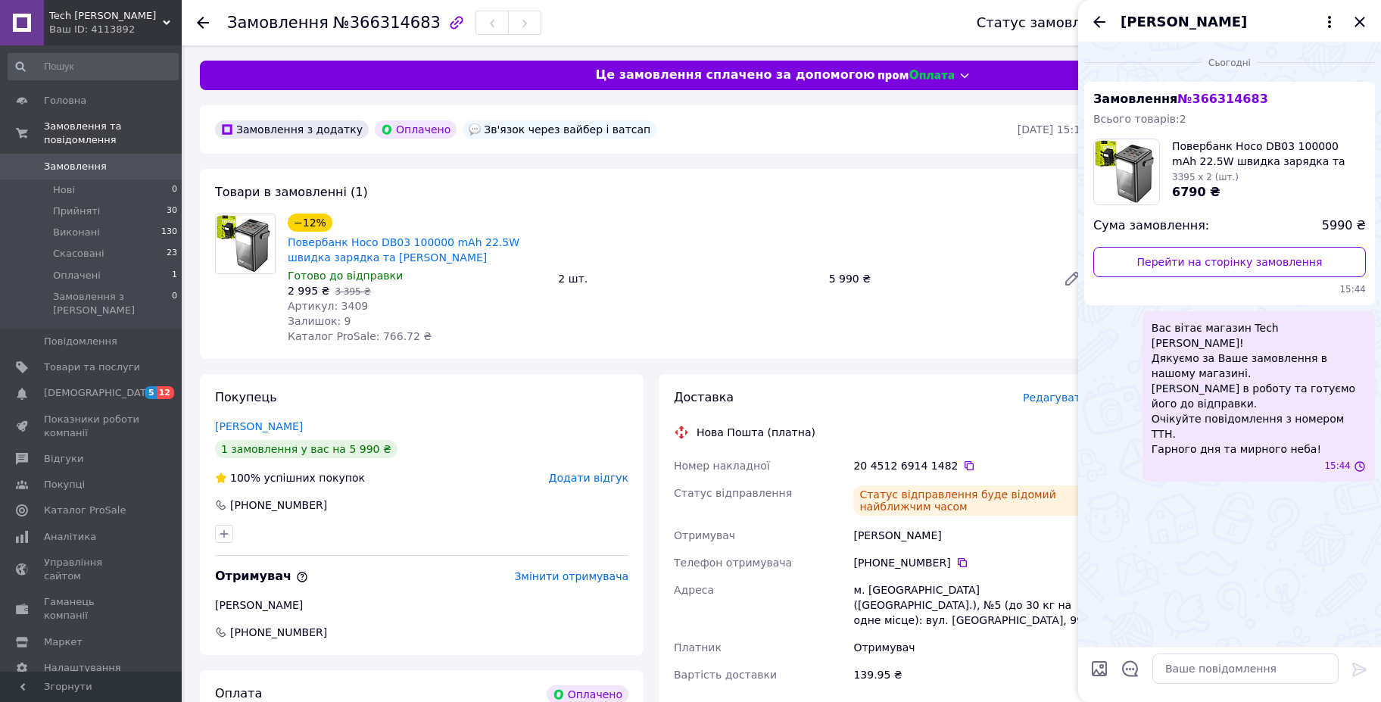
scroll to position [0, 0]
click at [1363, 13] on icon "Закрити" at bounding box center [1360, 22] width 18 height 18
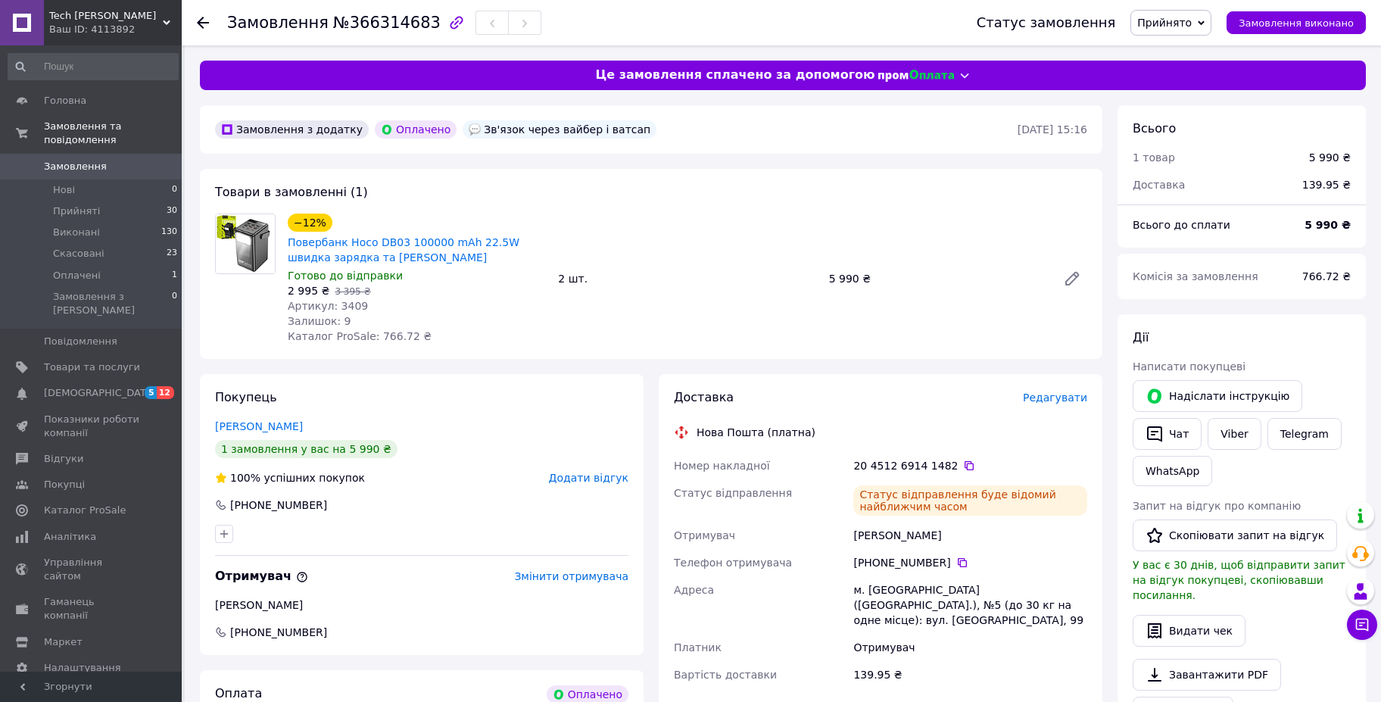
click at [776, 241] on div "−12% Повербанк Hoco DB03 100000 mAh 22.5W швидка зарядка та ліхтар Чорний Готов…" at bounding box center [688, 279] width 812 height 136
drag, startPoint x: 283, startPoint y: 239, endPoint x: 474, endPoint y: 239, distance: 190.8
click at [474, 239] on div "−12% Повербанк Hoco DB03 100000 mAh 22.5W швидка зарядка та ліхтар Чорний Готов…" at bounding box center [417, 279] width 270 height 136
copy link "Повербанк Hoco DB03 100000 mAh 22.5W"
click at [372, 27] on span "№366314683" at bounding box center [387, 23] width 108 height 18
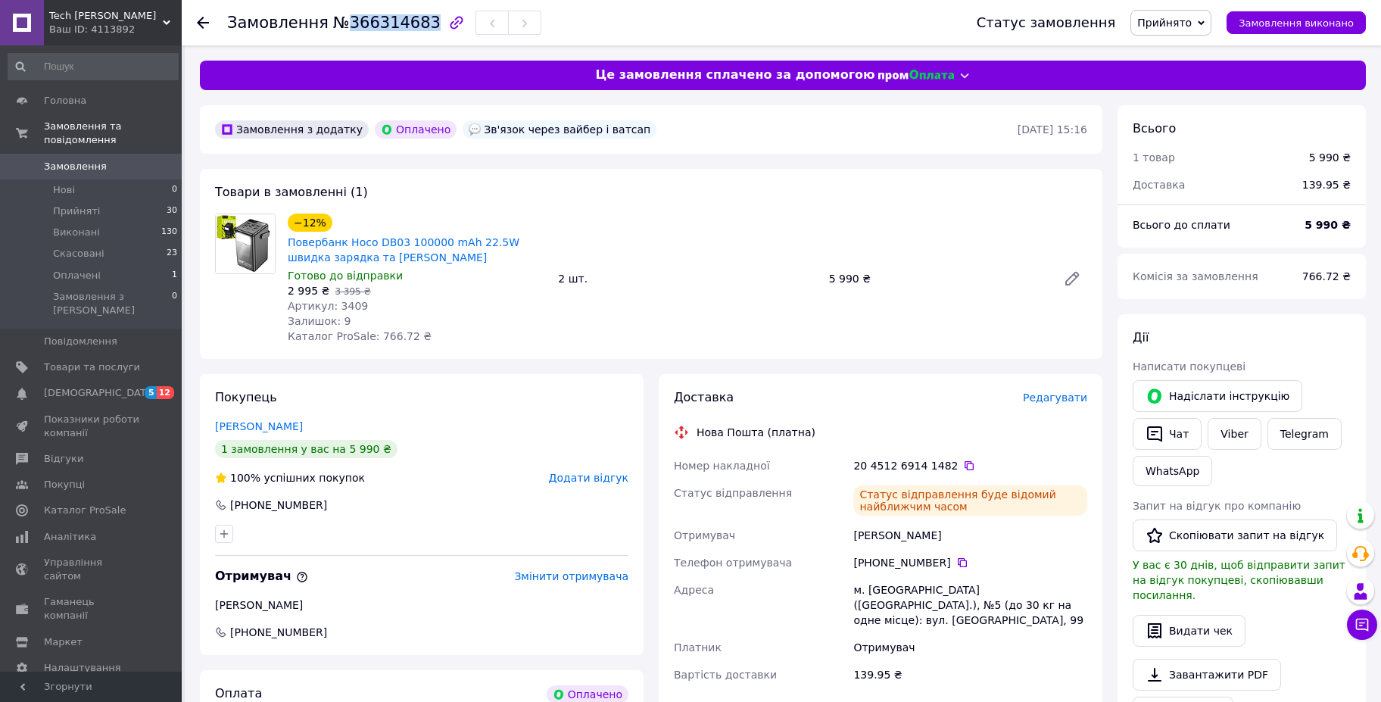
click at [372, 27] on span "№366314683" at bounding box center [387, 23] width 108 height 18
copy span "366314683"
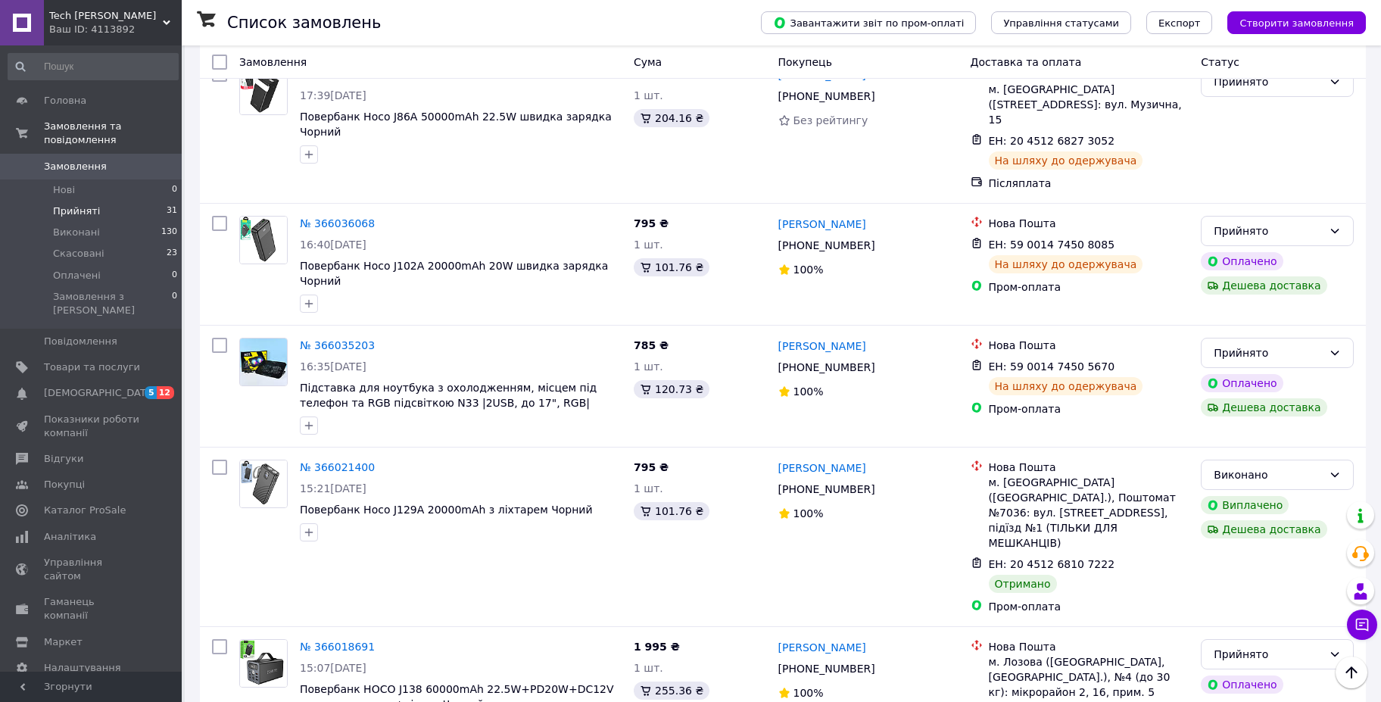
click at [64, 204] on span "Прийняті" at bounding box center [76, 211] width 47 height 14
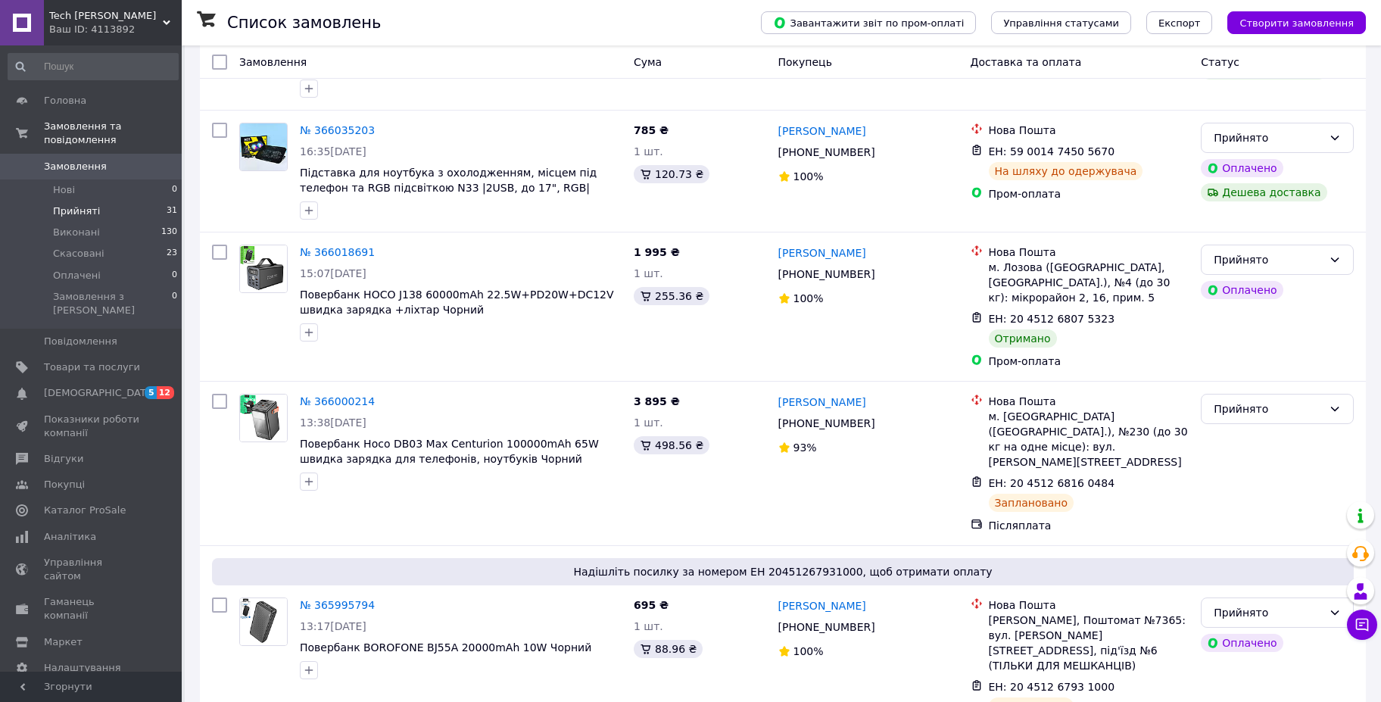
drag, startPoint x: 1267, startPoint y: 286, endPoint x: 1260, endPoint y: 301, distance: 15.9
click at [1217, 317] on li "Виконано" at bounding box center [1277, 315] width 151 height 27
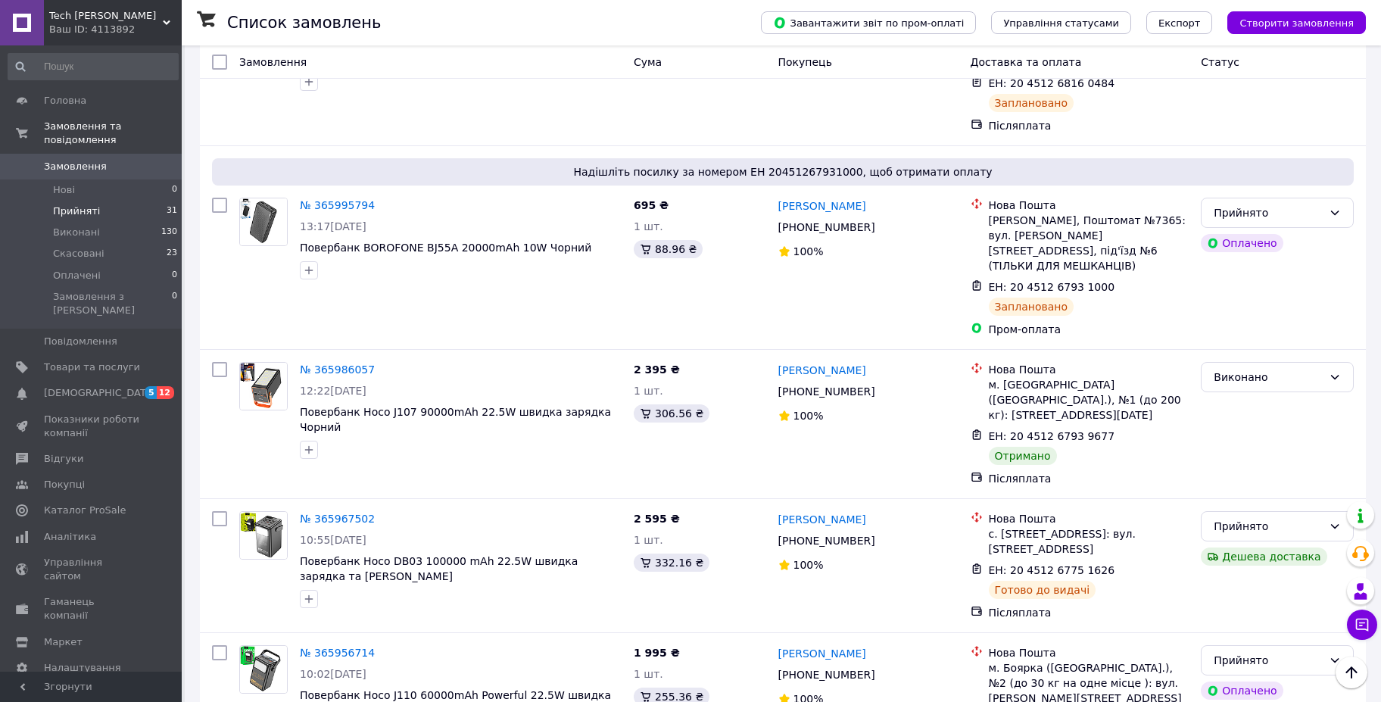
scroll to position [3836, 0]
click at [1236, 448] on li "Виконано" at bounding box center [1277, 446] width 151 height 27
click at [73, 160] on span "Замовлення" at bounding box center [75, 167] width 63 height 14
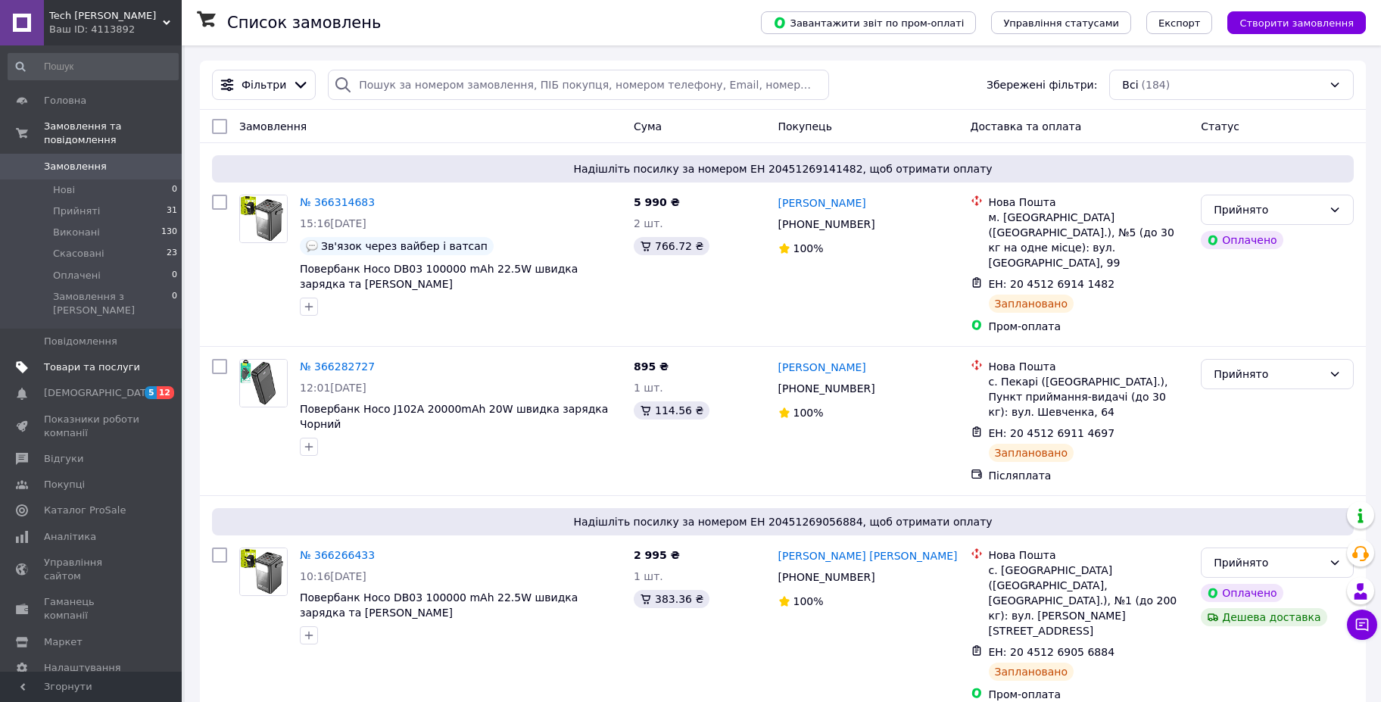
click at [88, 360] on span "Товари та послуги" at bounding box center [92, 367] width 96 height 14
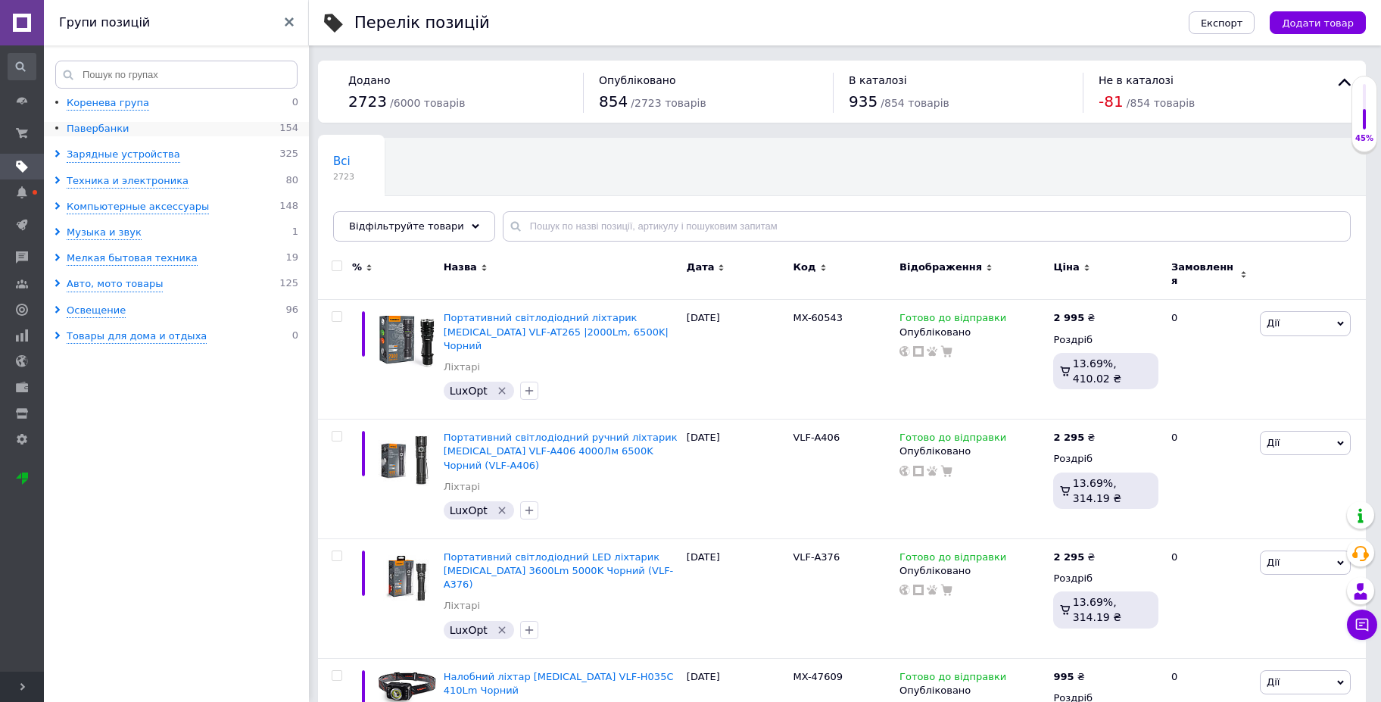
click at [89, 130] on div "Павербанки" at bounding box center [98, 129] width 62 height 14
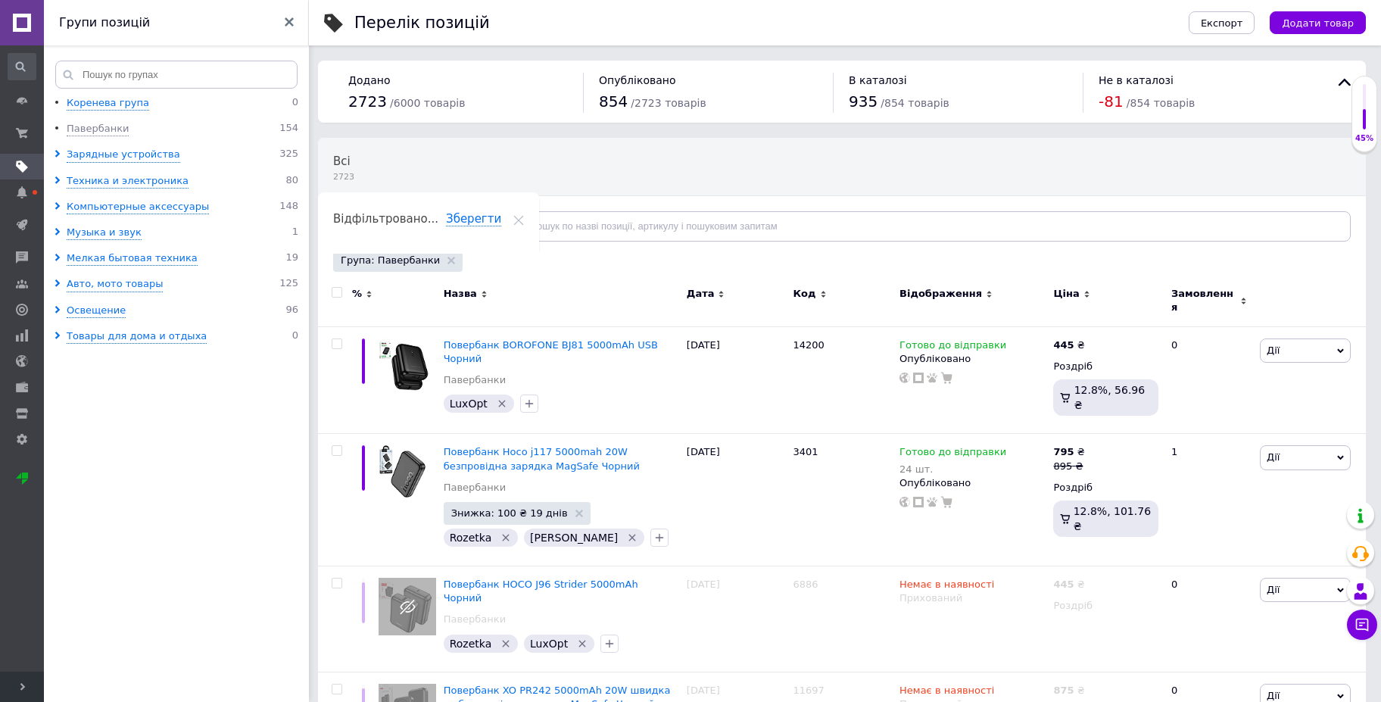
scroll to position [11270, 0]
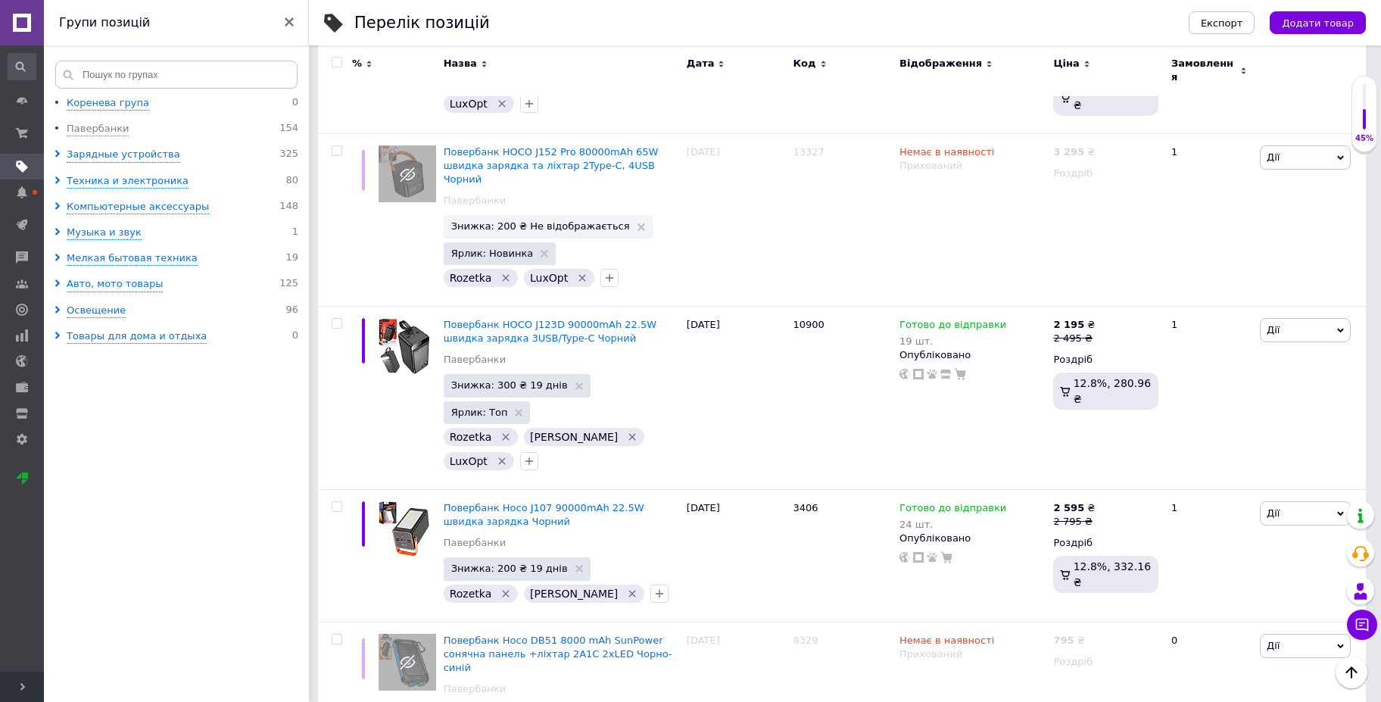
scroll to position [6122, 0]
drag, startPoint x: 438, startPoint y: 399, endPoint x: 544, endPoint y: 399, distance: 106.8
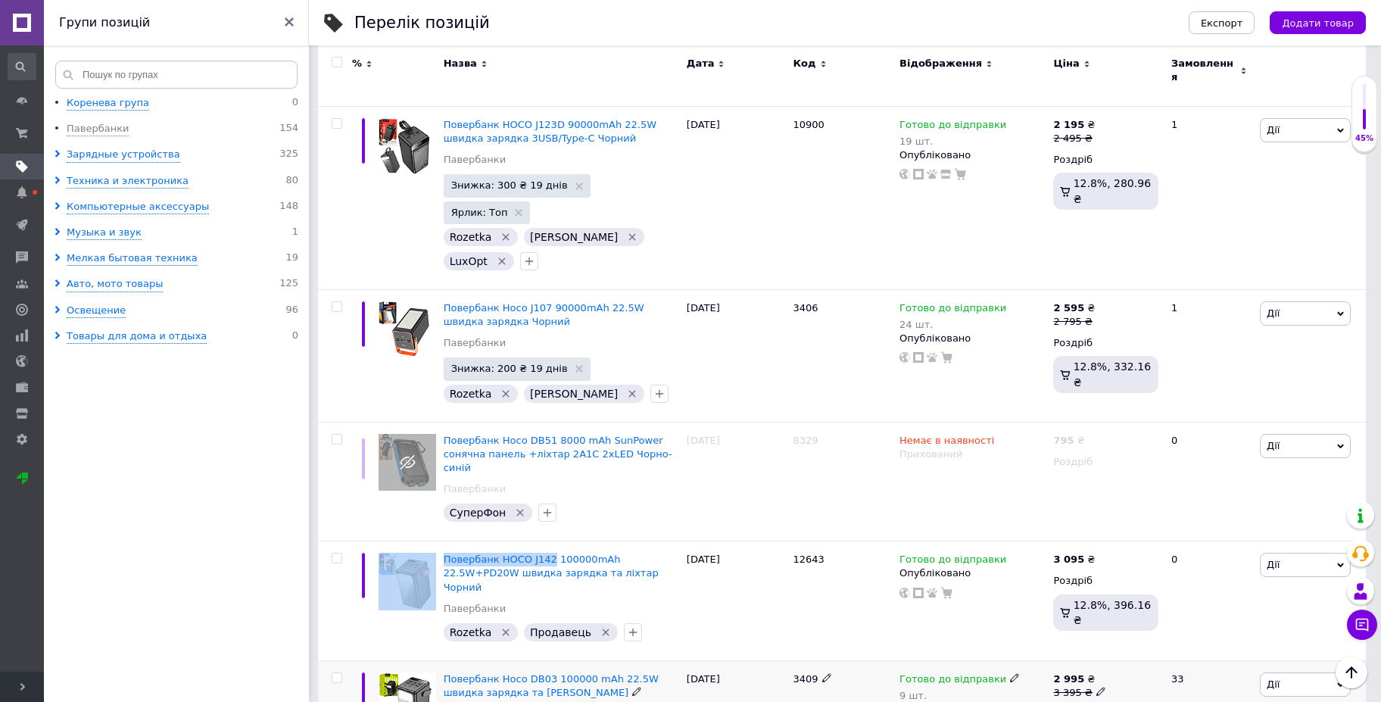
scroll to position [6324, 0]
click at [1010, 672] on use at bounding box center [1014, 676] width 8 height 8
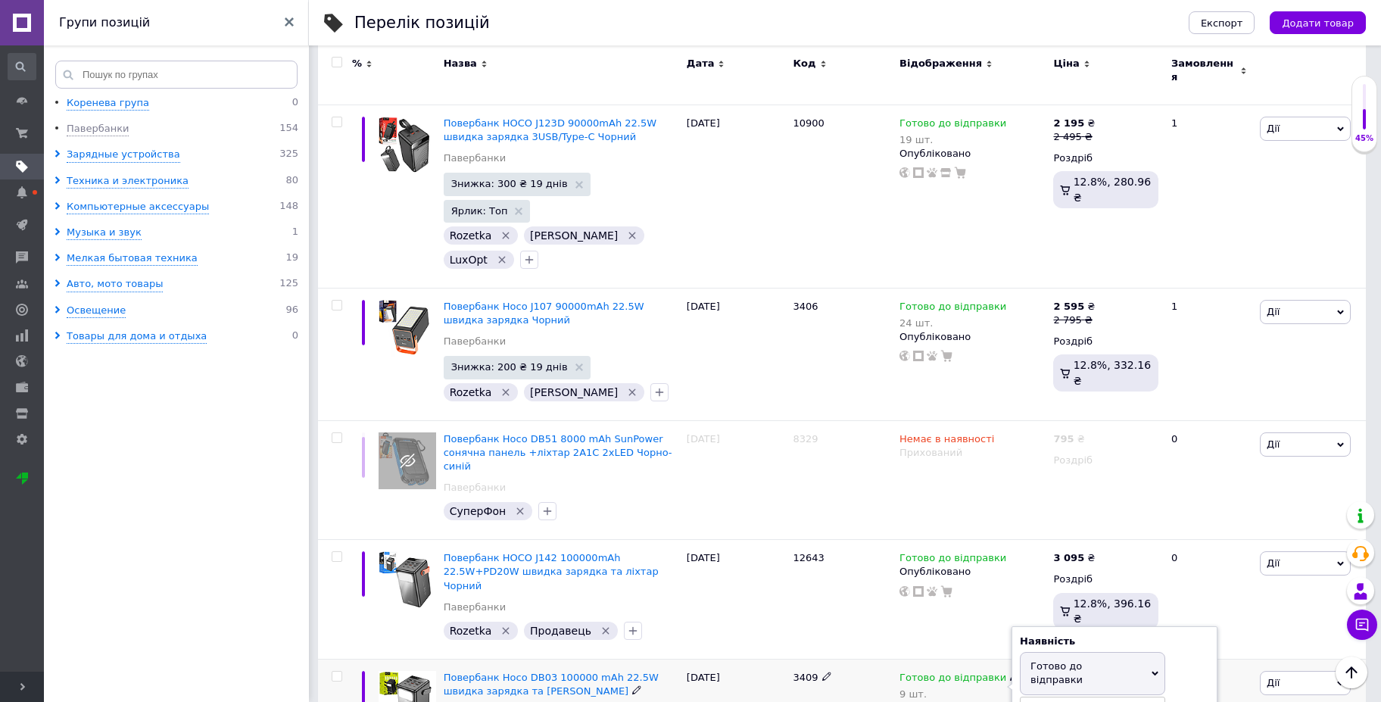
click at [1183, 635] on div "Наявність Готово до відправки В наявності Немає в наявності Під замовлення Зали…" at bounding box center [1114, 695] width 189 height 120
drag, startPoint x: 1056, startPoint y: 345, endPoint x: 1027, endPoint y: 349, distance: 29.8
type input "25"
drag, startPoint x: 828, startPoint y: 361, endPoint x: 831, endPoint y: 353, distance: 8.9
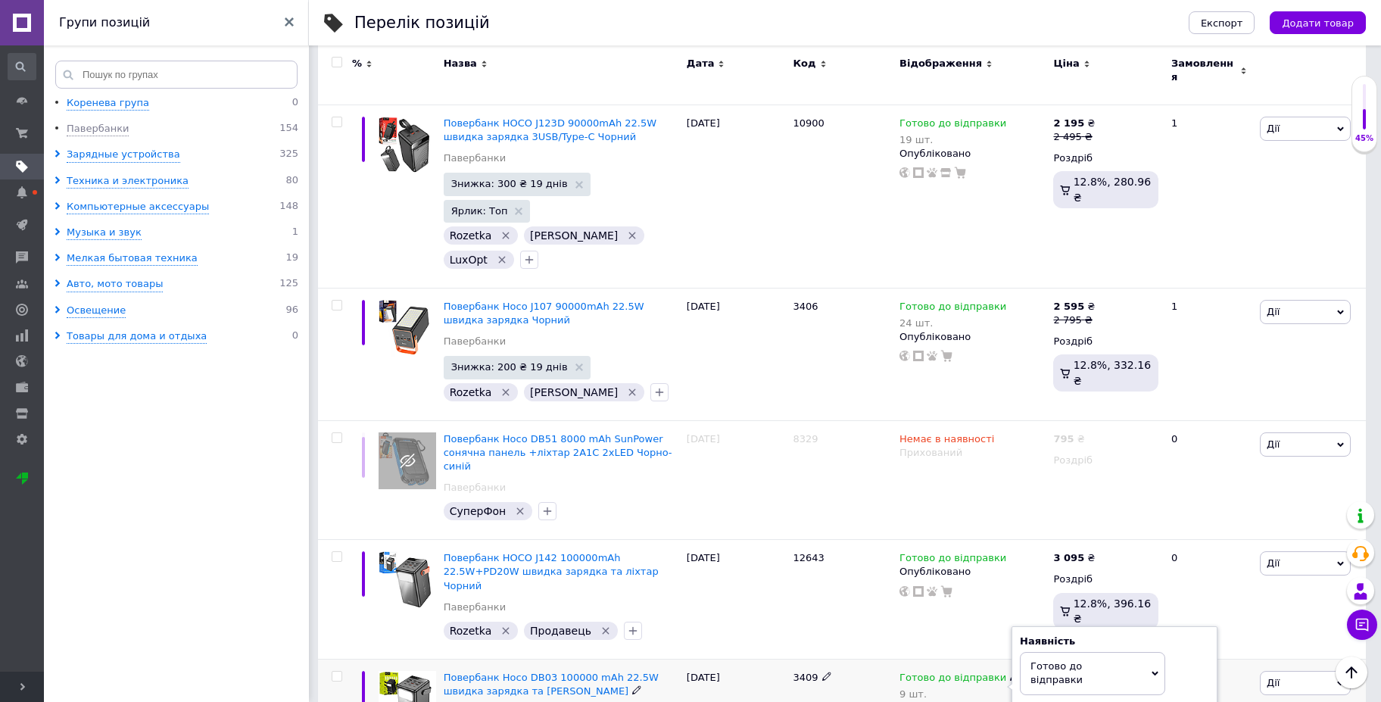
click at [1010, 672] on icon at bounding box center [1014, 676] width 9 height 9
click at [1180, 635] on div "Наявність Готово до відправки В наявності Немає в наявності Під замовлення Зали…" at bounding box center [1114, 695] width 189 height 120
drag, startPoint x: 1037, startPoint y: 359, endPoint x: 988, endPoint y: 362, distance: 49.3
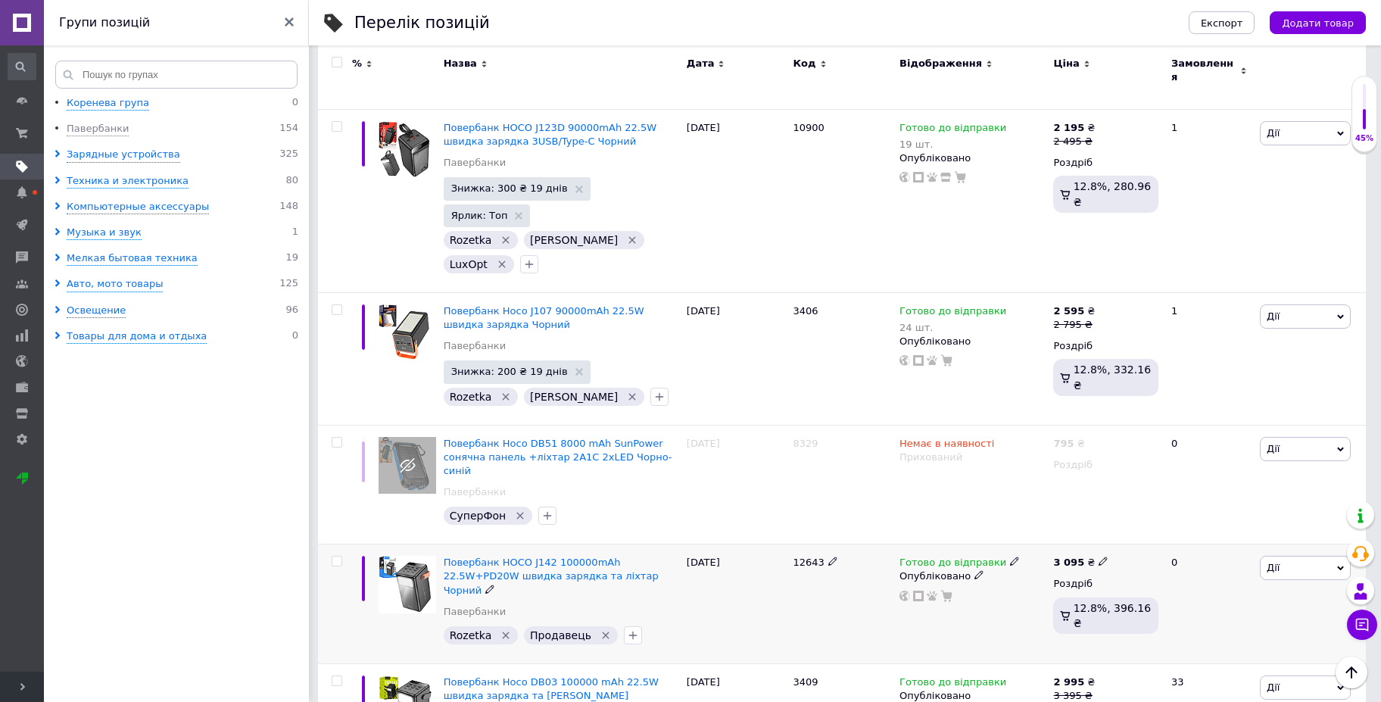
scroll to position [6321, 0]
click at [1010, 556] on use at bounding box center [1014, 560] width 8 height 8
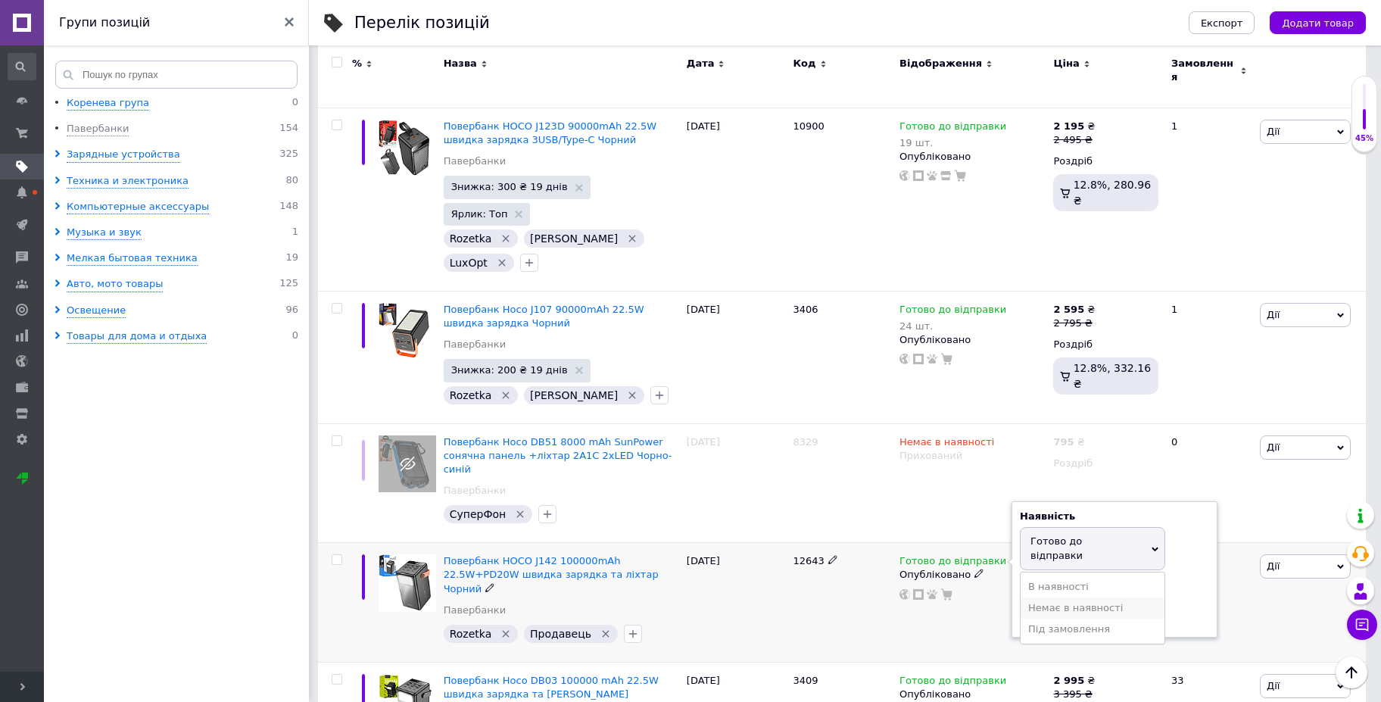
click at [1041, 597] on li "Немає в наявності" at bounding box center [1093, 607] width 144 height 21
click at [1050, 527] on span "Немає в наявності" at bounding box center [1092, 541] width 145 height 29
click at [1052, 605] on li "Готово до відправки" at bounding box center [1093, 615] width 144 height 21
click at [978, 555] on span "Готово до відправки" at bounding box center [953, 563] width 107 height 16
click at [975, 569] on use at bounding box center [979, 573] width 8 height 8
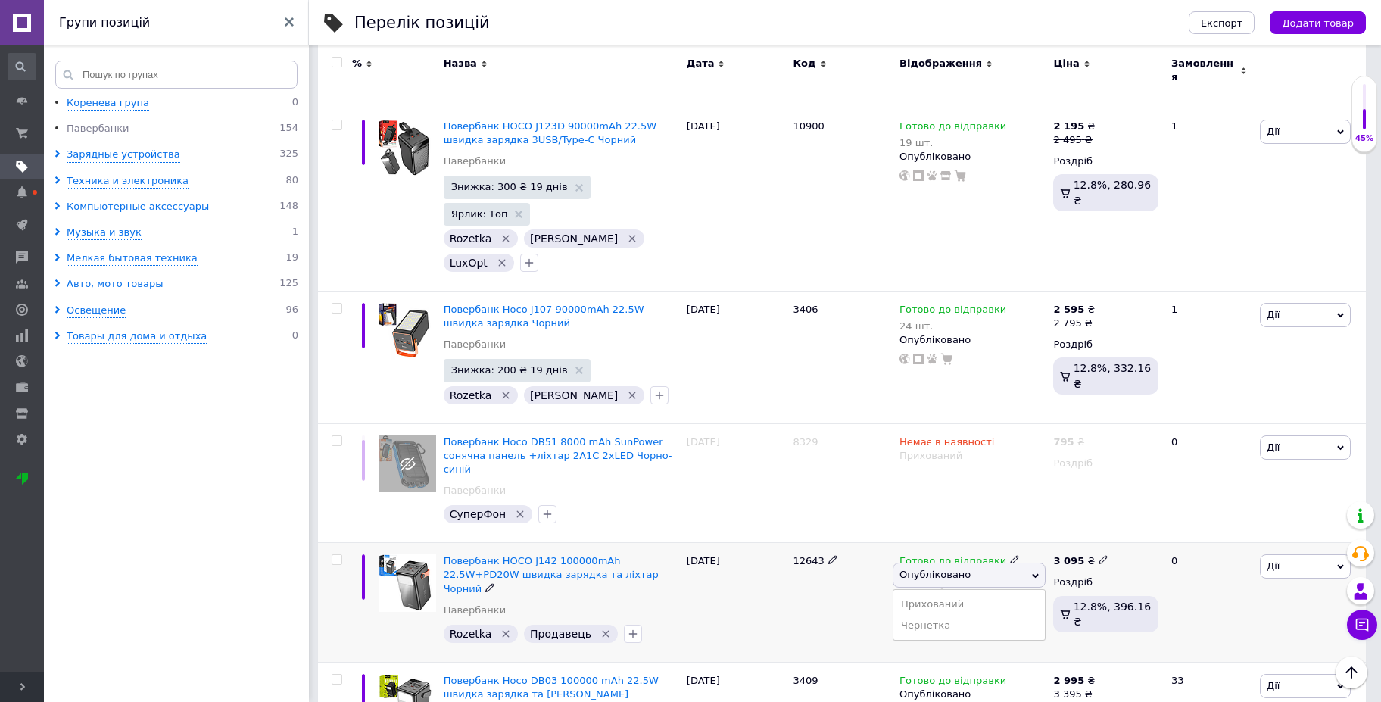
click at [745, 543] on div "[DATE]" at bounding box center [736, 603] width 107 height 120
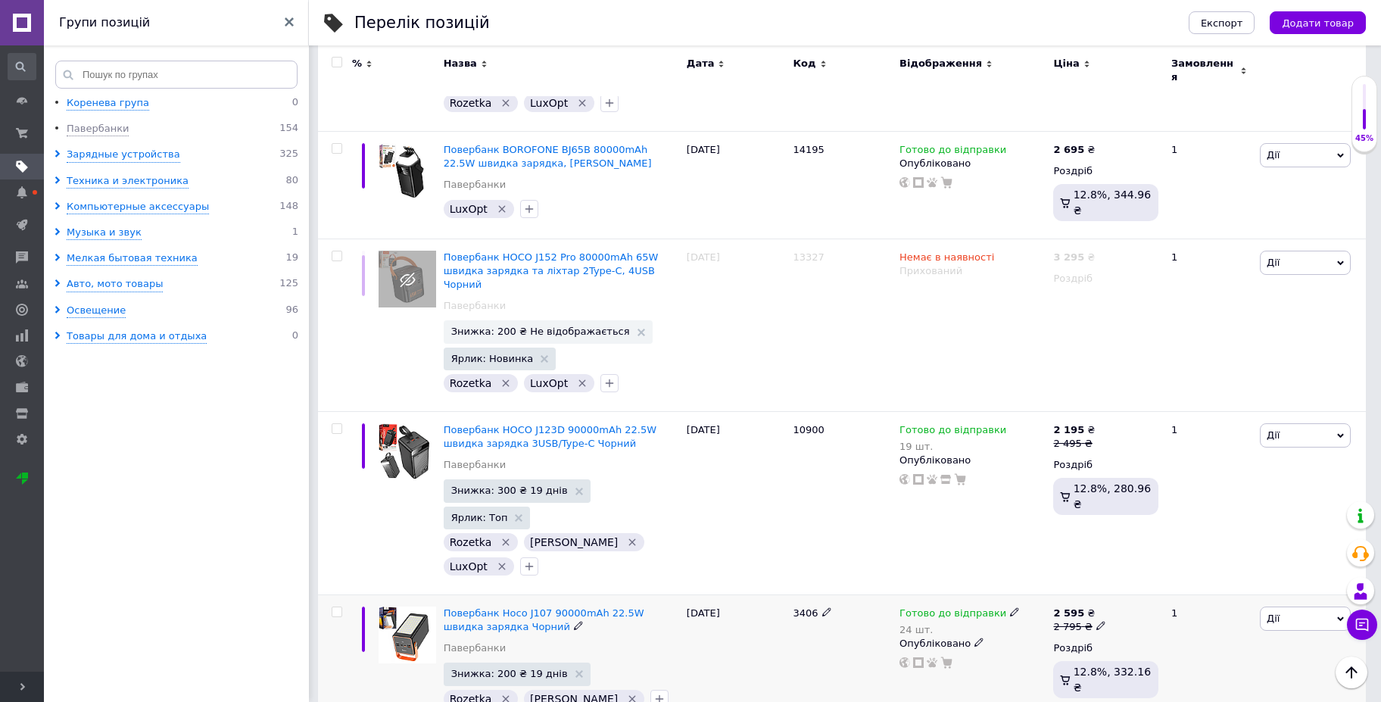
scroll to position [6019, 0]
click at [807, 607] on span "3406" at bounding box center [805, 612] width 25 height 11
copy span "3406"
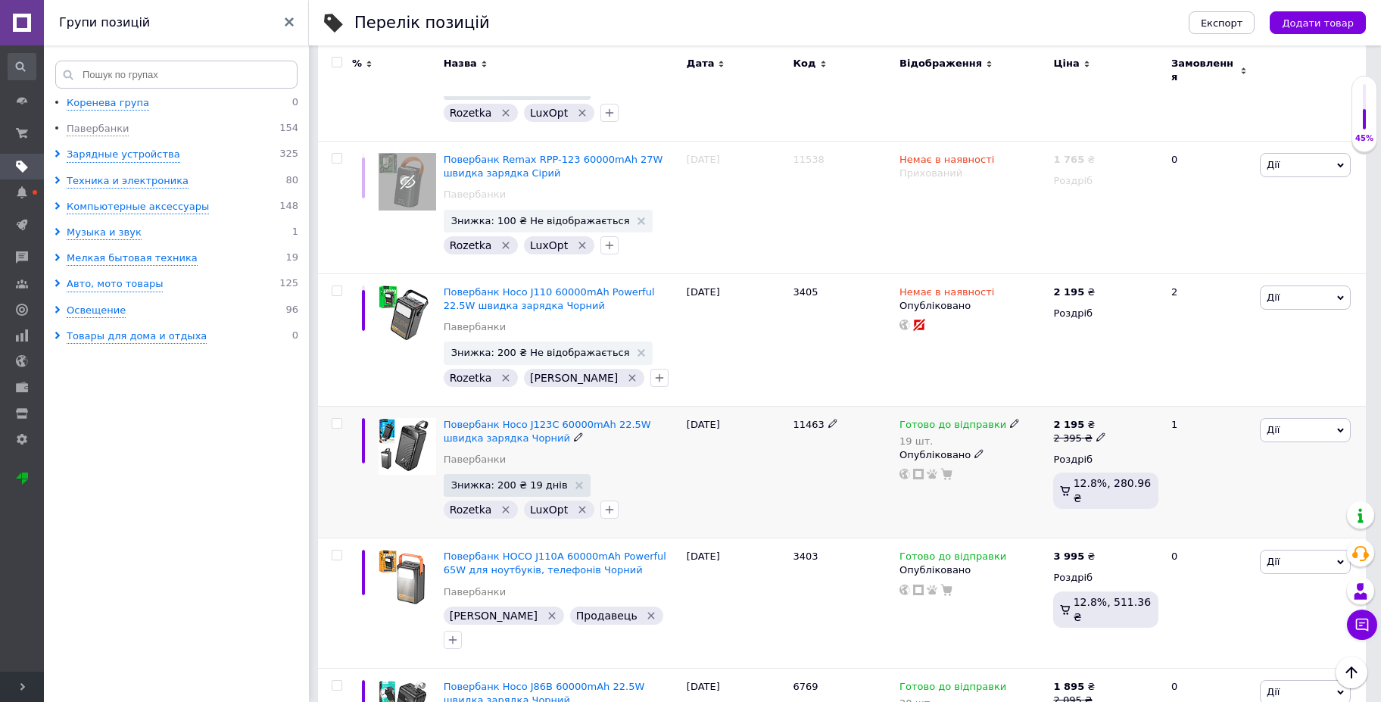
scroll to position [4202, 0]
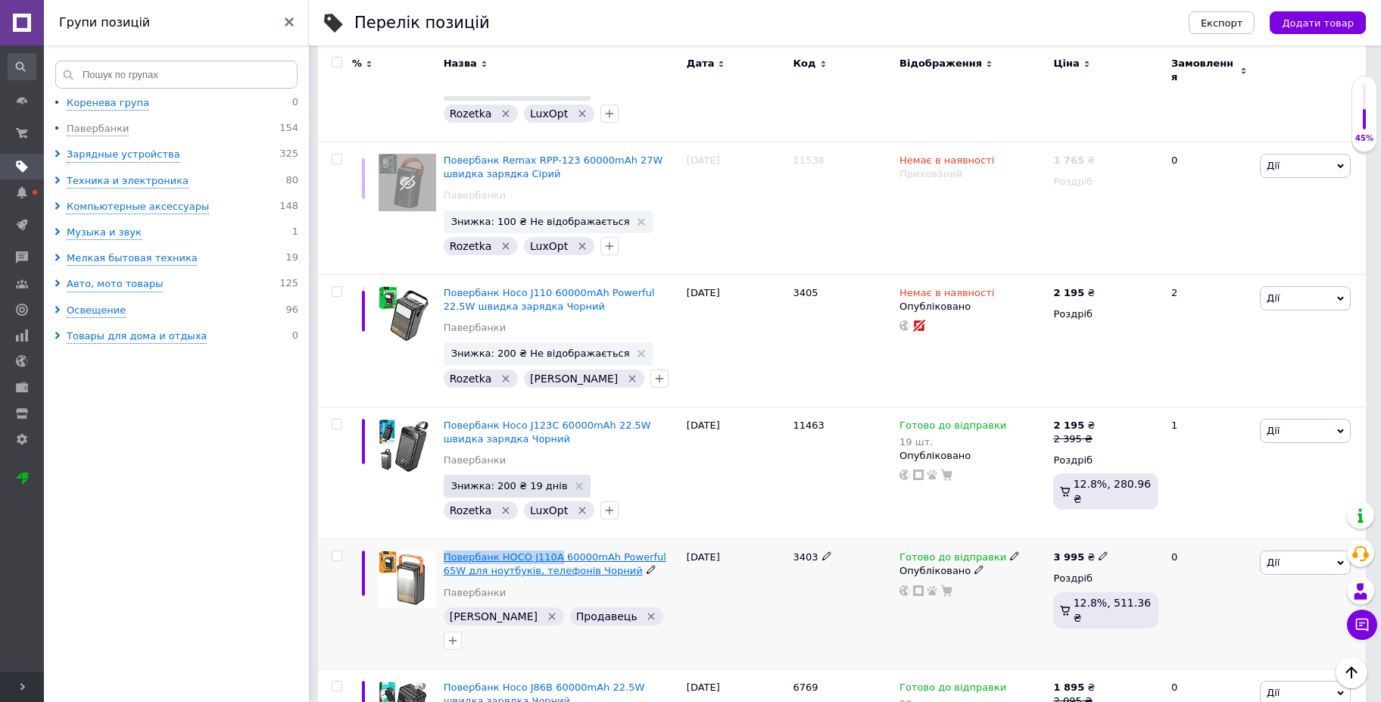
drag, startPoint x: 439, startPoint y: 392, endPoint x: 554, endPoint y: 395, distance: 114.4
click at [554, 539] on div "Повербанк HOCO J110A 60000mAh Powerful 65W для ноутбуків, телефонів Чорний Паве…" at bounding box center [561, 604] width 243 height 130
copy span "Повербанк HOCO J110A"
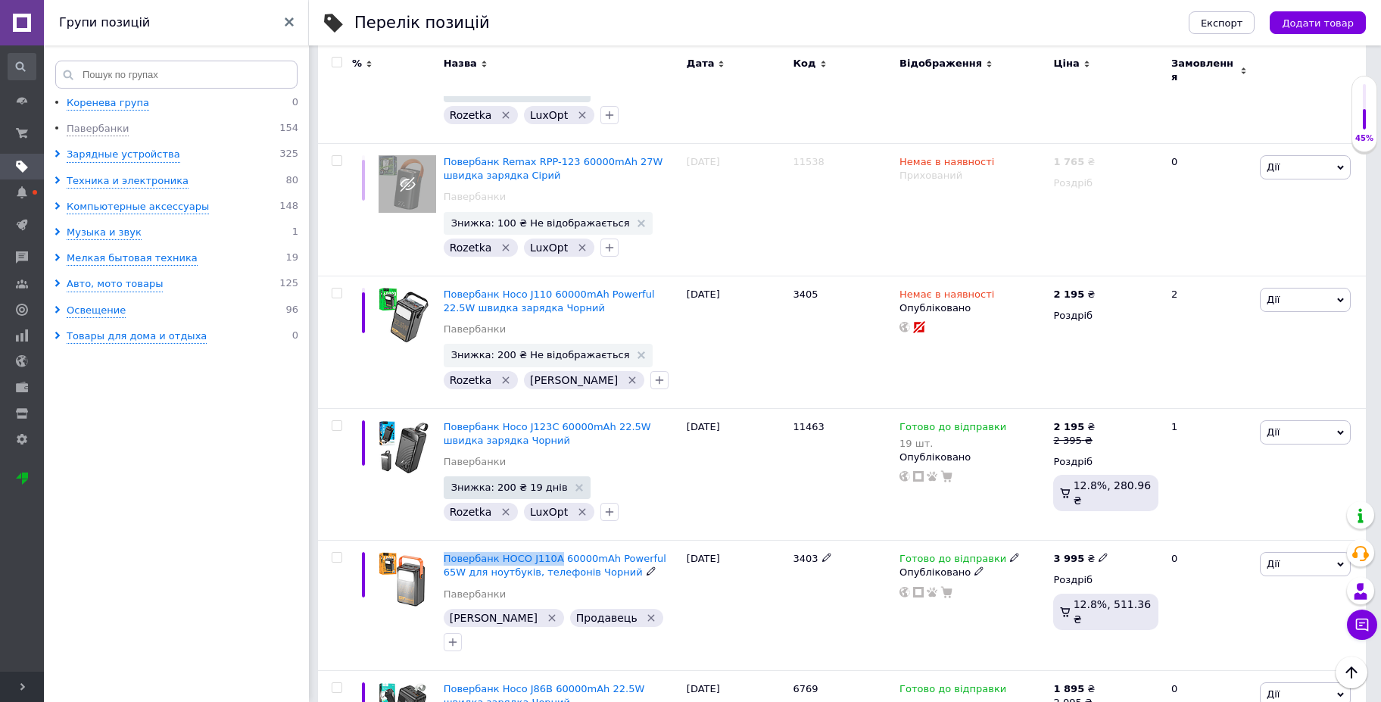
scroll to position [4200, 0]
click at [222, 437] on ul "Коренева група 0 Павербанки 154 Зарядные устройства 325 Техника и электроника 8…" at bounding box center [179, 401] width 270 height 610
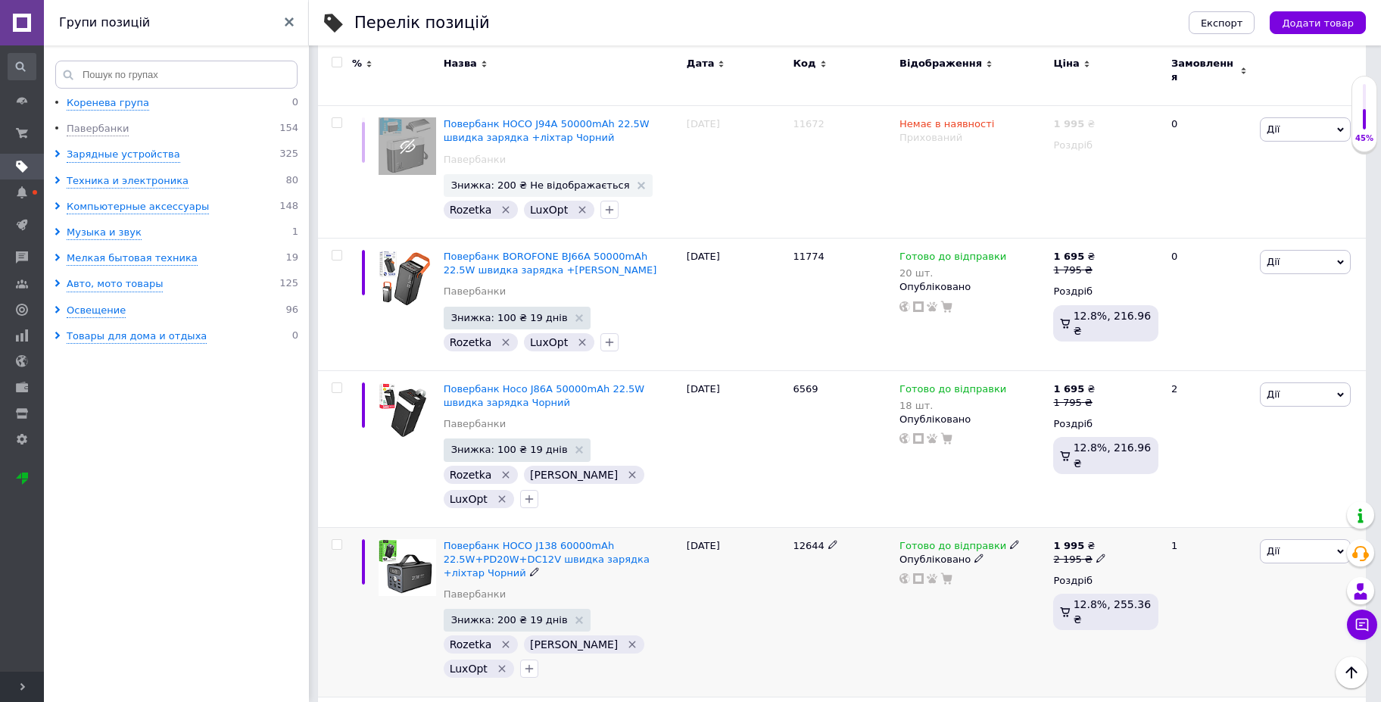
scroll to position [3096, 0]
click at [797, 541] on span "12644" at bounding box center [808, 546] width 31 height 11
copy span "12644"
click at [1096, 554] on icon at bounding box center [1100, 558] width 9 height 9
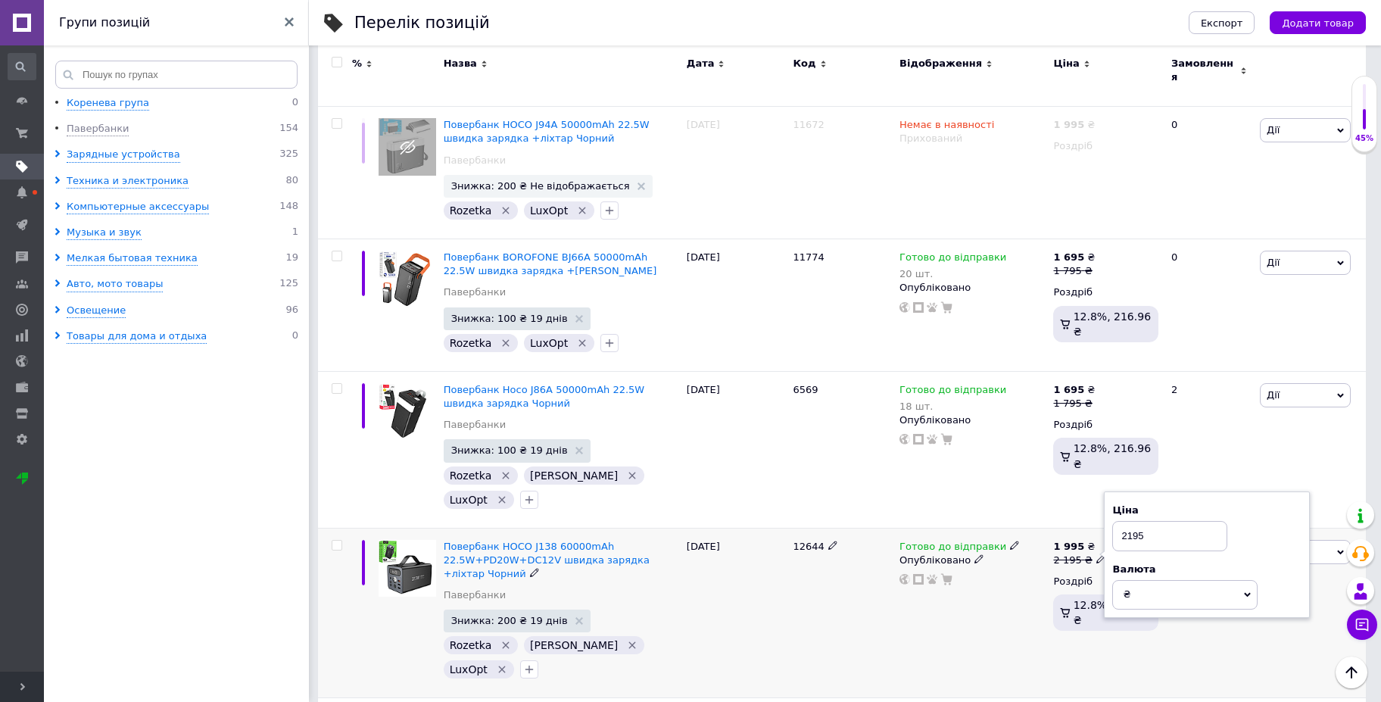
click at [1127, 521] on input "2195" at bounding box center [1169, 536] width 115 height 30
type input "2295"
click at [872, 528] on div "12644" at bounding box center [842, 613] width 107 height 170
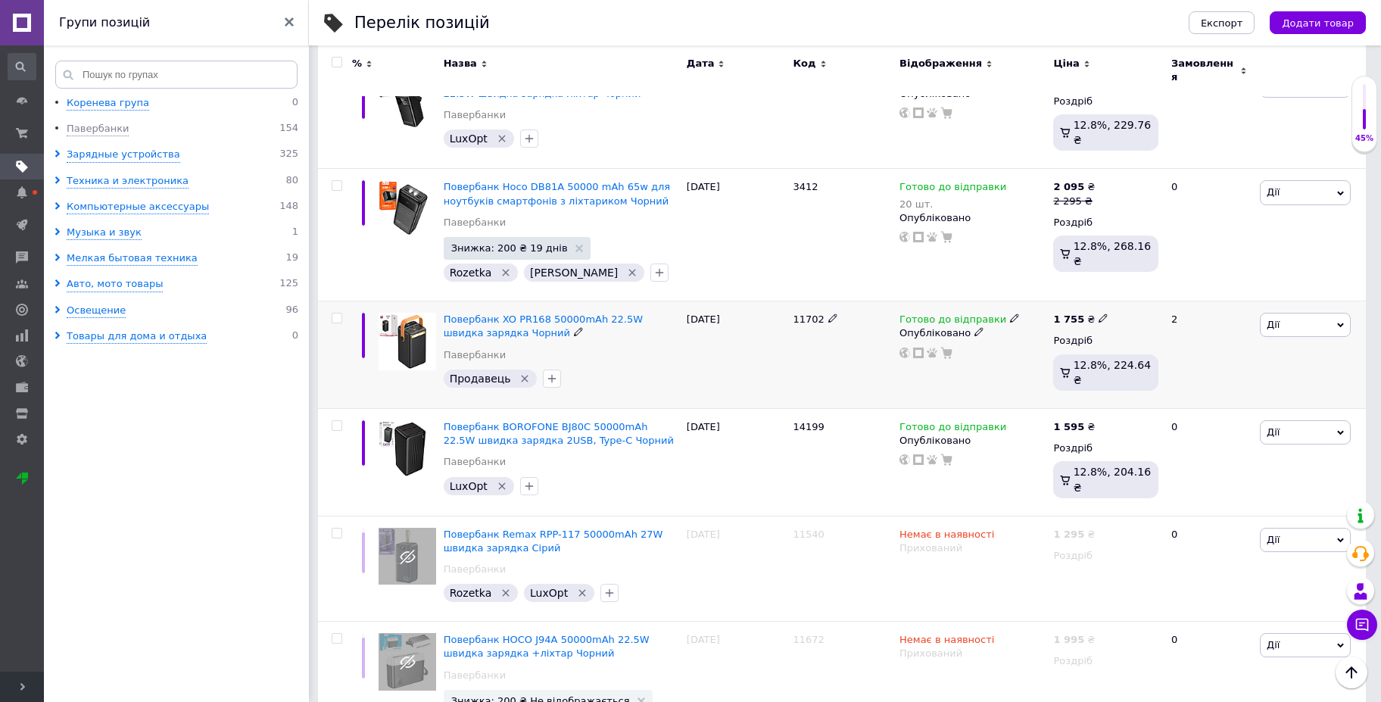
scroll to position [2581, 0]
click at [803, 314] on span "11702" at bounding box center [808, 319] width 31 height 11
click at [1099, 314] on icon at bounding box center [1103, 318] width 9 height 9
click at [1134, 289] on input "1755" at bounding box center [1171, 304] width 115 height 30
type input "1795"
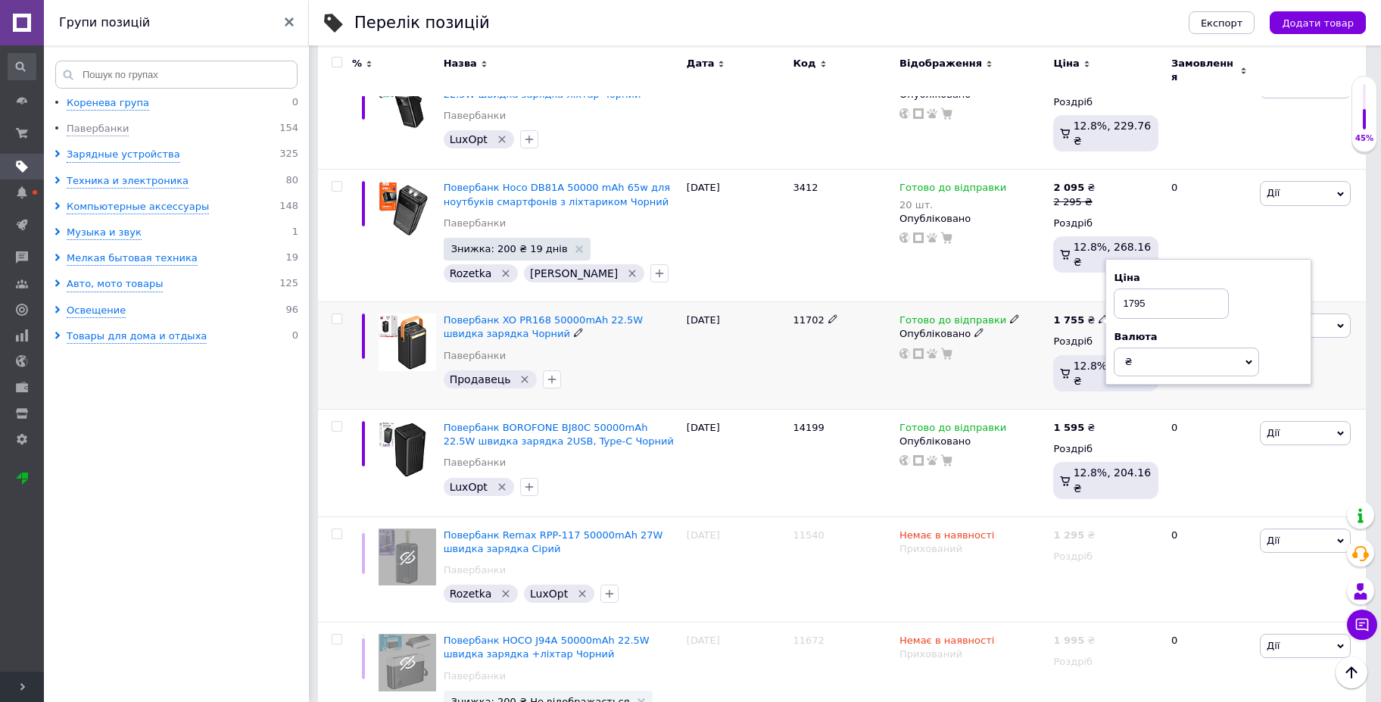
click at [791, 302] on div "11702" at bounding box center [842, 356] width 107 height 108
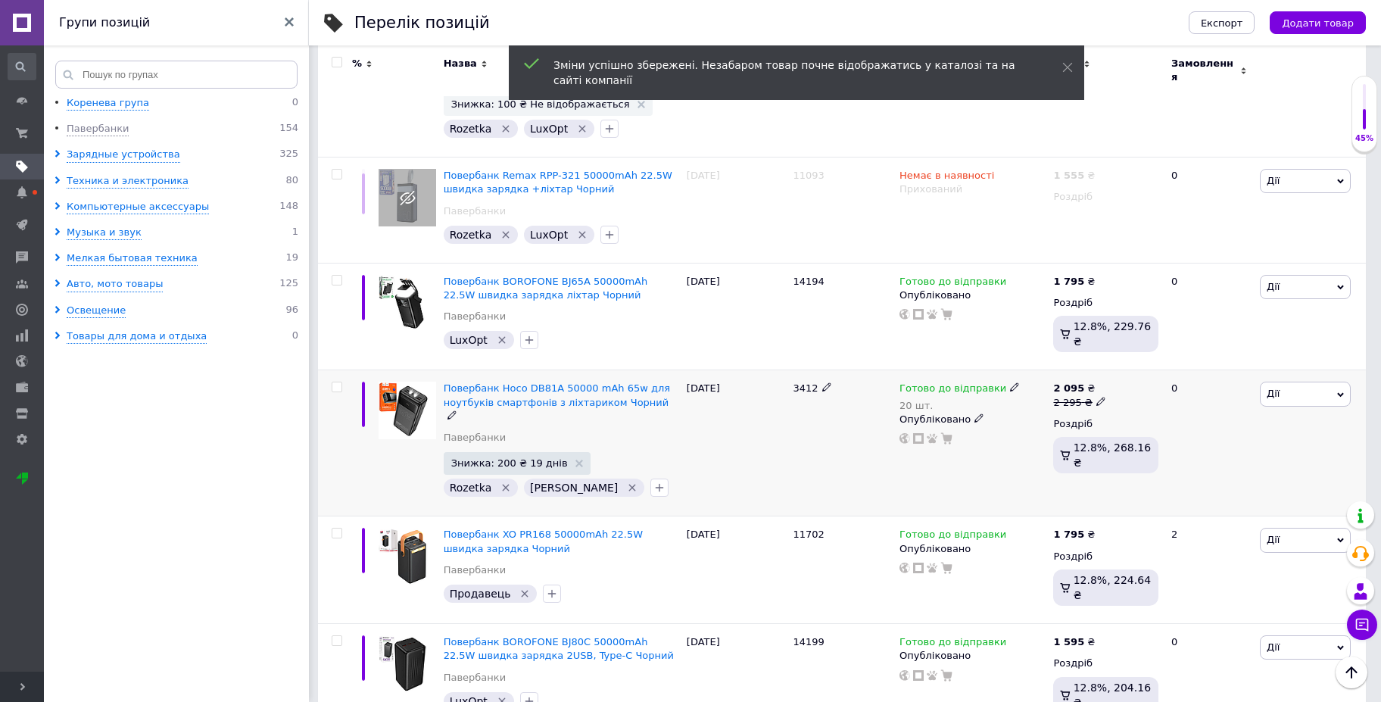
scroll to position [2379, 0]
click at [803, 383] on span "3412" at bounding box center [805, 388] width 25 height 11
click at [805, 383] on span "3412" at bounding box center [805, 388] width 25 height 11
click at [803, 383] on span "3412" at bounding box center [805, 388] width 25 height 11
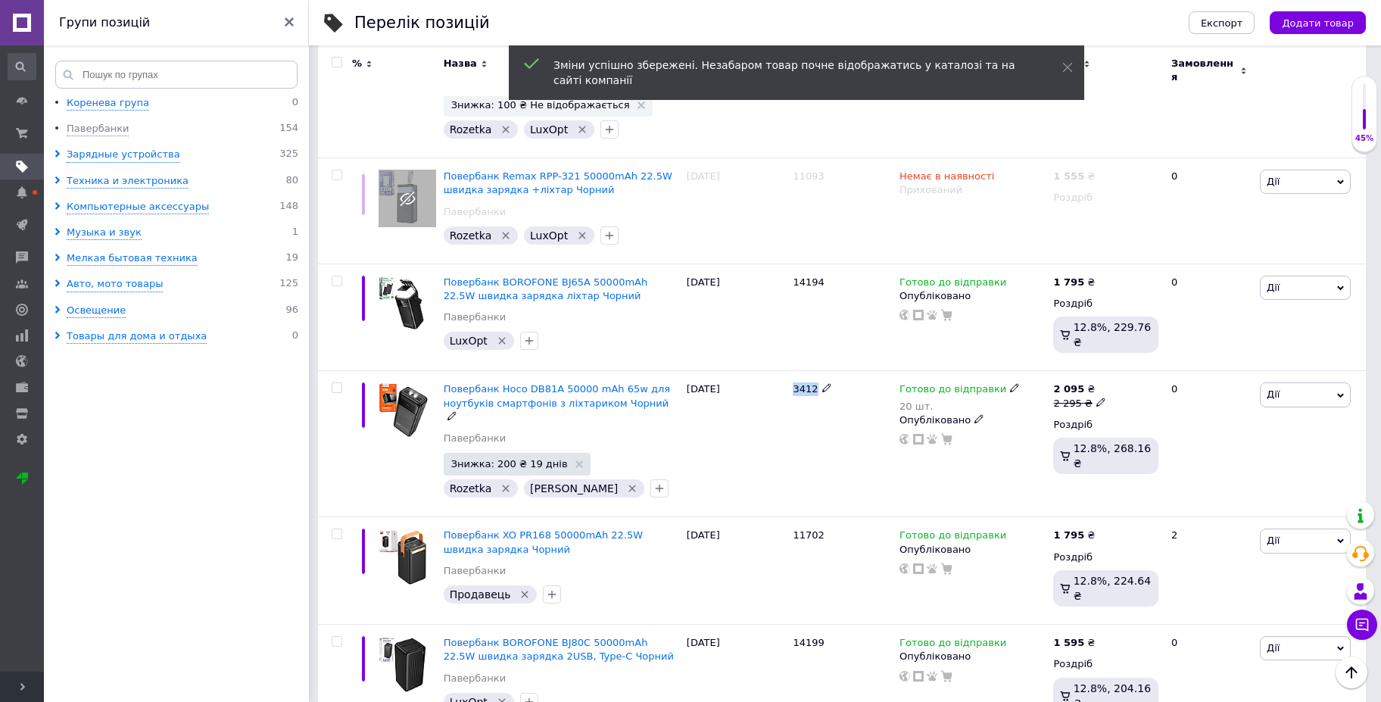
copy span "3412"
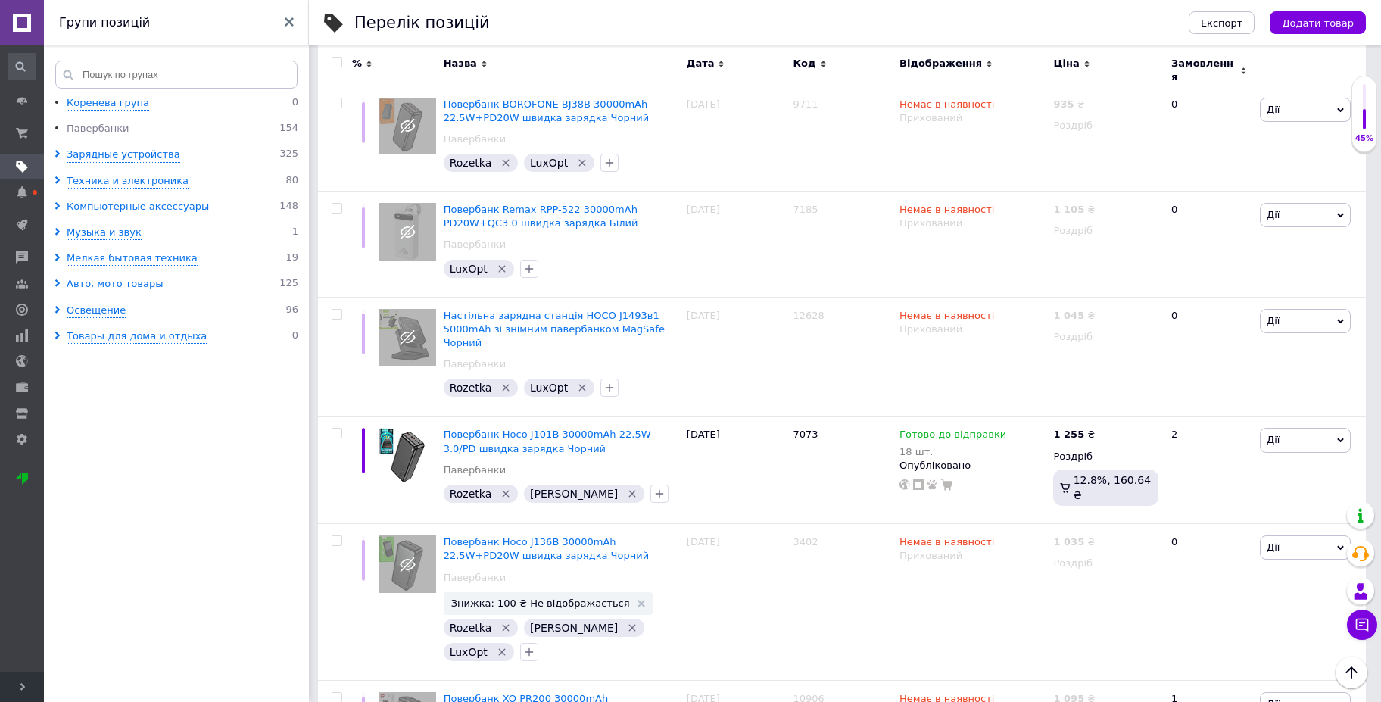
scroll to position [966, 0]
click at [1099, 429] on icon at bounding box center [1103, 433] width 9 height 9
click at [1134, 403] on input "1255" at bounding box center [1171, 418] width 115 height 30
type input "1295"
click at [796, 424] on div "7073" at bounding box center [842, 470] width 107 height 108
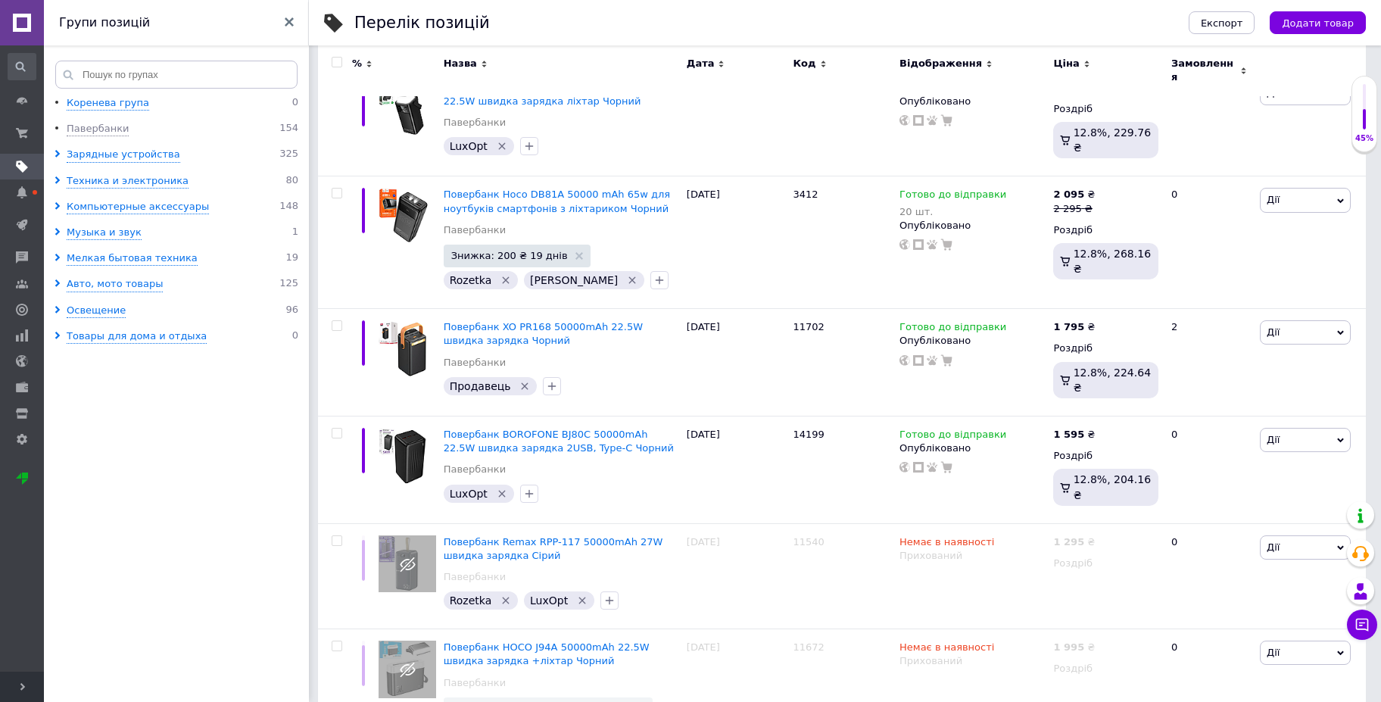
scroll to position [6424, 0]
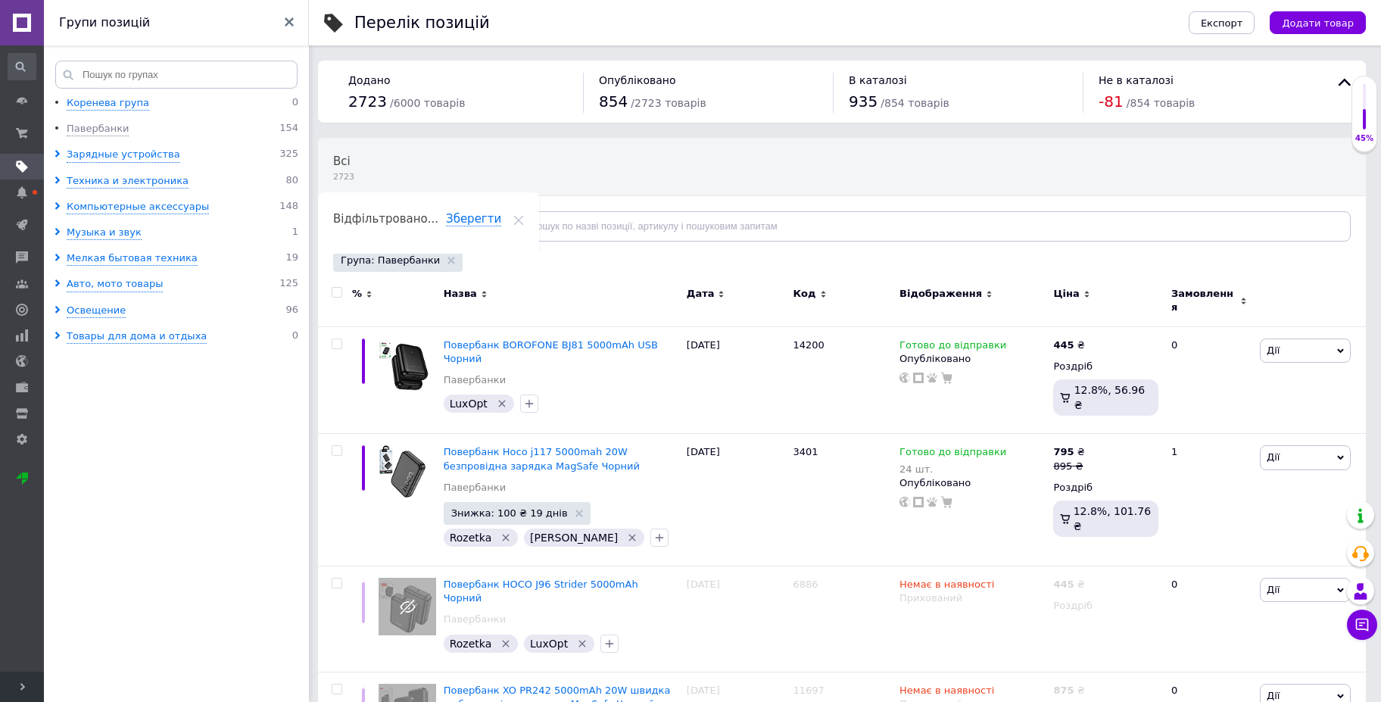
click at [450, 217] on div "Відфільтруйте товари" at bounding box center [414, 226] width 162 height 30
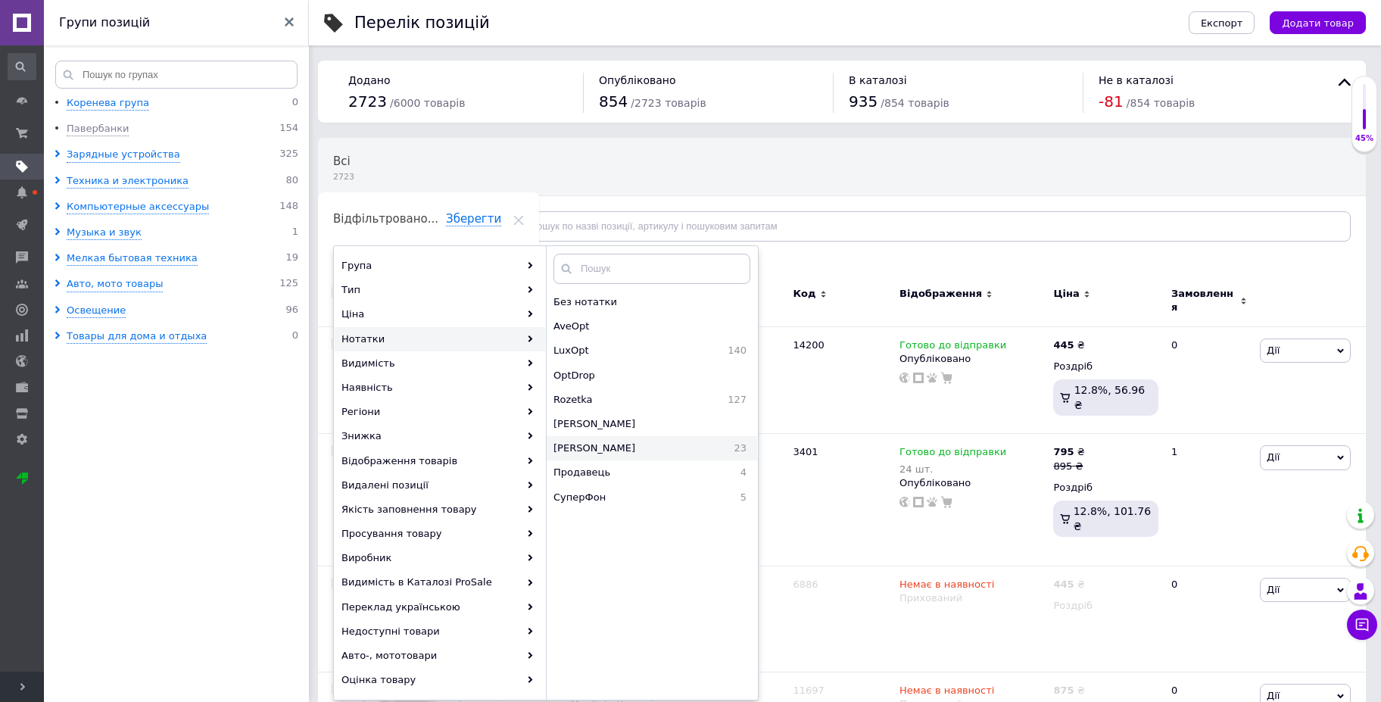
click at [585, 449] on span "Євген" at bounding box center [631, 448] width 155 height 14
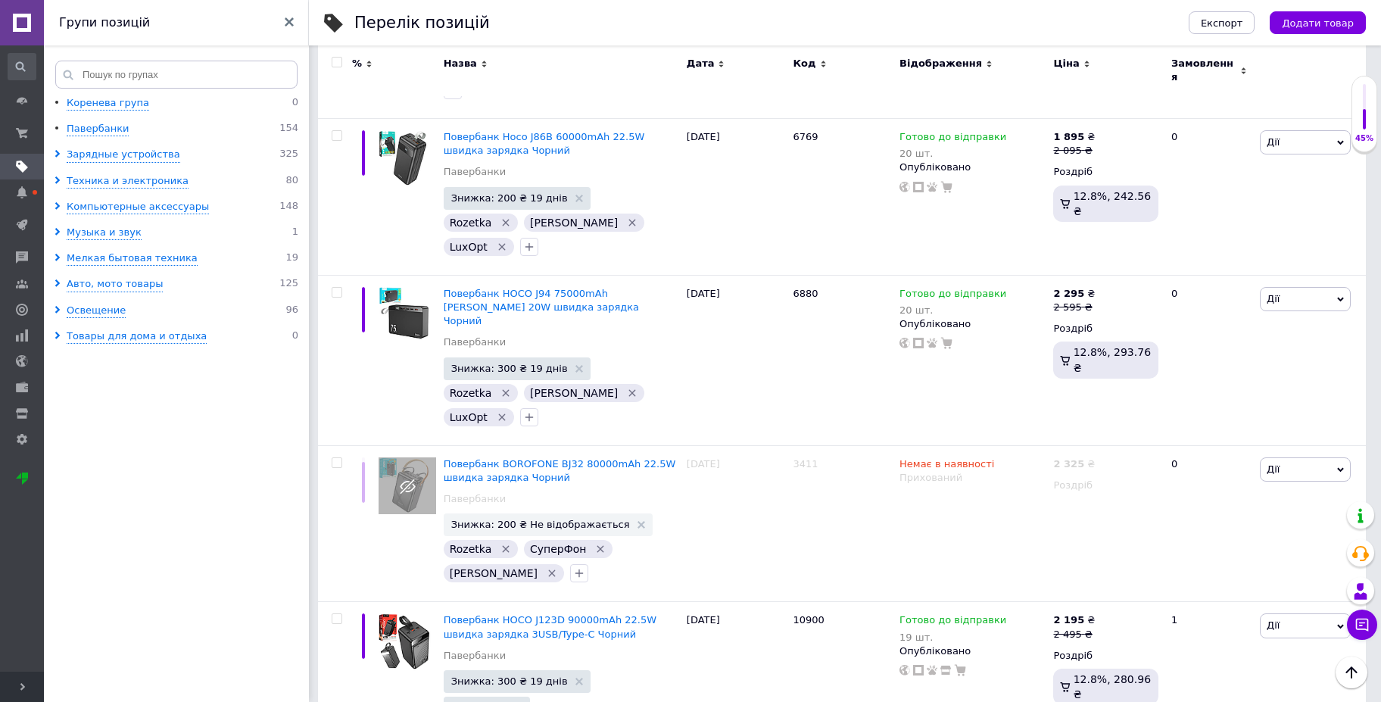
scroll to position [2474, 0]
copy span "3406"
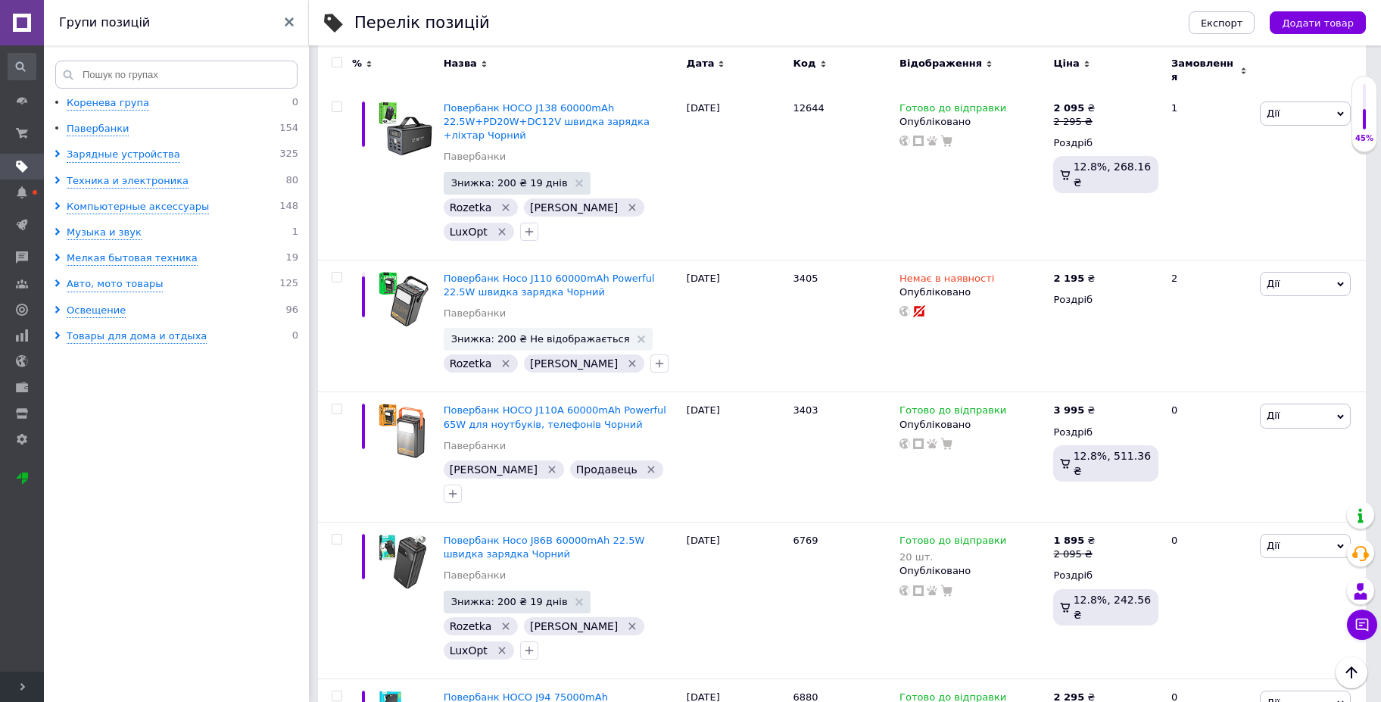
scroll to position [2070, 0]
copy span "10900"
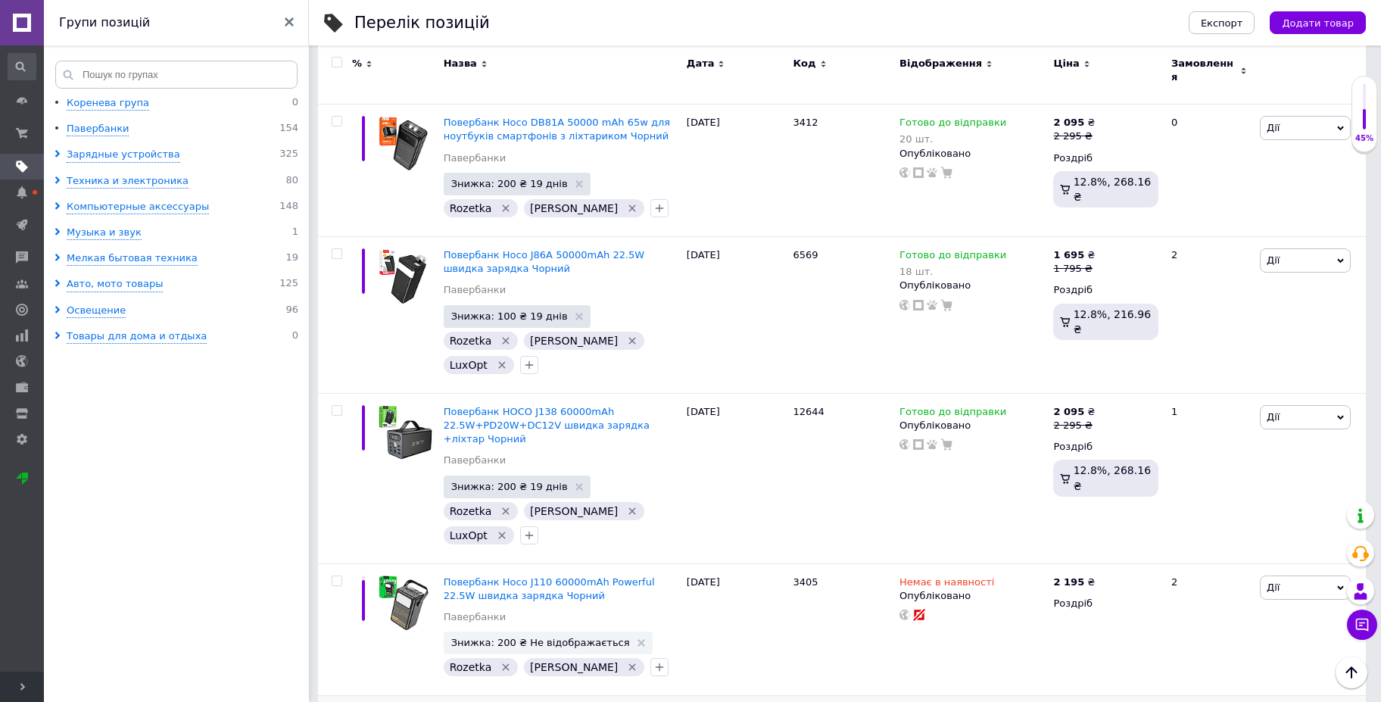
scroll to position [1767, 0]
click at [797, 407] on span "12644" at bounding box center [808, 412] width 31 height 11
copy span "12644"
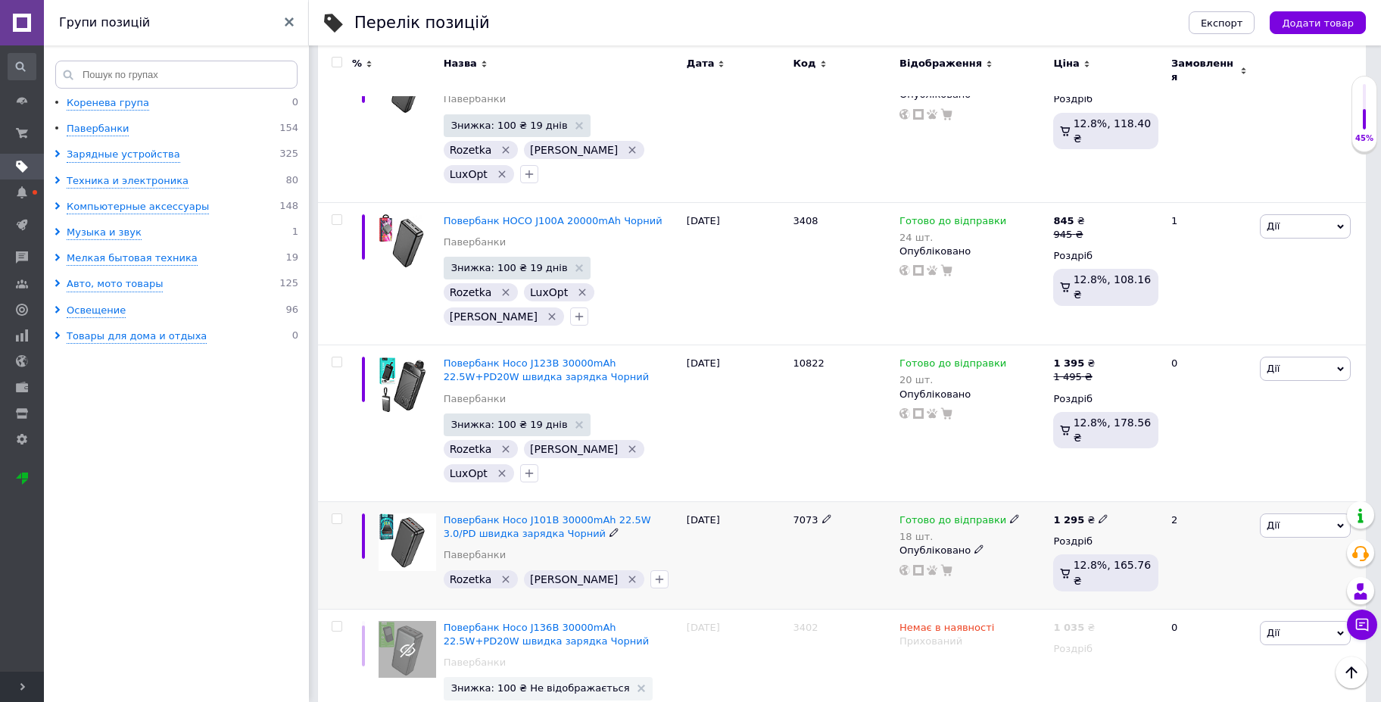
click at [803, 514] on span "7073" at bounding box center [805, 519] width 25 height 11
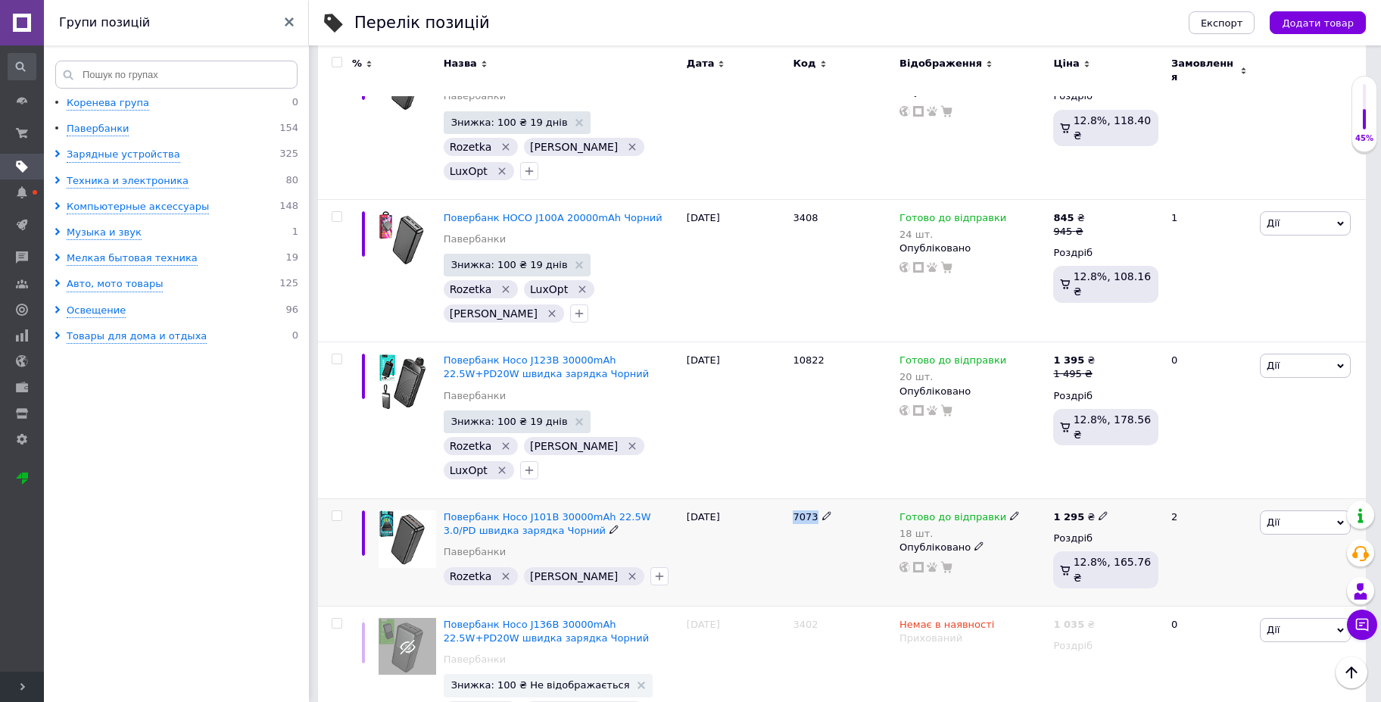
click at [803, 511] on span "7073" at bounding box center [805, 516] width 25 height 11
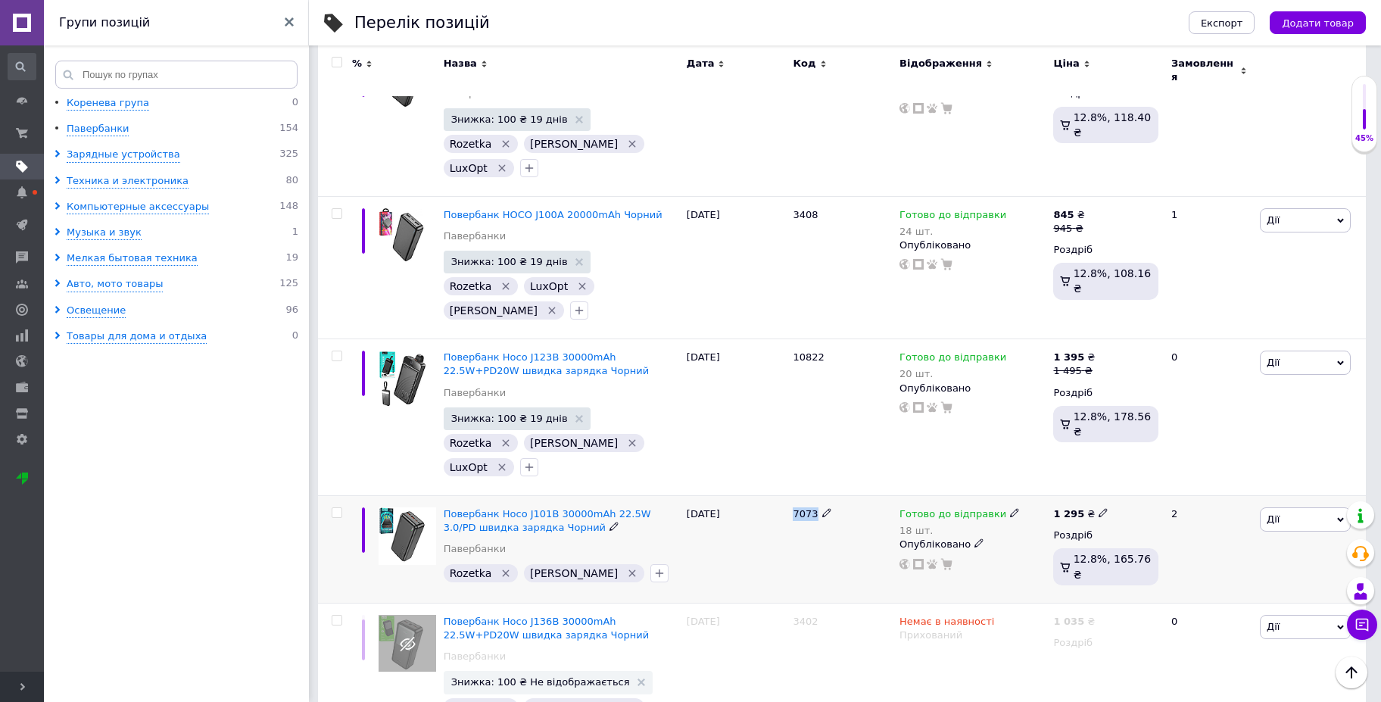
copy span "7073"
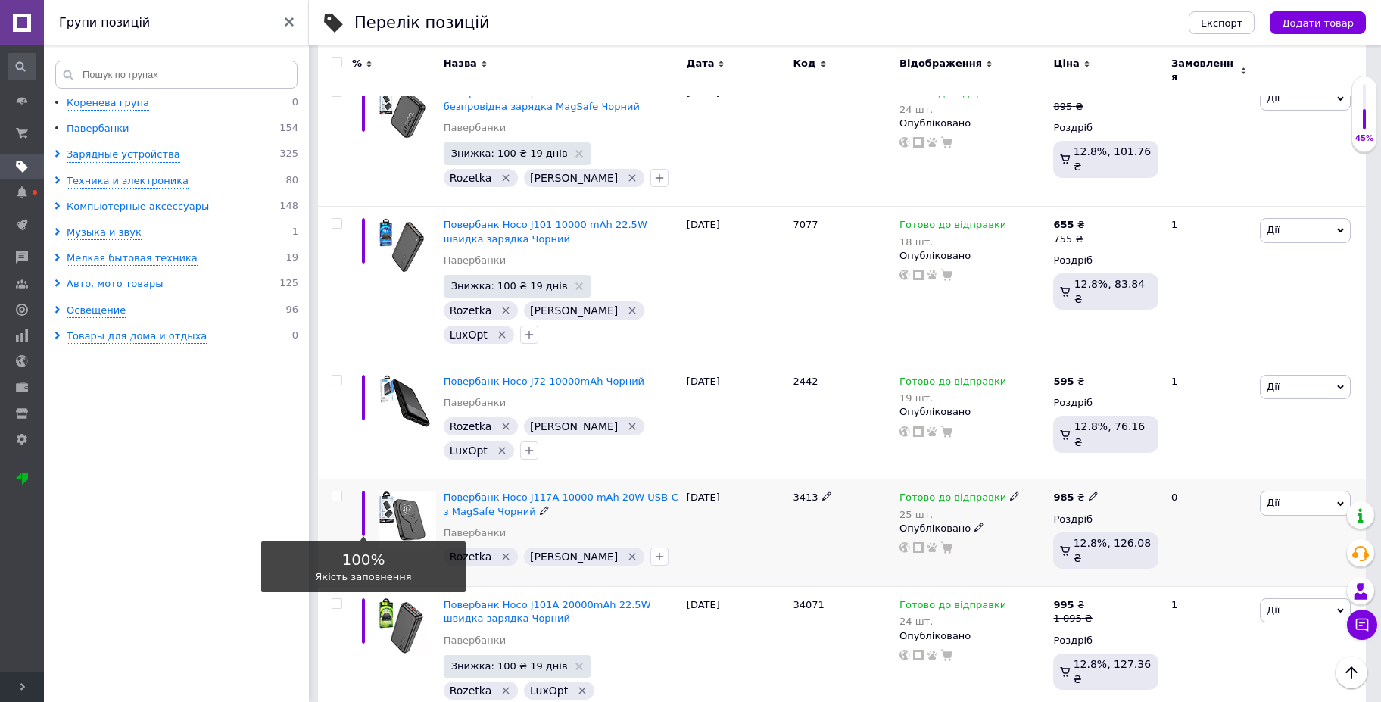
scroll to position [251, 0]
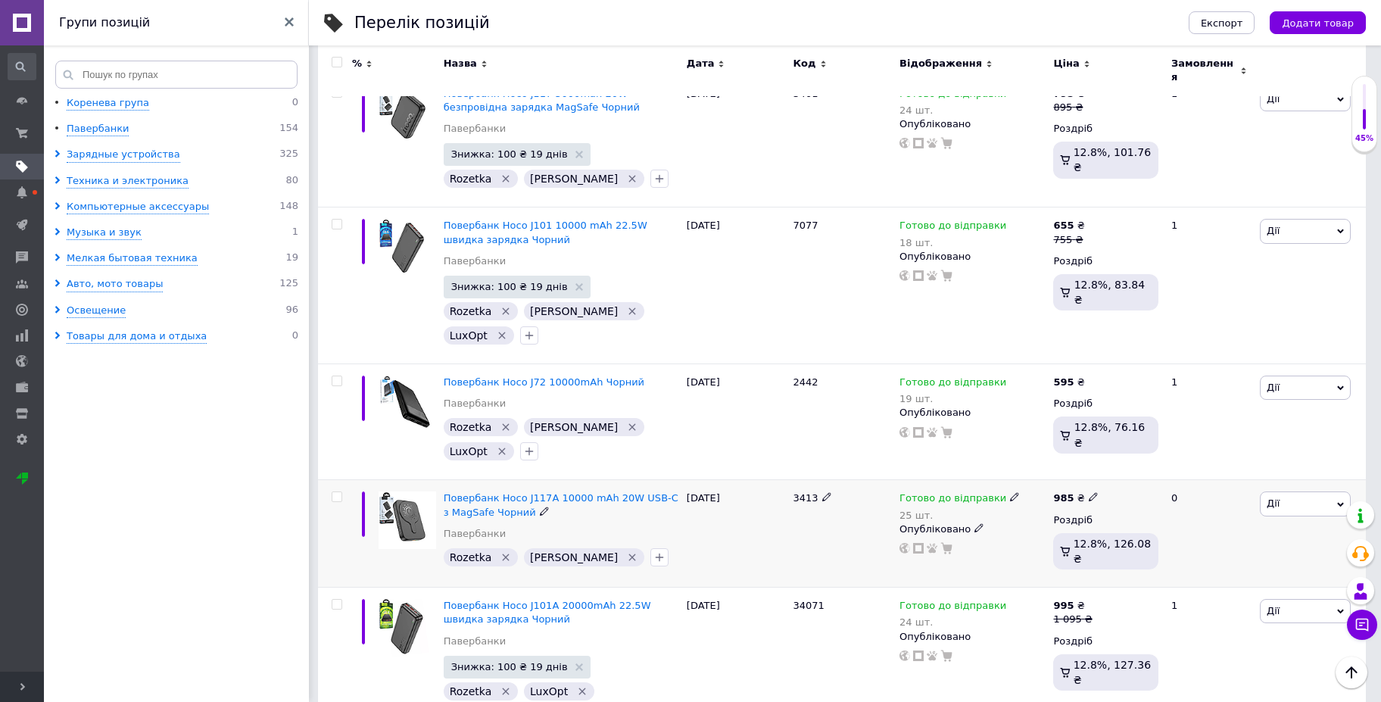
click at [798, 492] on span "3413" at bounding box center [805, 497] width 25 height 11
copy span "3413"
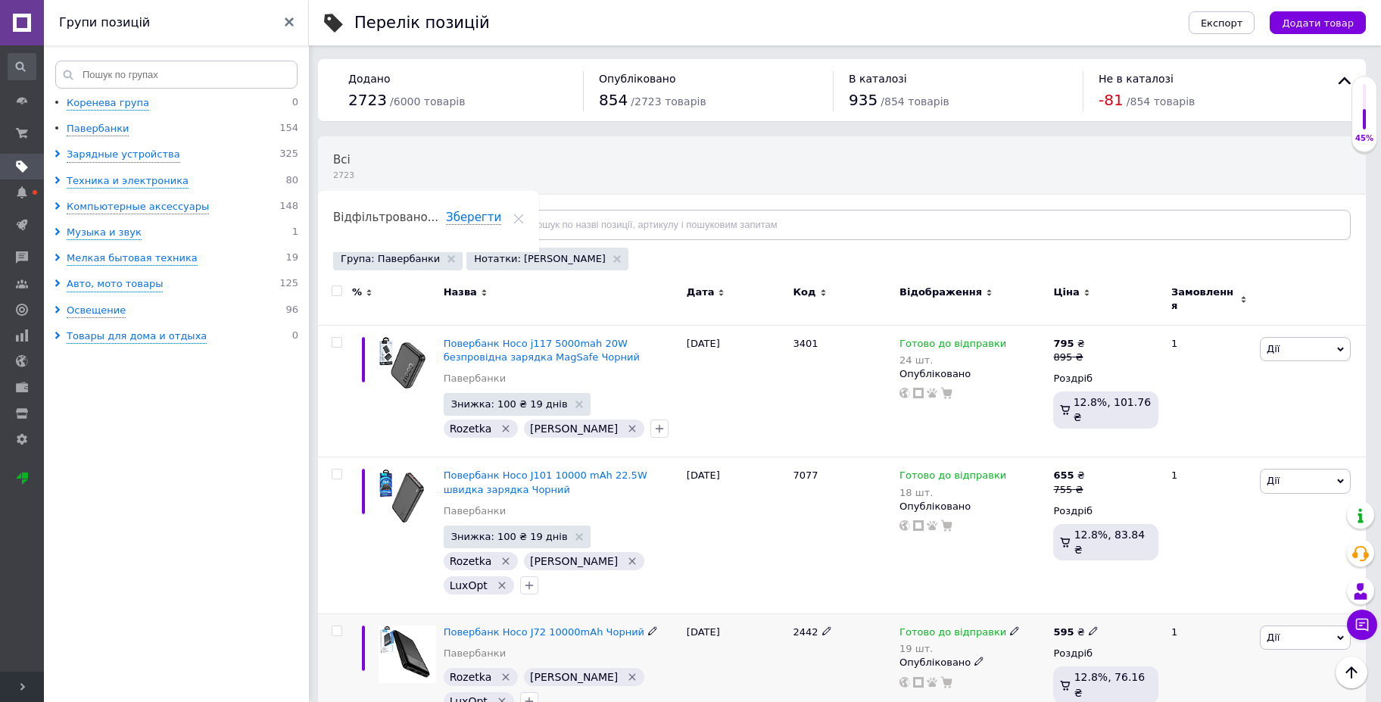
scroll to position [0, 0]
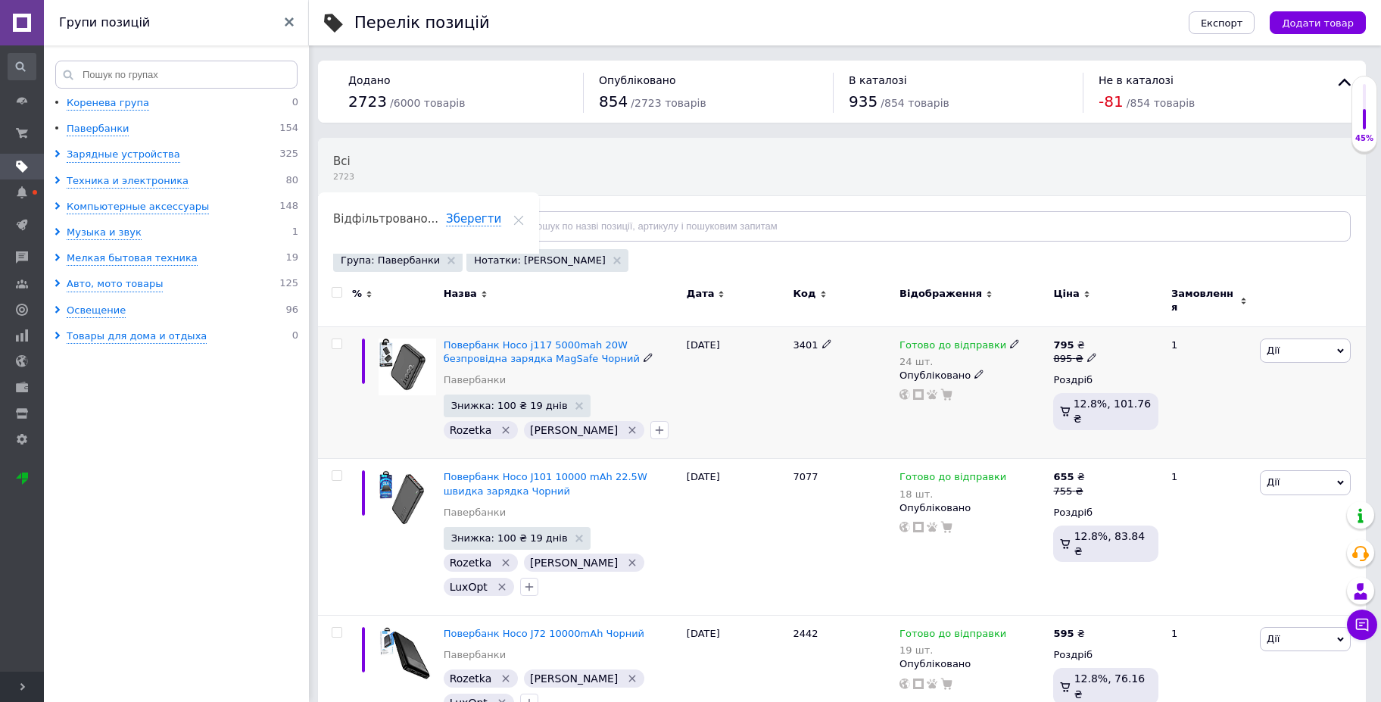
click at [800, 339] on span "3401" at bounding box center [805, 344] width 25 height 11
copy span "3401"
click at [1010, 339] on icon at bounding box center [1014, 343] width 9 height 9
click at [1058, 389] on li "Немає в наявності" at bounding box center [1093, 399] width 144 height 21
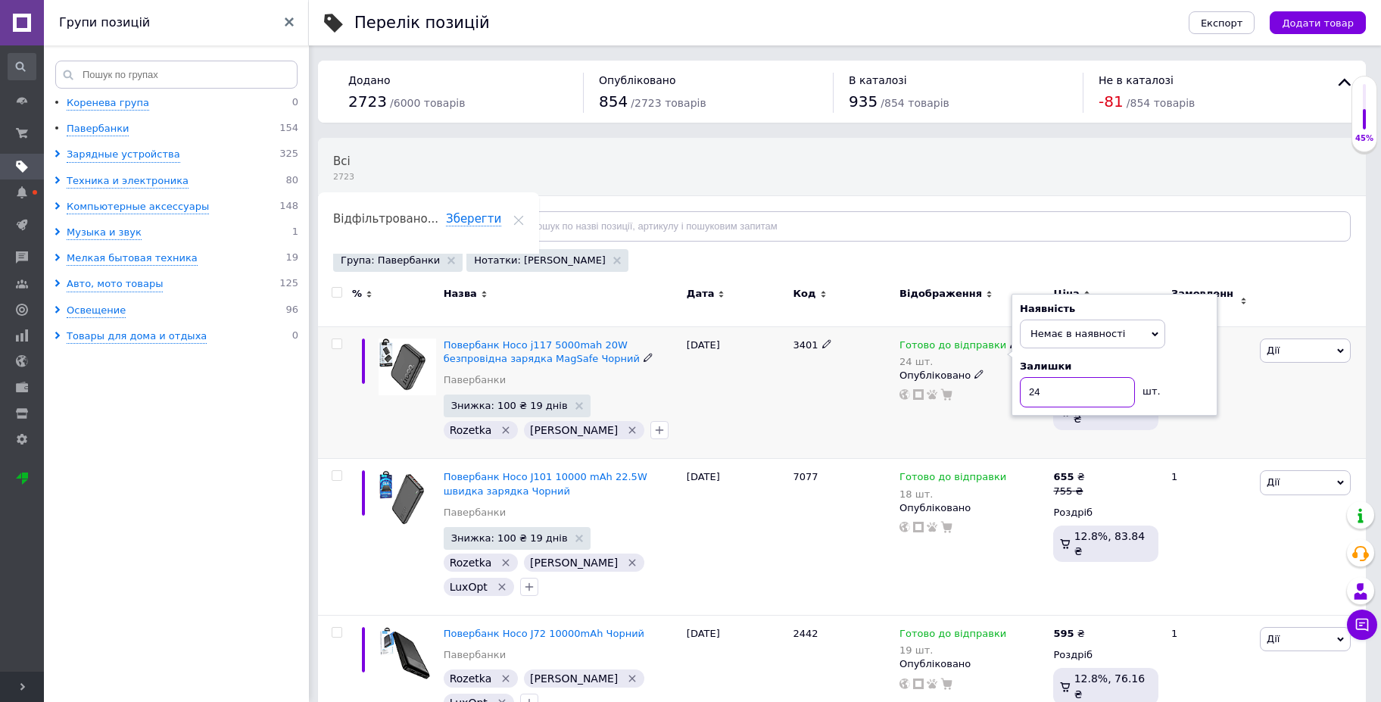
click at [992, 382] on div "Готово до відправки 24 шт. Наявність Немає в наявності В наявності Під замовлен…" at bounding box center [973, 369] width 146 height 63
click at [839, 375] on div "3401" at bounding box center [842, 392] width 107 height 133
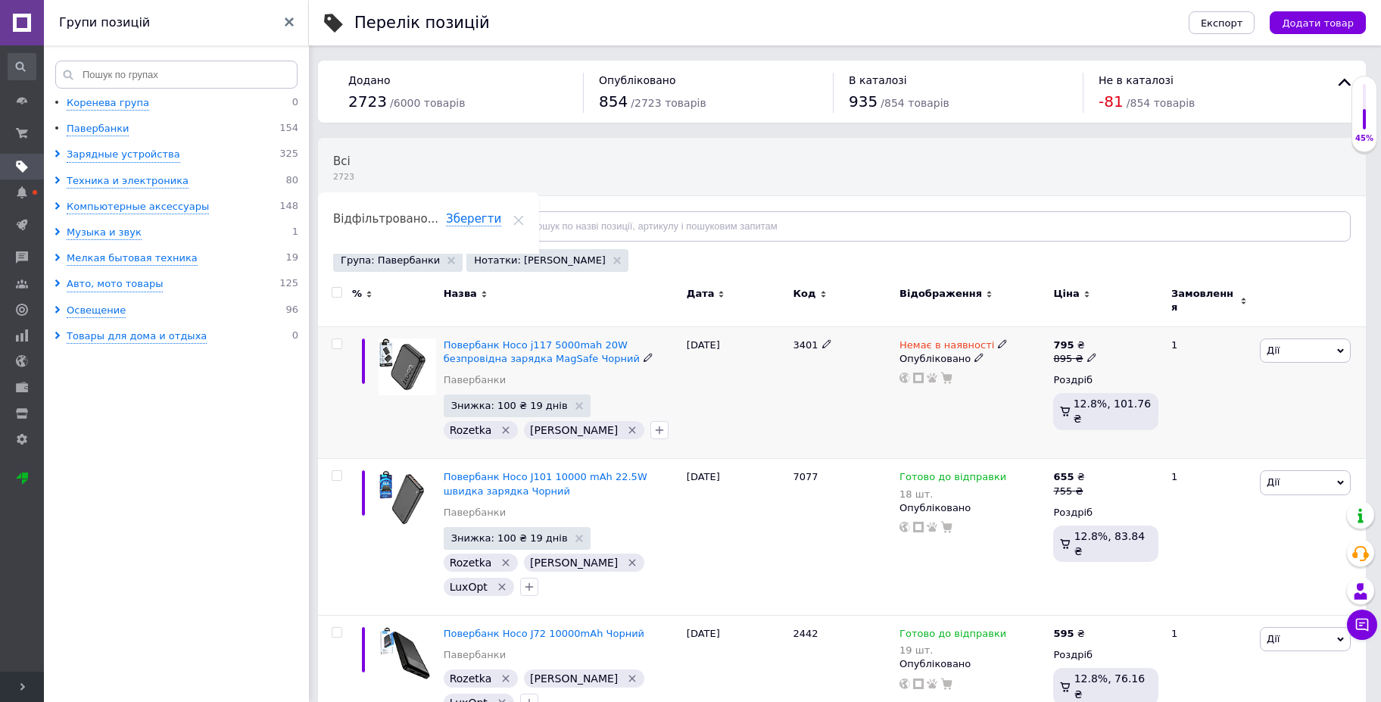
click at [975, 353] on icon at bounding box center [979, 357] width 9 height 9
click at [972, 377] on li "Прихований" at bounding box center [969, 387] width 151 height 21
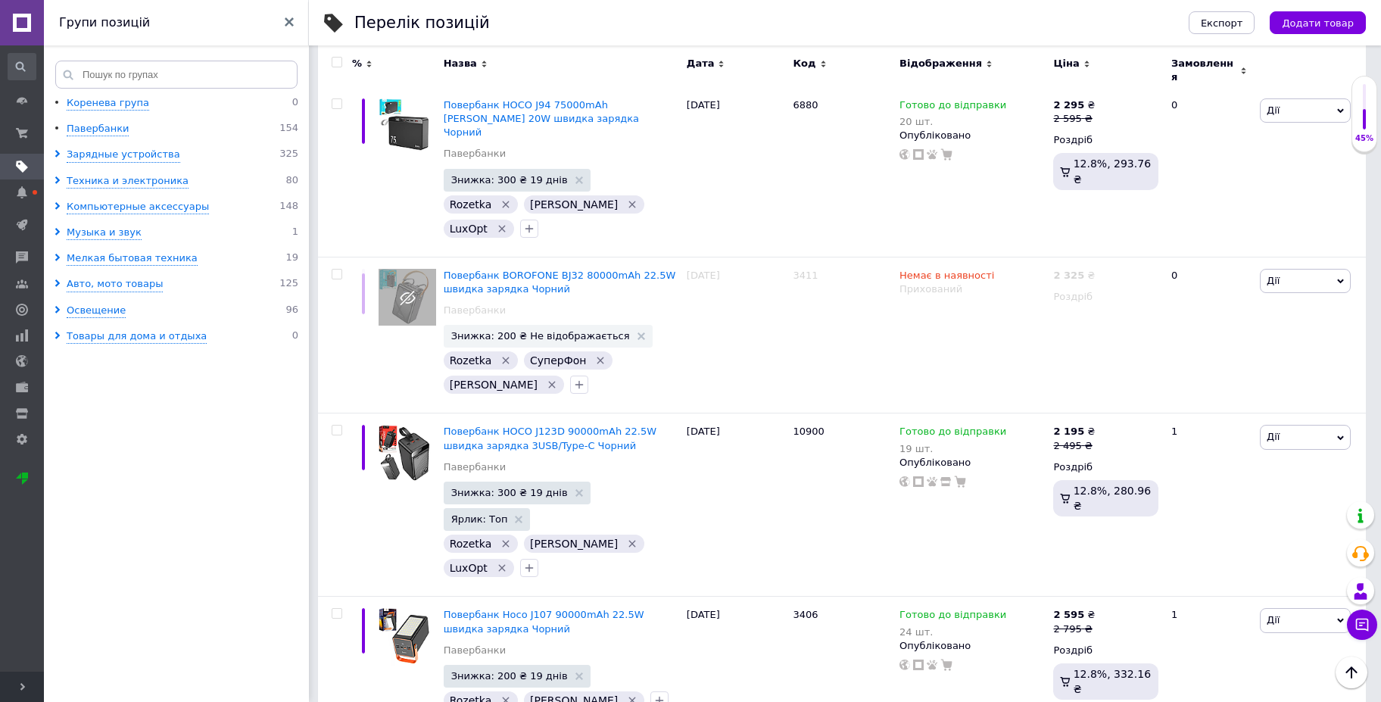
scroll to position [2674, 0]
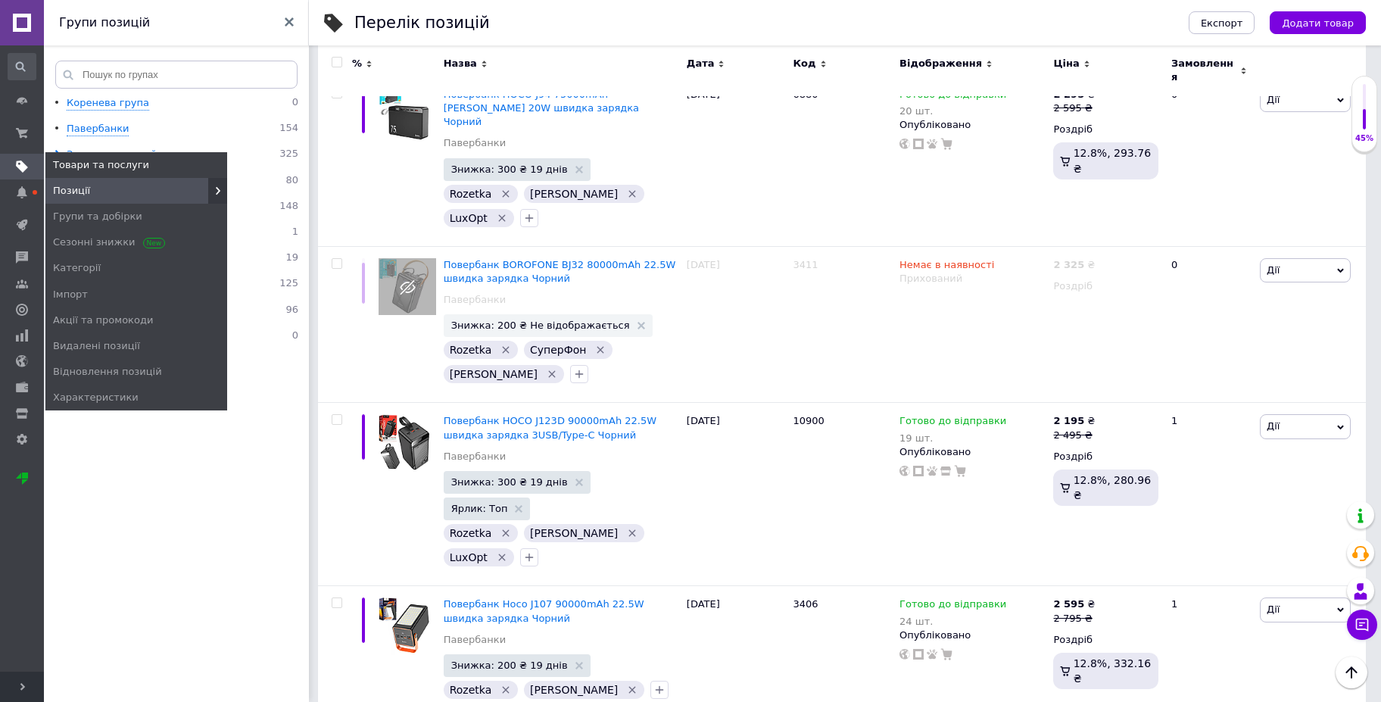
click at [24, 162] on icon at bounding box center [22, 167] width 12 height 12
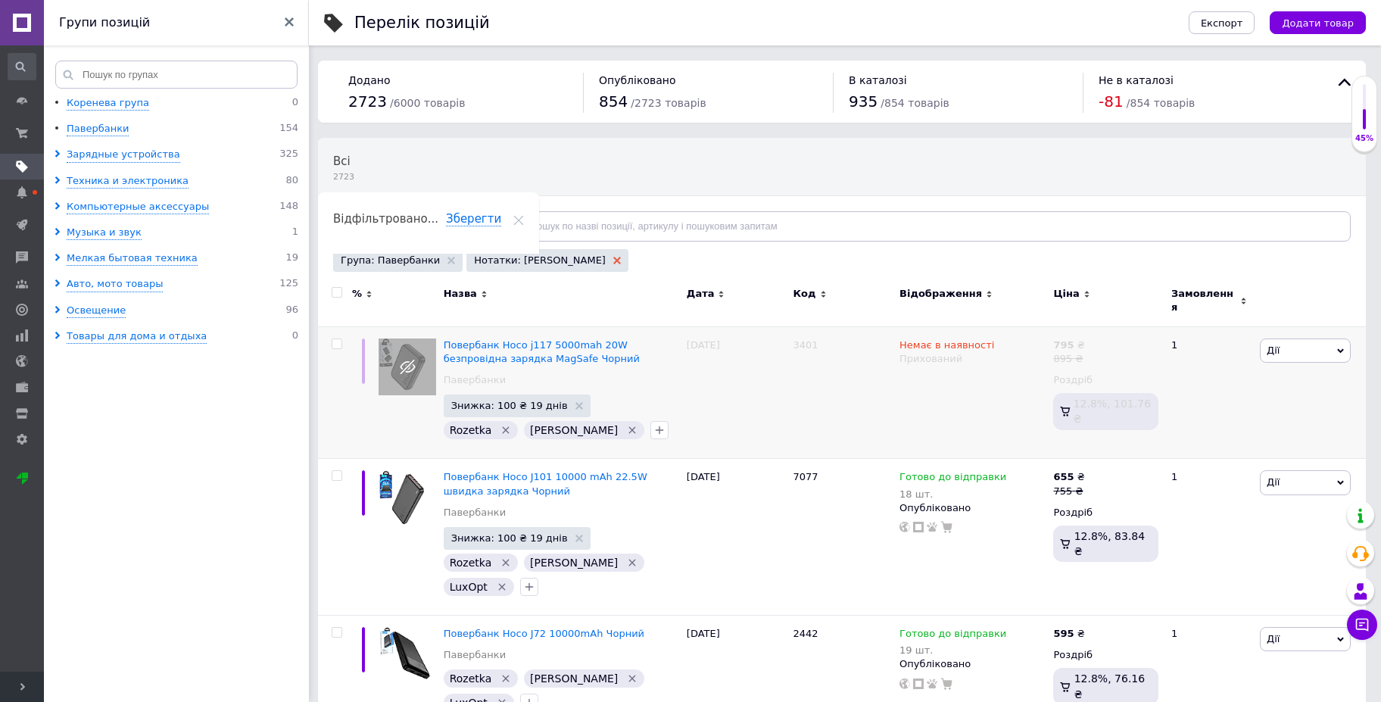
click at [613, 257] on use at bounding box center [617, 261] width 8 height 8
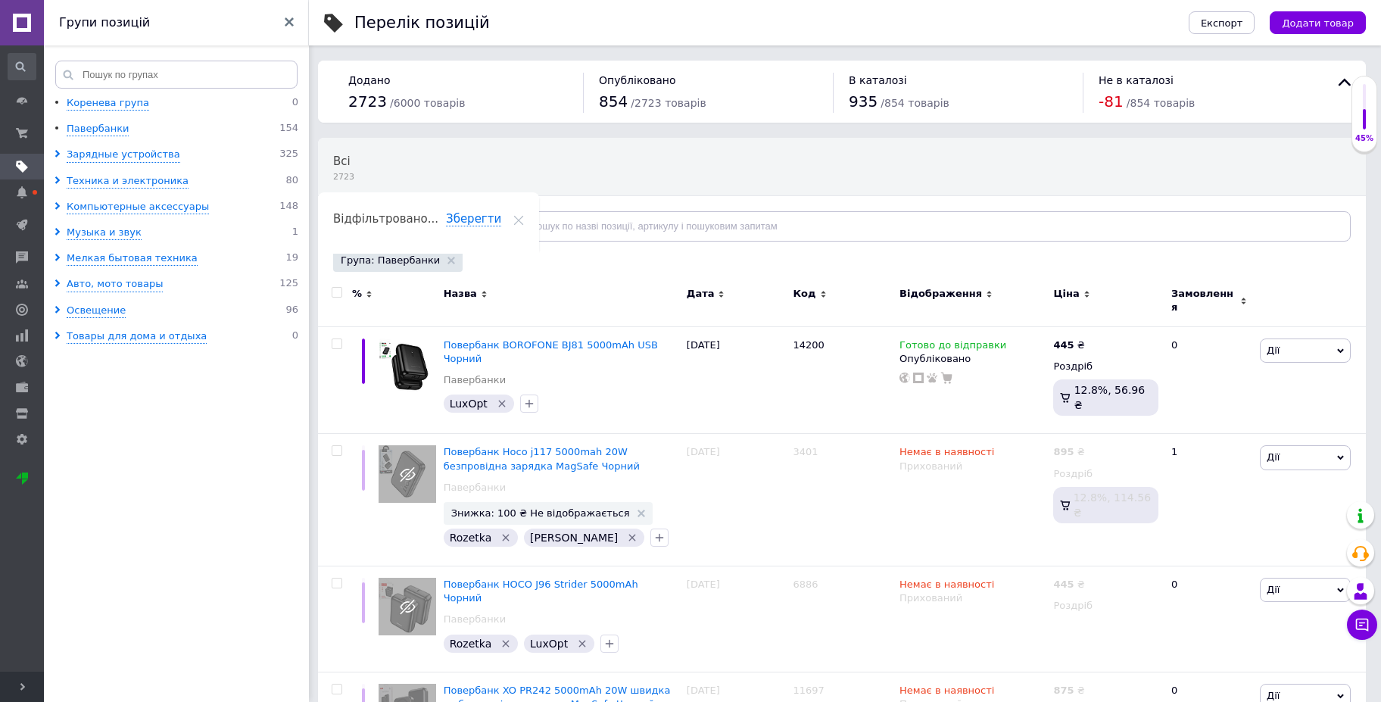
click at [448, 226] on div "Відфільтруйте товари" at bounding box center [414, 226] width 162 height 30
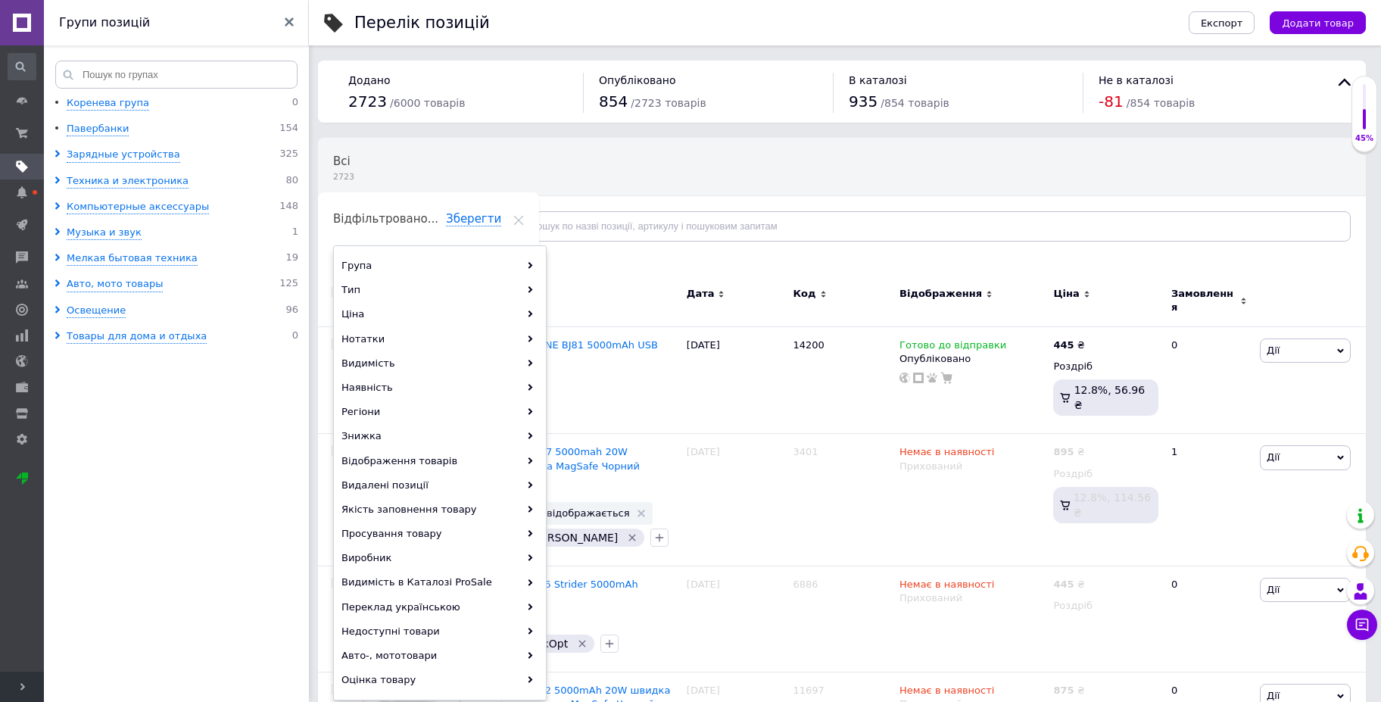
click at [229, 481] on ul "Коренева група 0 Павербанки 154 Зарядные устройства 325 Техника и электроника 8…" at bounding box center [179, 401] width 270 height 610
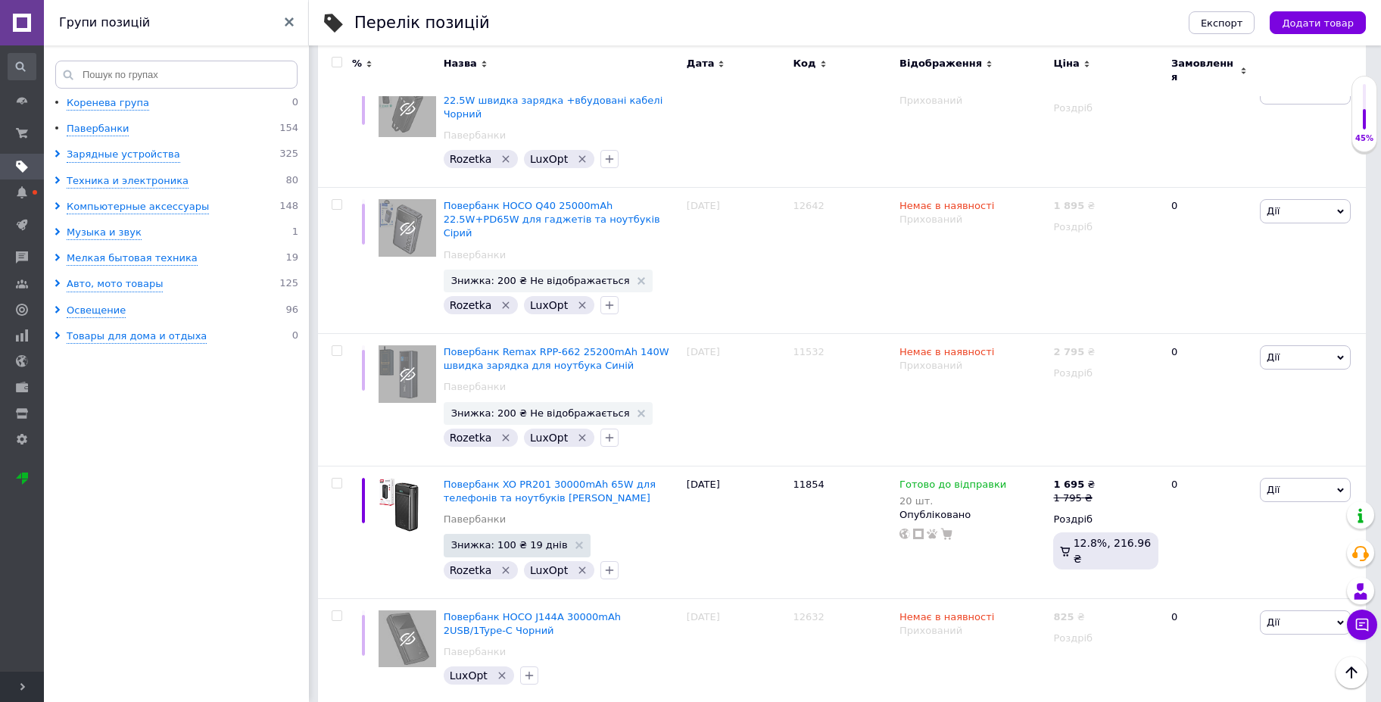
scroll to position [11270, 0]
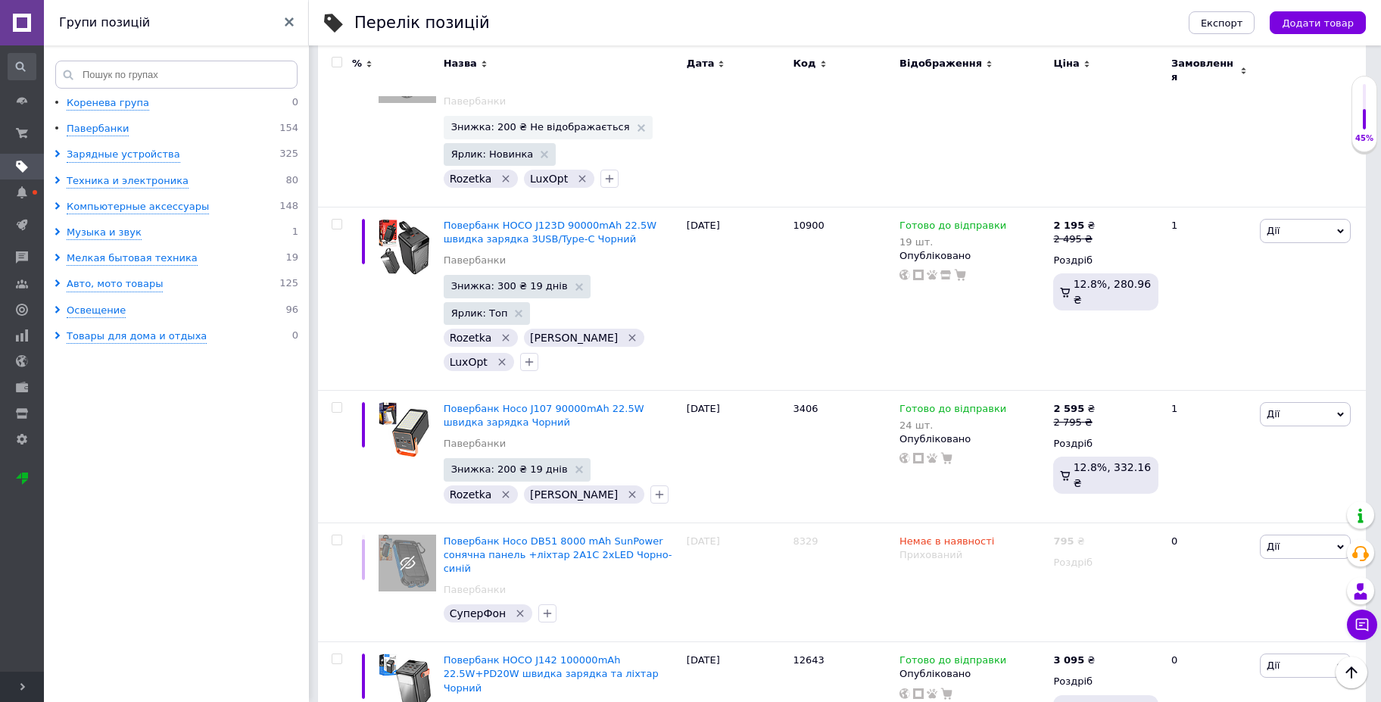
scroll to position [6222, 0]
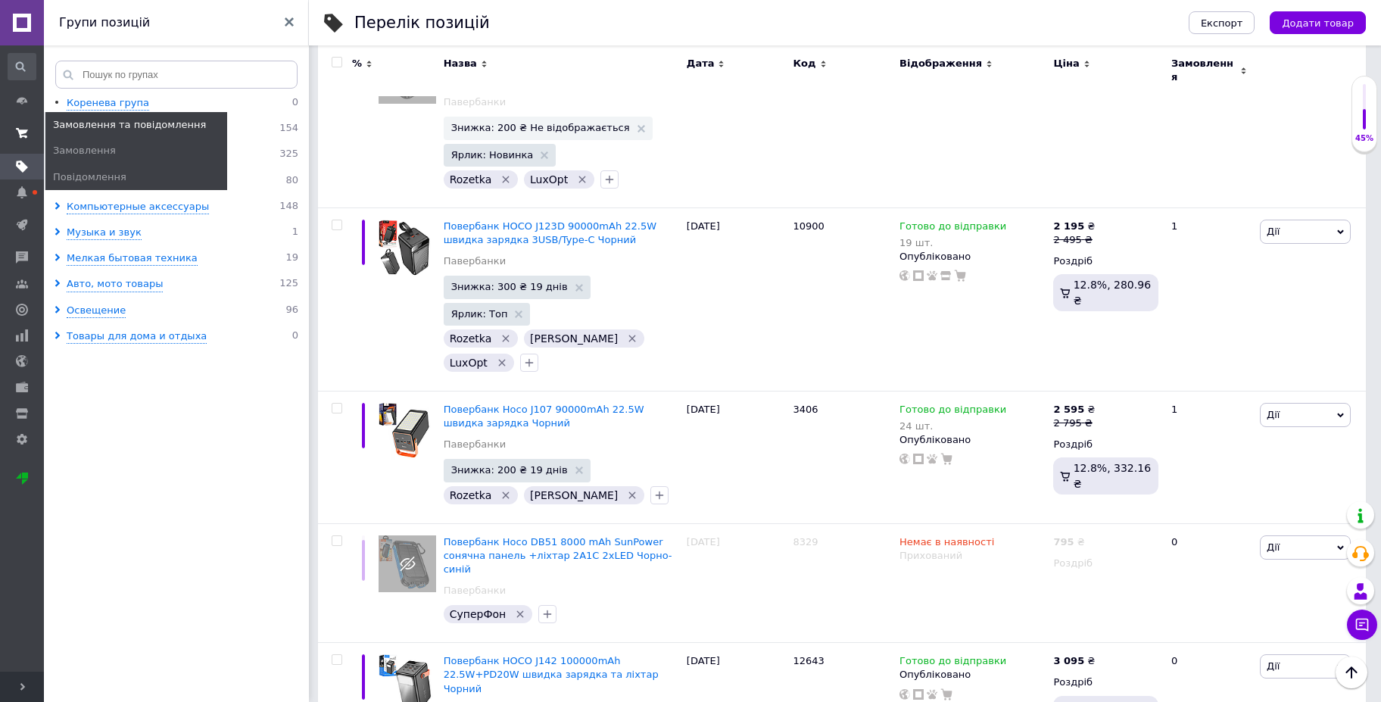
click at [20, 131] on use at bounding box center [22, 133] width 12 height 10
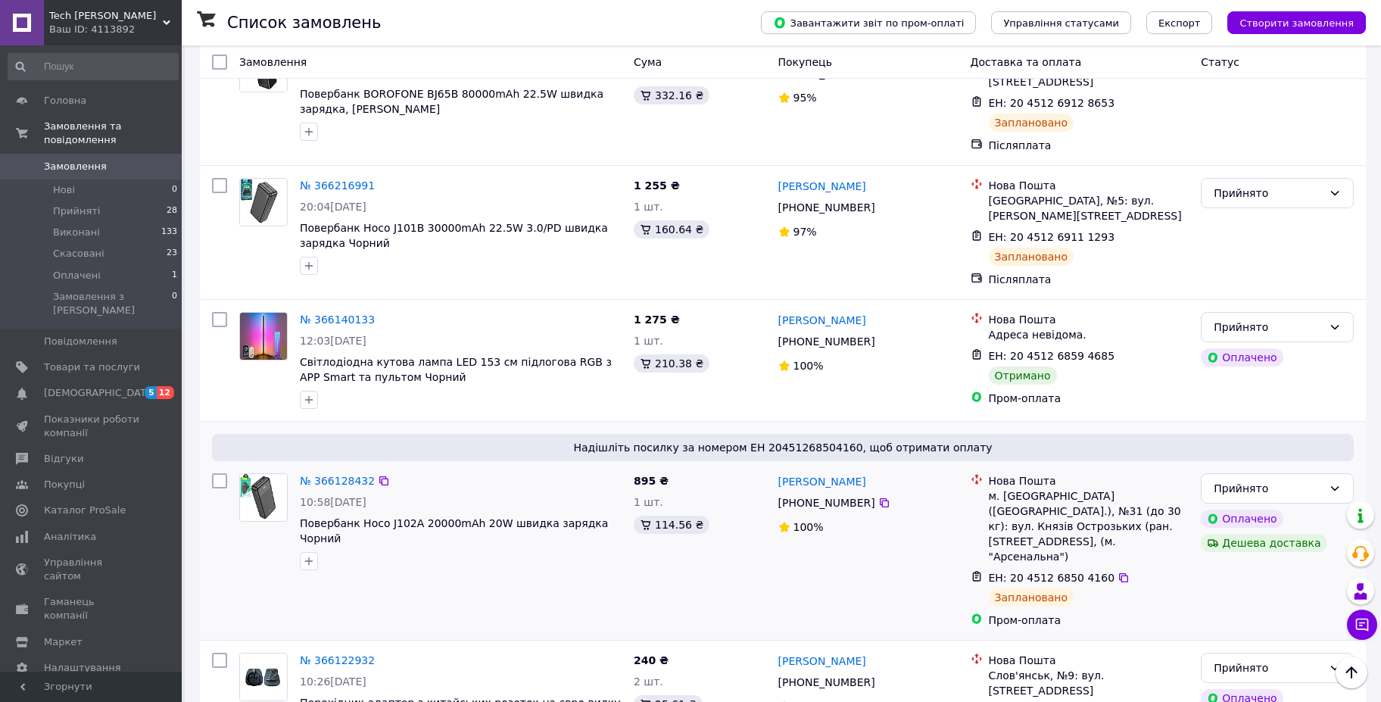
scroll to position [1212, 0]
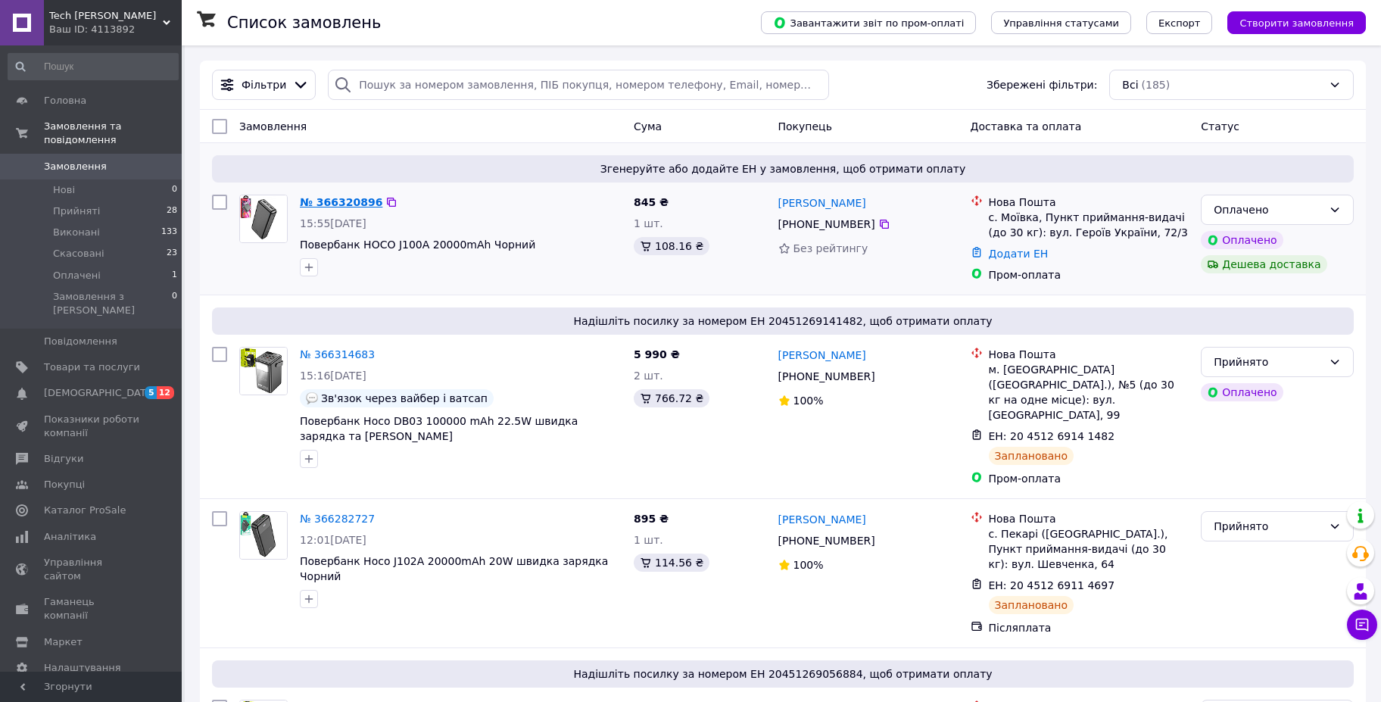
click at [320, 196] on link "№ 366320896" at bounding box center [341, 202] width 83 height 12
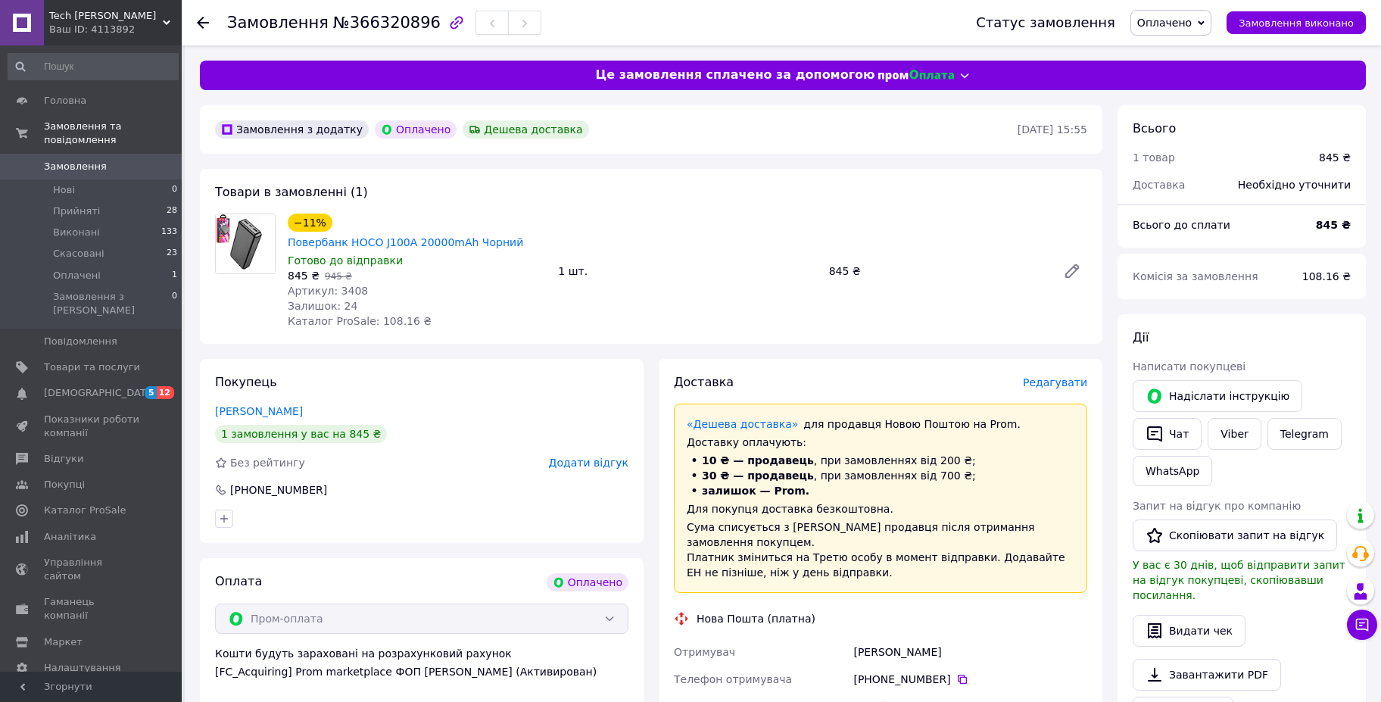
click at [347, 285] on span "Артикул: 3408" at bounding box center [328, 291] width 80 height 12
copy span "3408"
click at [1356, 627] on icon at bounding box center [1362, 625] width 13 height 13
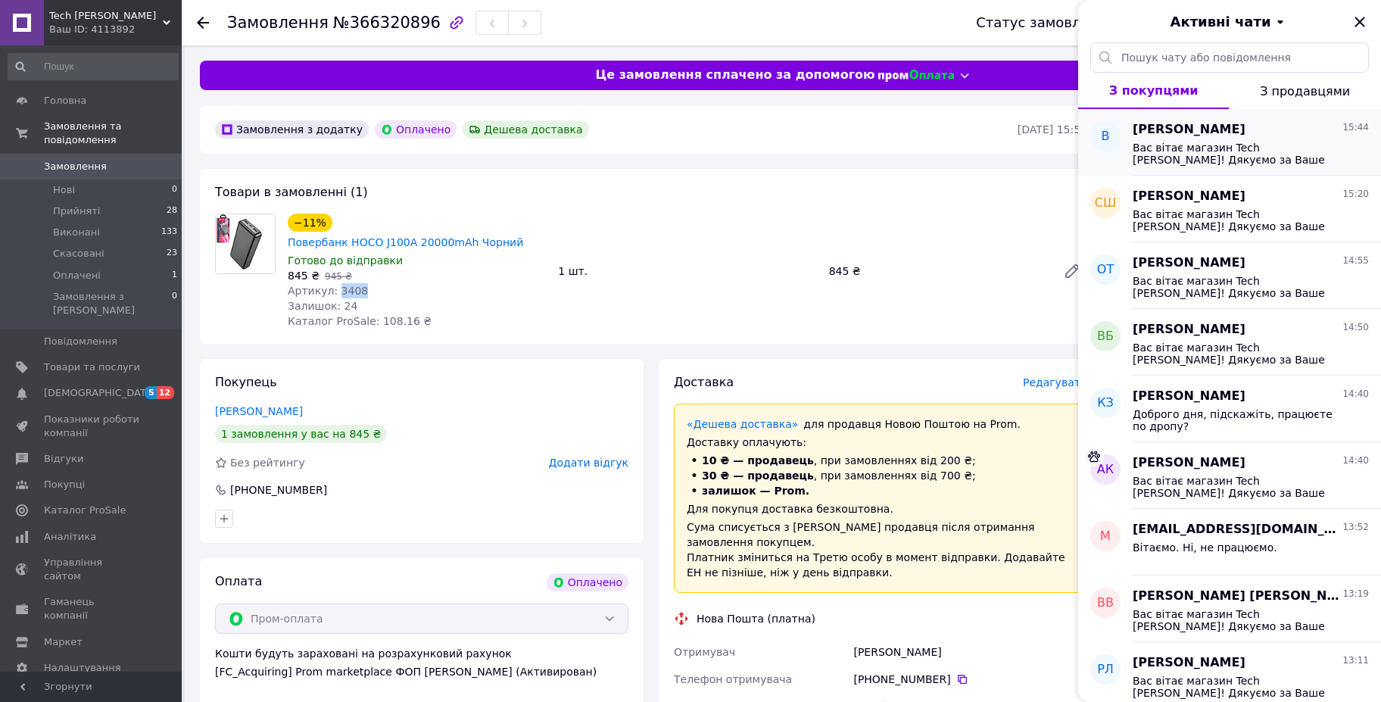
click at [1277, 154] on span "Вас вітає магазин Tech [PERSON_NAME]! Дякуємо за Ваше замовлення в нашому магаз…" at bounding box center [1240, 154] width 215 height 24
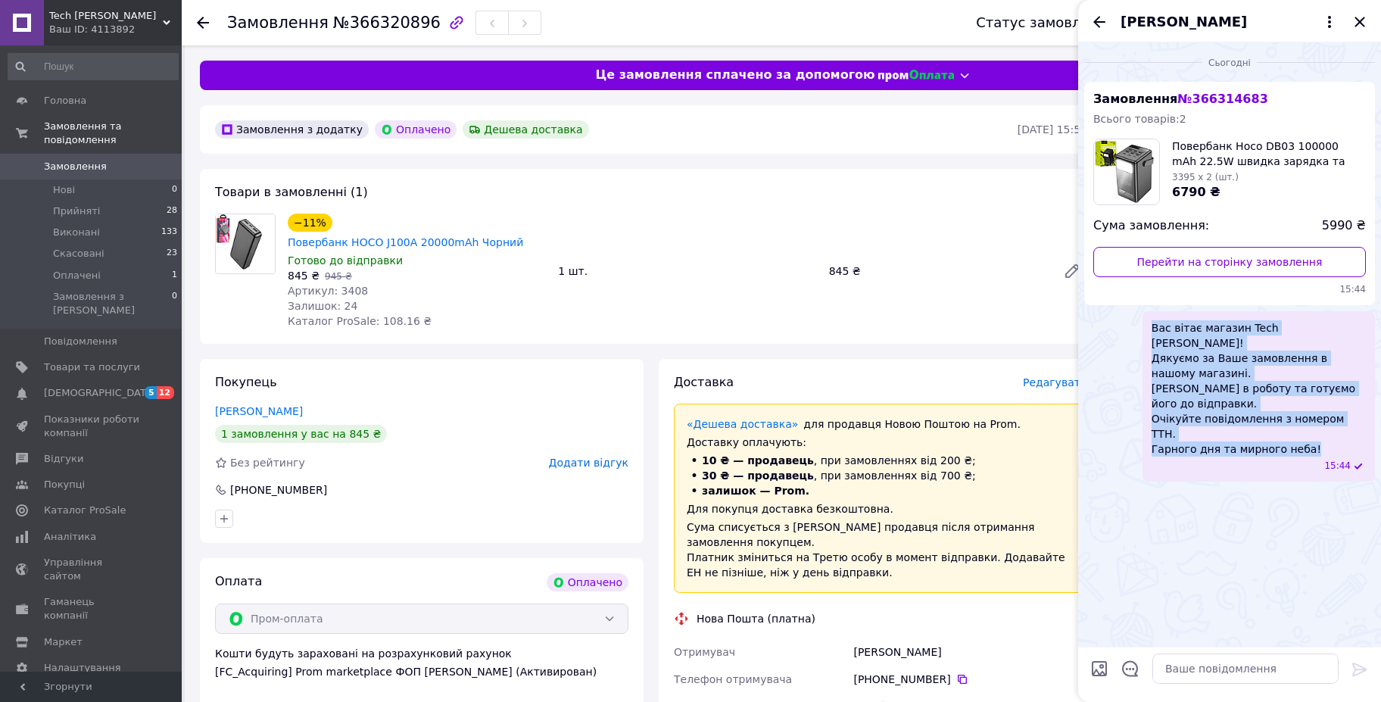
drag, startPoint x: 1283, startPoint y: 409, endPoint x: 1141, endPoint y: 320, distance: 167.0
click at [1141, 320] on div "Вас вітає магазин Tech [PERSON_NAME]! Дякуємо за Ваше замовлення в нашому магаз…" at bounding box center [1229, 396] width 291 height 170
copy span "Вас вітає магазин Tech [PERSON_NAME]! Дякуємо за Ваше замовлення в нашому магаз…"
click at [1355, 17] on icon "Закрити" at bounding box center [1360, 22] width 10 height 10
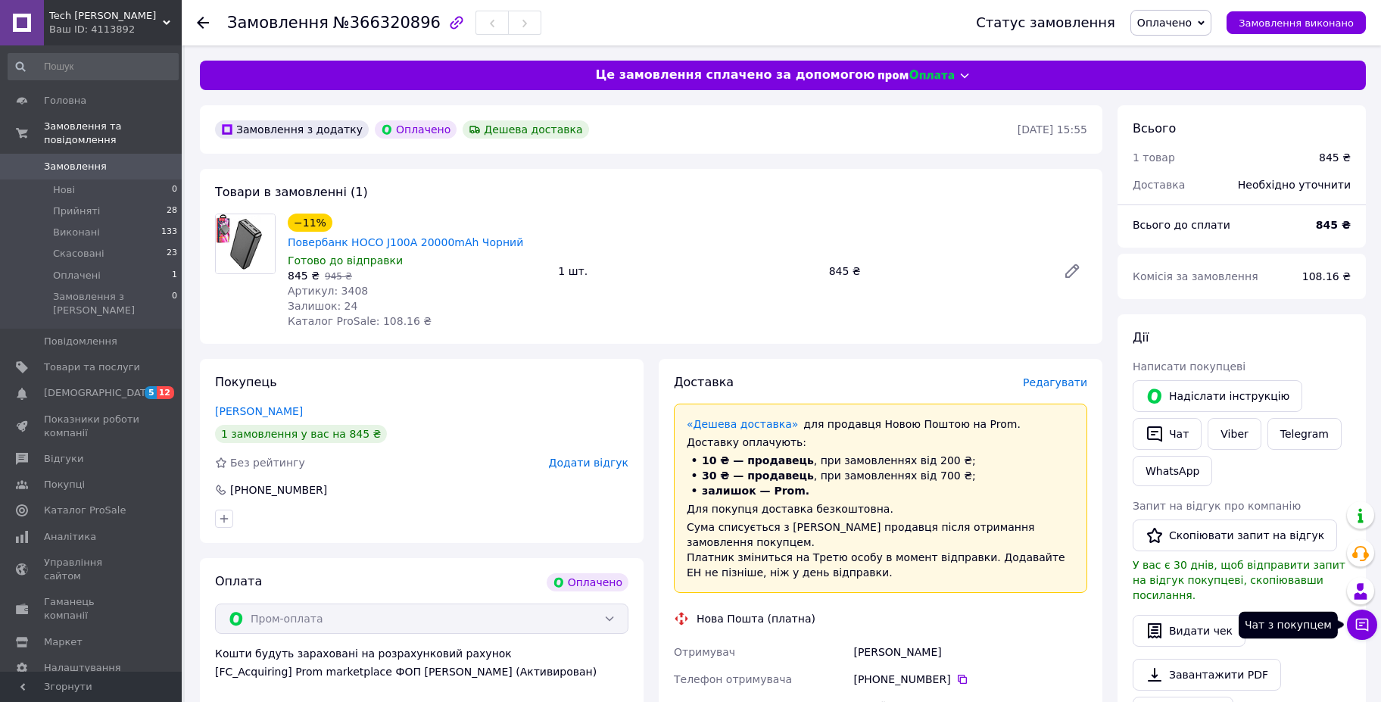
click at [1364, 624] on icon at bounding box center [1362, 624] width 15 height 15
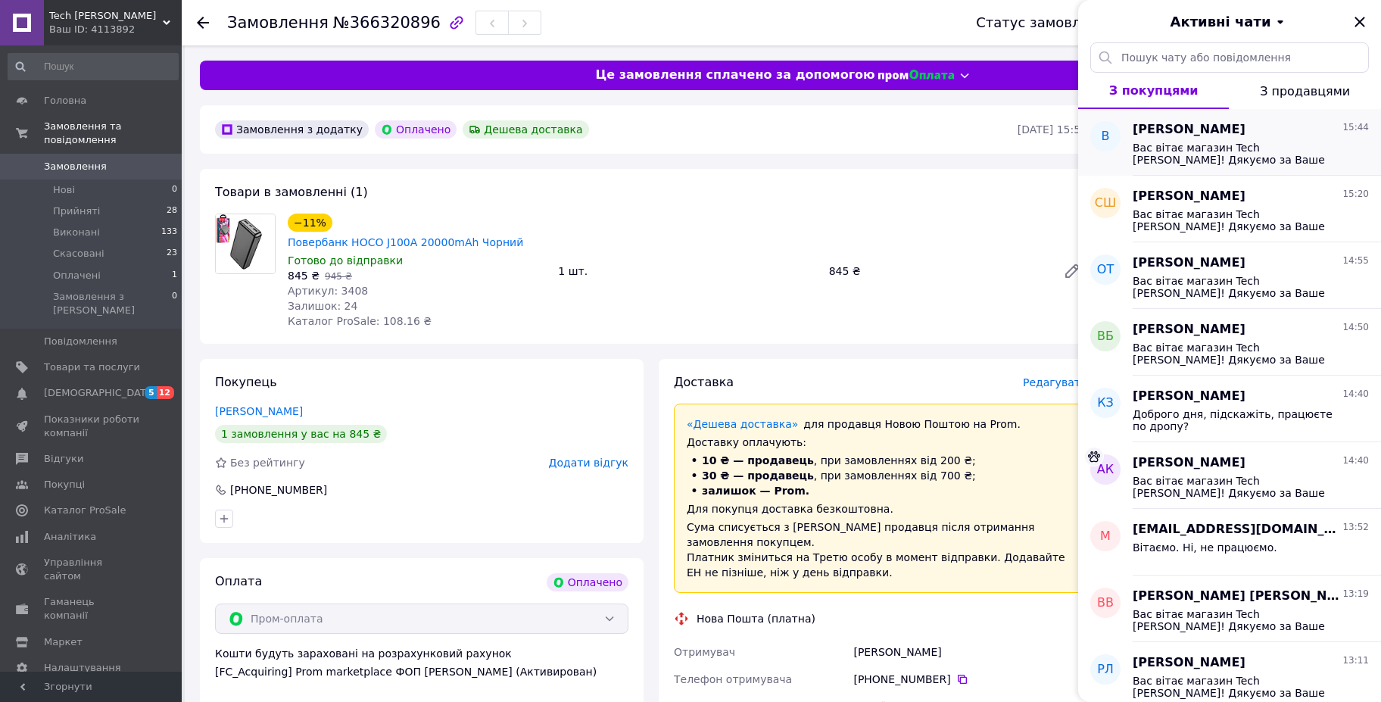
click at [1262, 139] on div "Вас вітає магазин Tech [PERSON_NAME]! Дякуємо за Ваше замовлення в нашому магаз…" at bounding box center [1251, 152] width 236 height 27
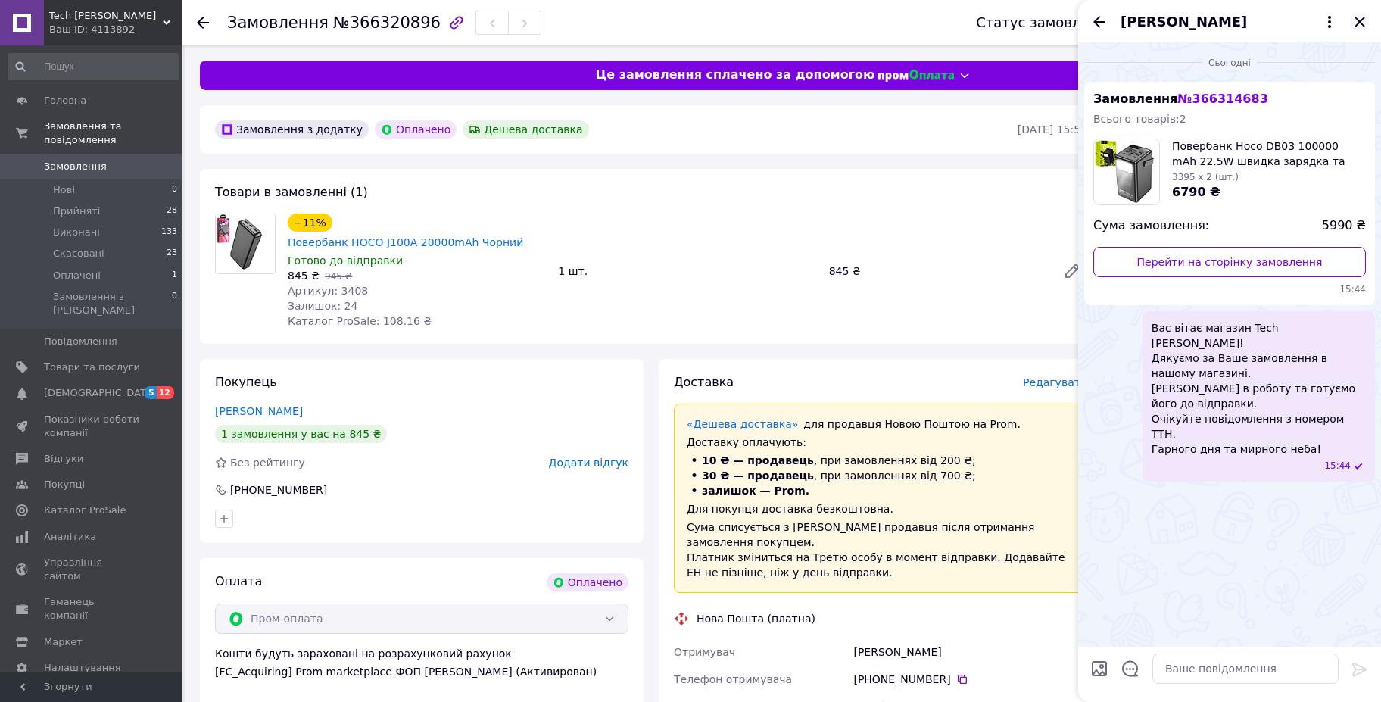
click at [1358, 17] on icon "Закрити" at bounding box center [1360, 22] width 18 height 18
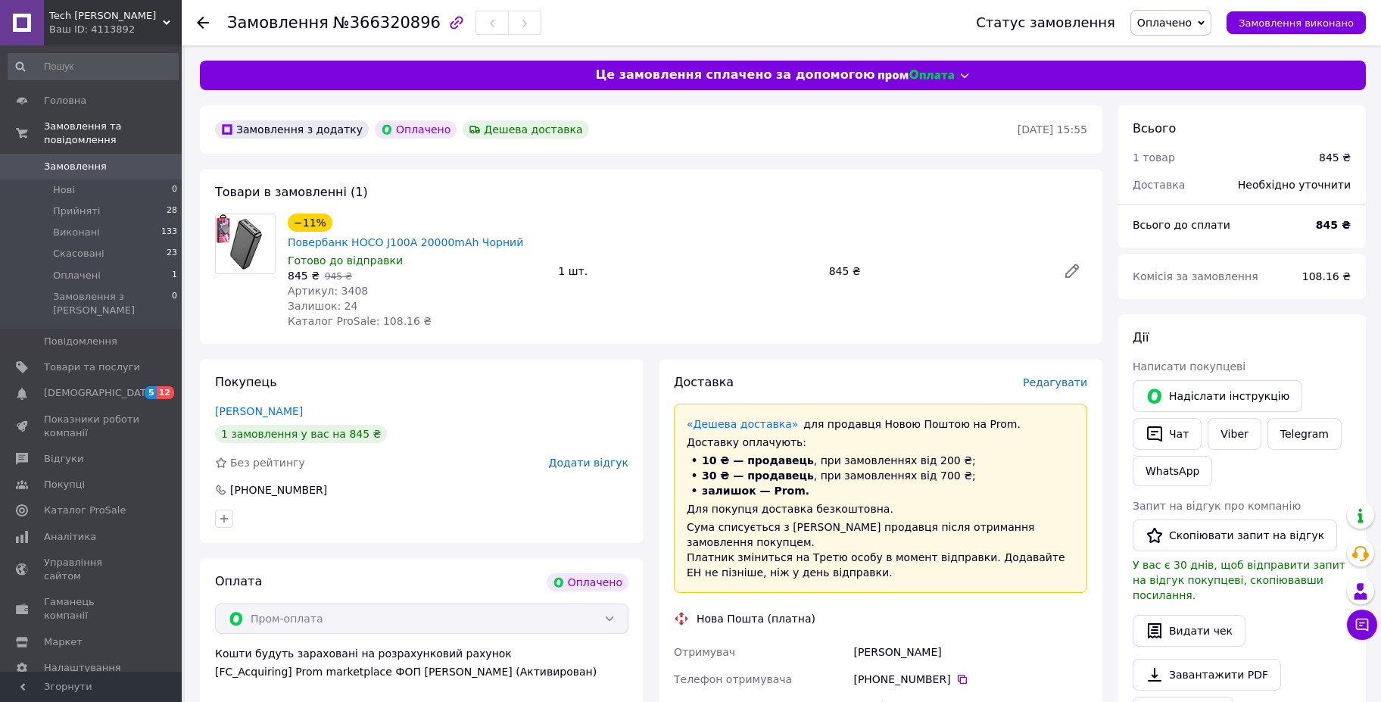
click at [1190, 26] on span "Оплачено" at bounding box center [1164, 23] width 55 height 12
click at [1188, 47] on li "Прийнято" at bounding box center [1171, 53] width 80 height 23
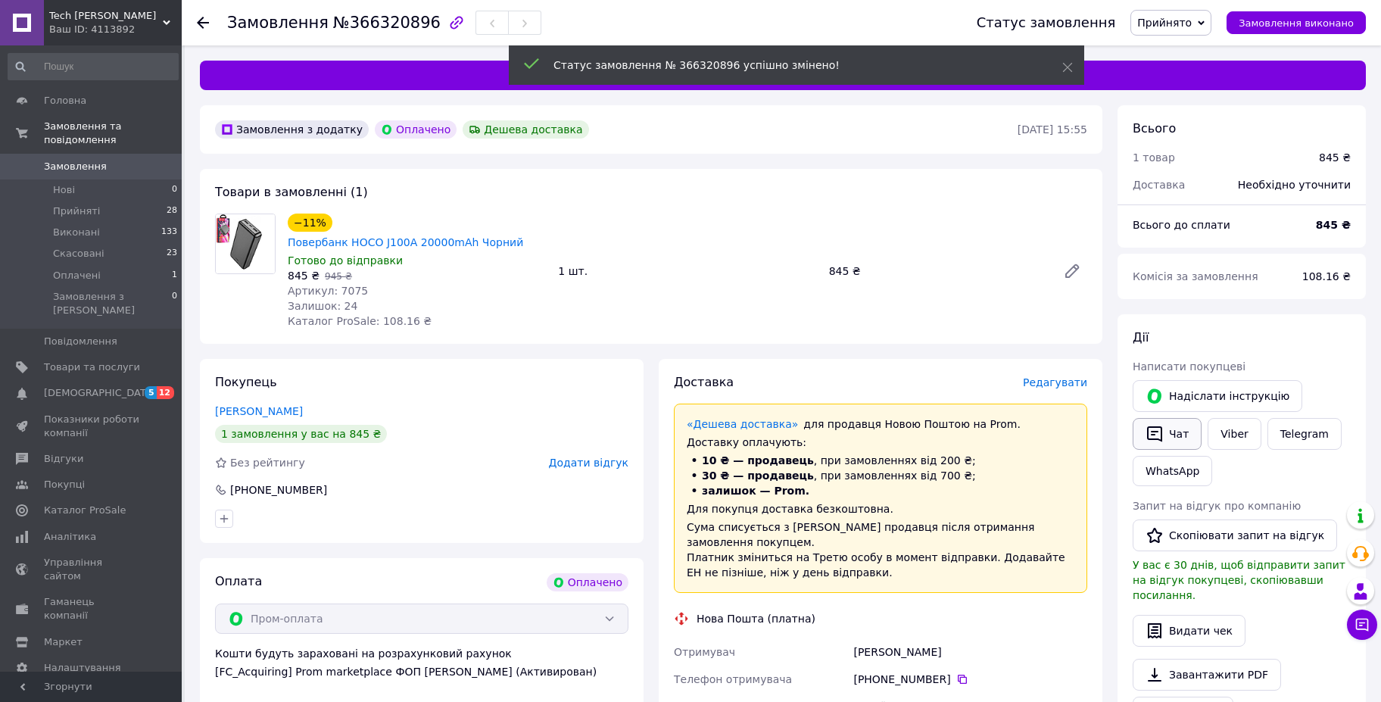
click at [1184, 428] on button "Чат" at bounding box center [1167, 434] width 69 height 32
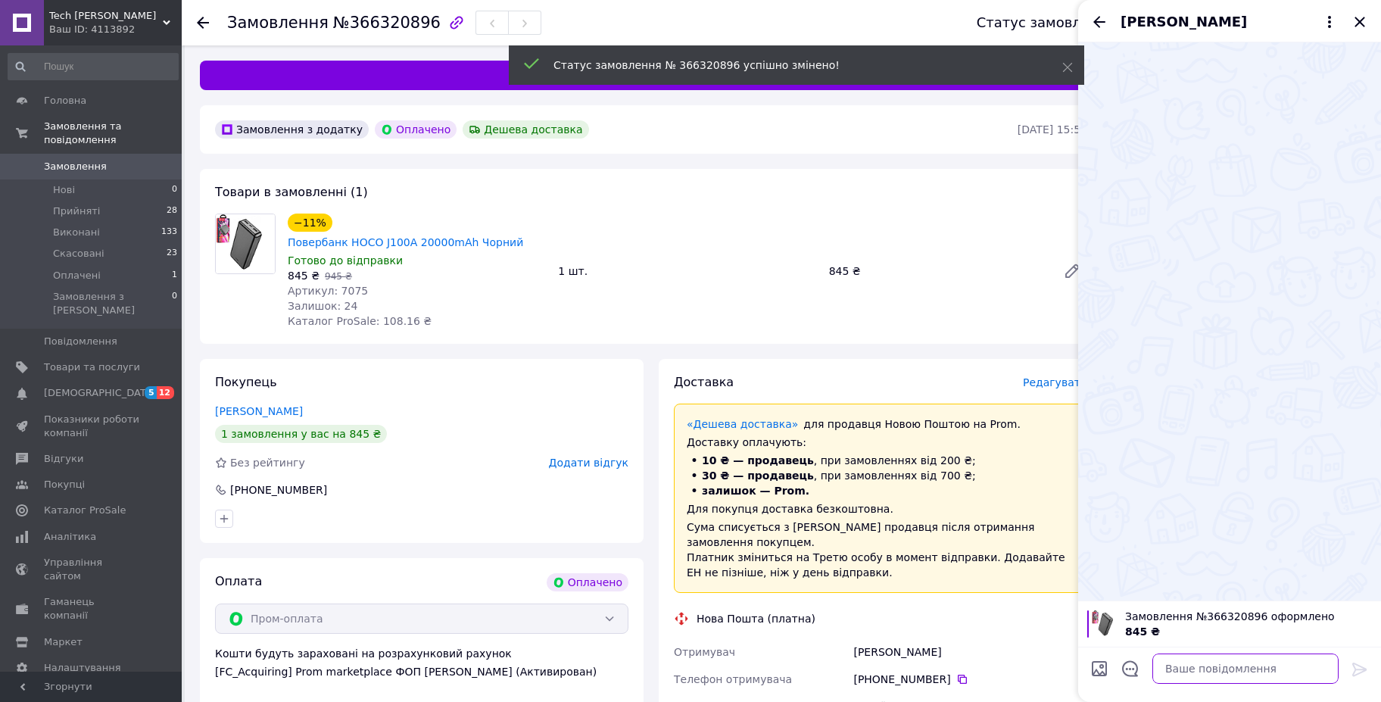
click at [1202, 672] on textarea at bounding box center [1246, 669] width 186 height 30
paste textarea "Вас вітає магазин Tech [PERSON_NAME]! Дякуємо за Ваше замовлення в нашому магаз…"
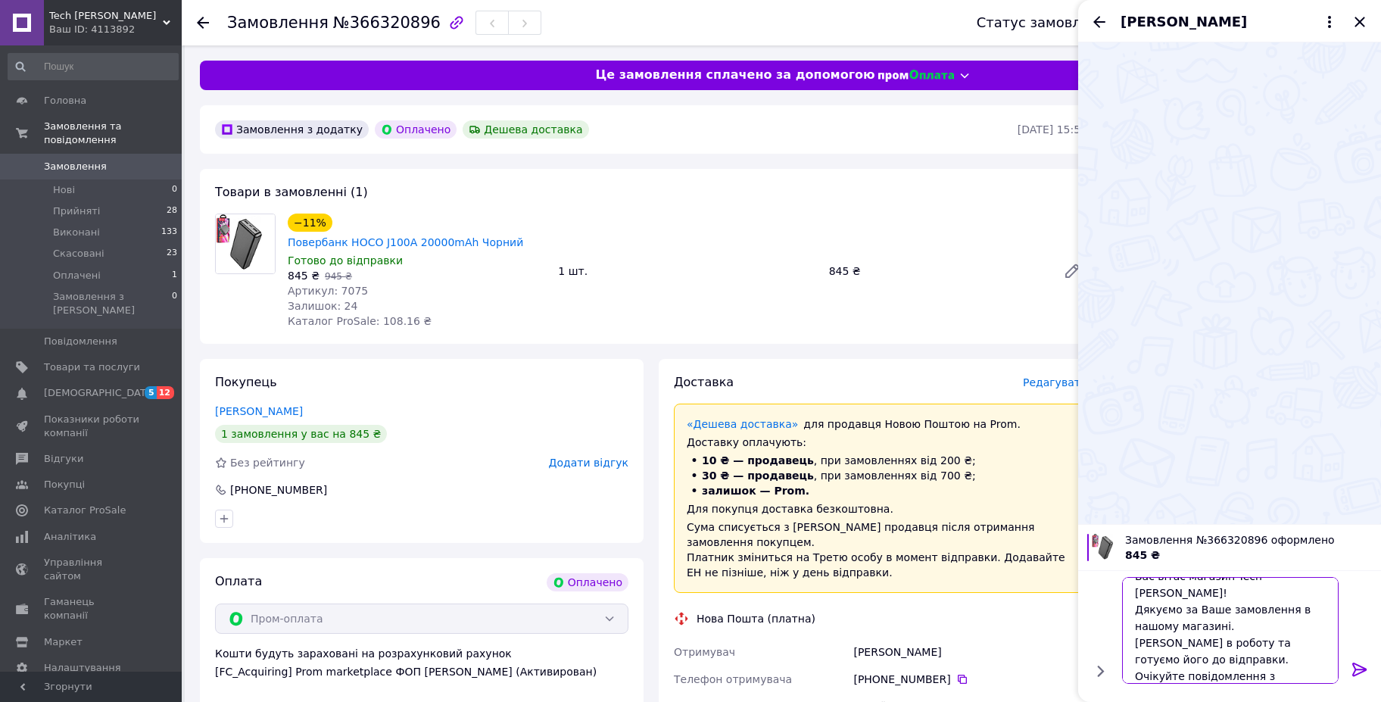
type textarea "Вас вітає магазин Tech [PERSON_NAME]! Дякуємо за Ваше замовлення в нашому магаз…"
click at [1360, 665] on icon at bounding box center [1360, 669] width 18 height 18
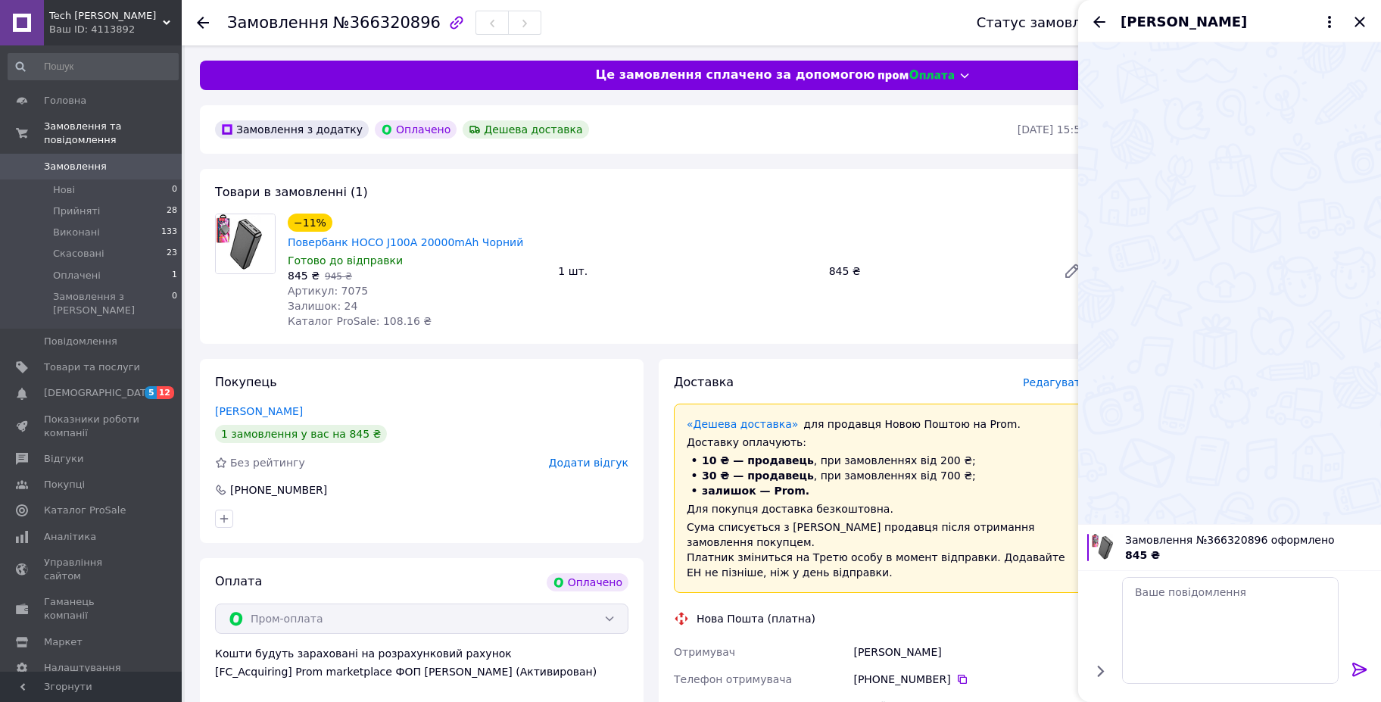
scroll to position [0, 0]
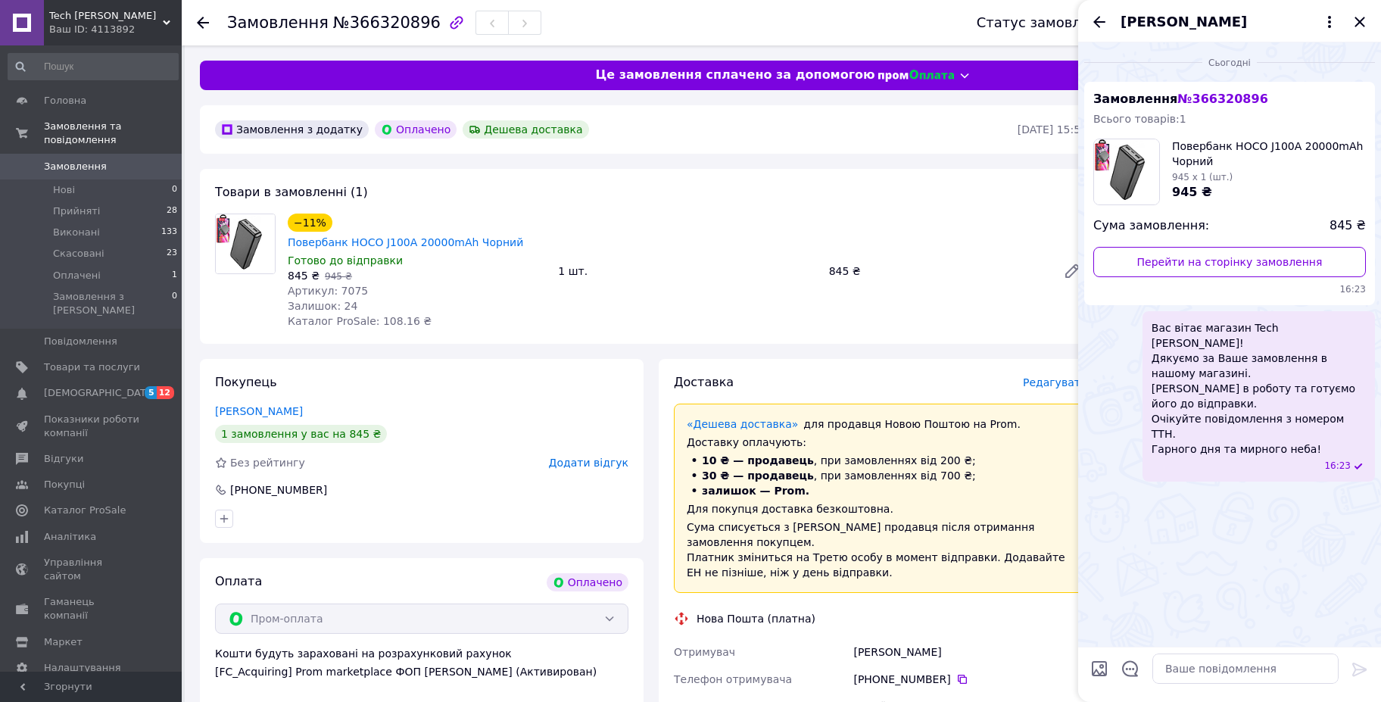
click at [1357, 18] on icon "Закрити" at bounding box center [1360, 22] width 10 height 10
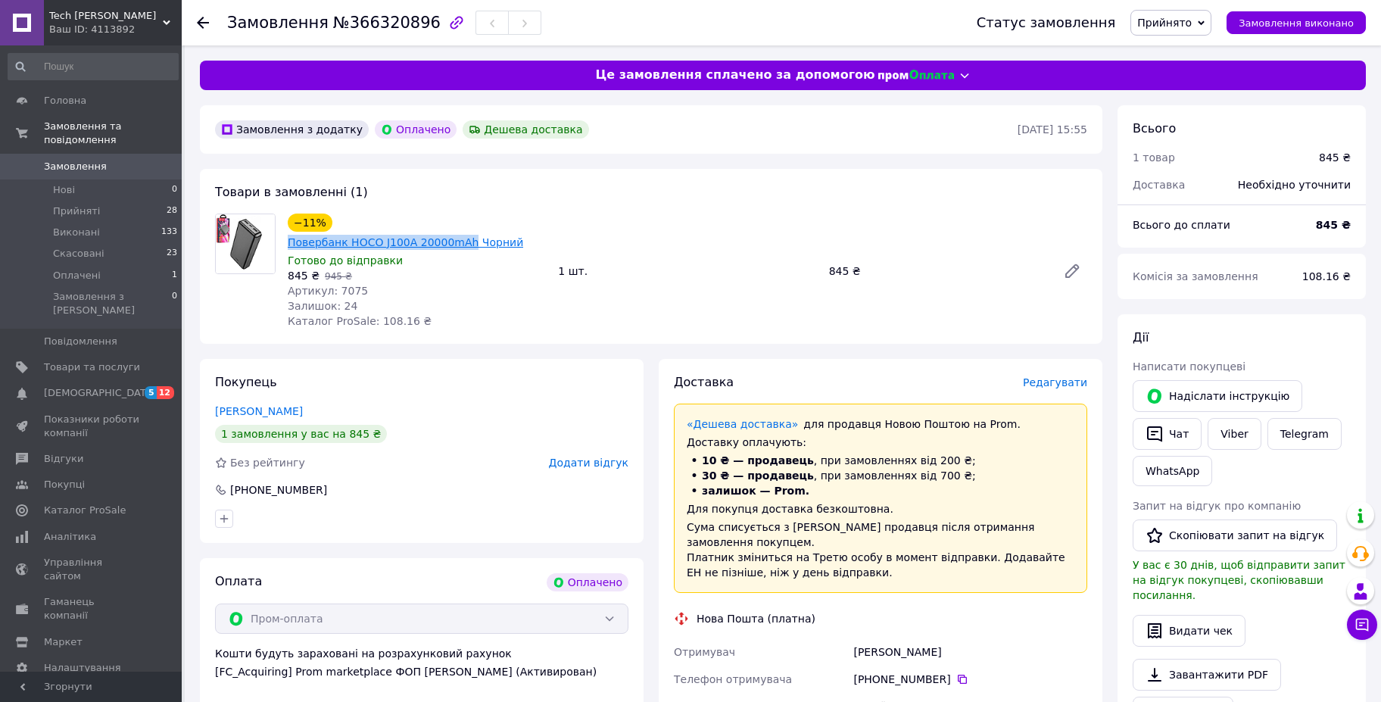
drag, startPoint x: 325, startPoint y: 220, endPoint x: 486, endPoint y: 224, distance: 161.3
click at [486, 224] on div "−11% Повербанк HOCO J100A 20000mAh Чорний" at bounding box center [416, 231] width 261 height 39
copy div "−11% Повербанк HOCO J100A 20000mAh"
click at [956, 673] on icon at bounding box center [962, 679] width 12 height 12
drag, startPoint x: 938, startPoint y: 604, endPoint x: 828, endPoint y: 604, distance: 109.8
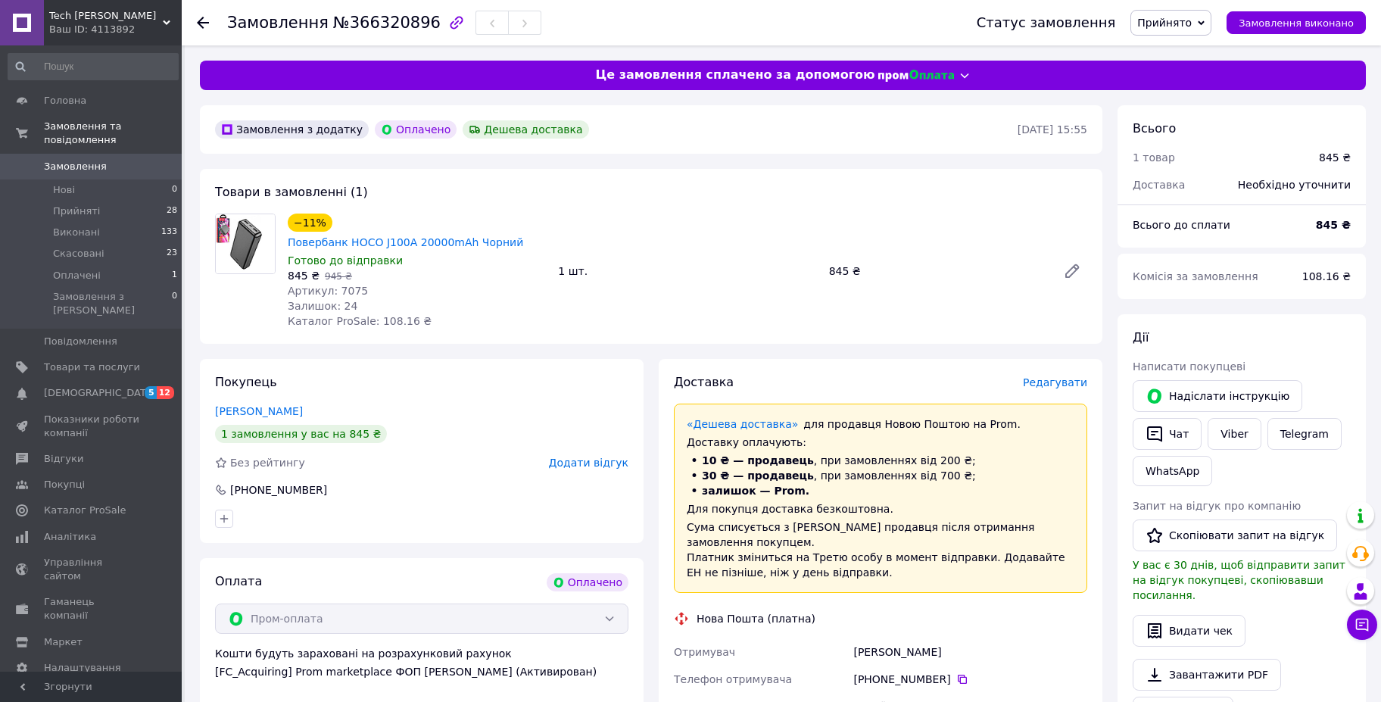
copy div "Отримувач [PERSON_NAME]"
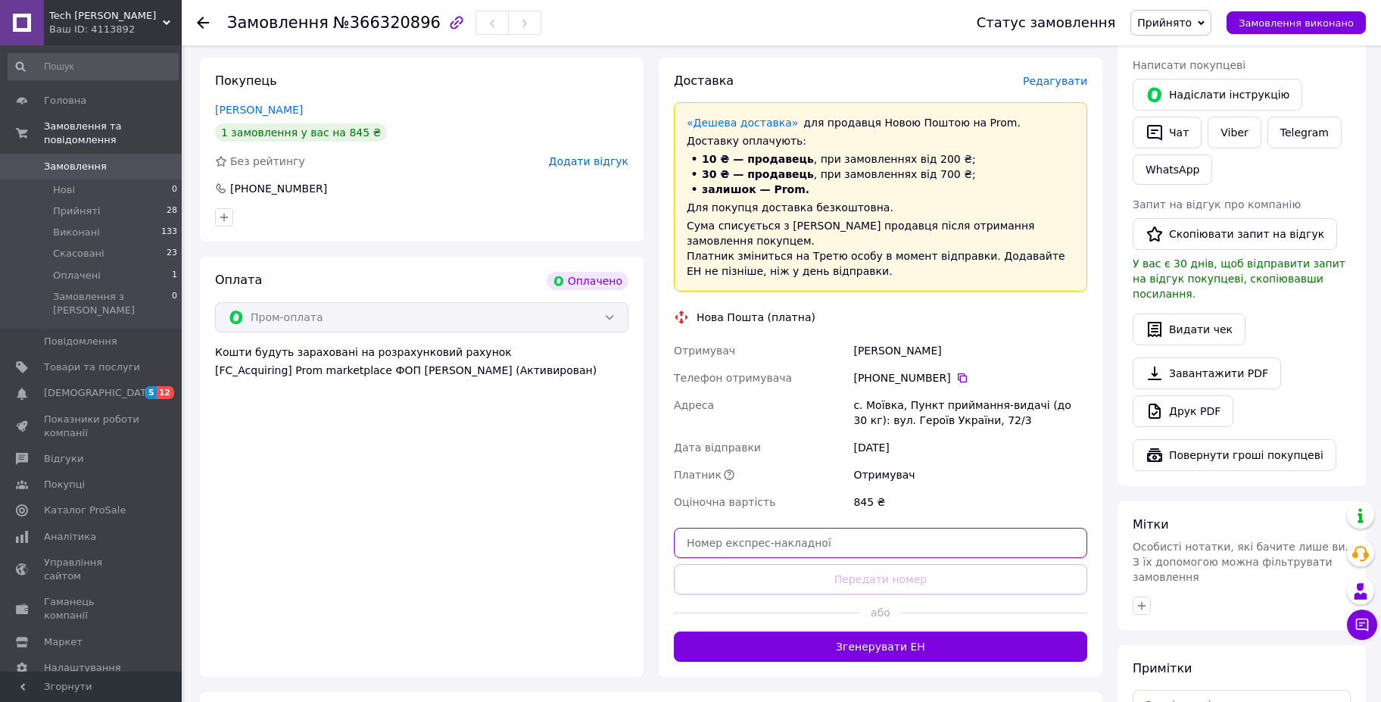
click at [726, 528] on input "text" at bounding box center [880, 543] width 413 height 30
paste input "20451269163985"
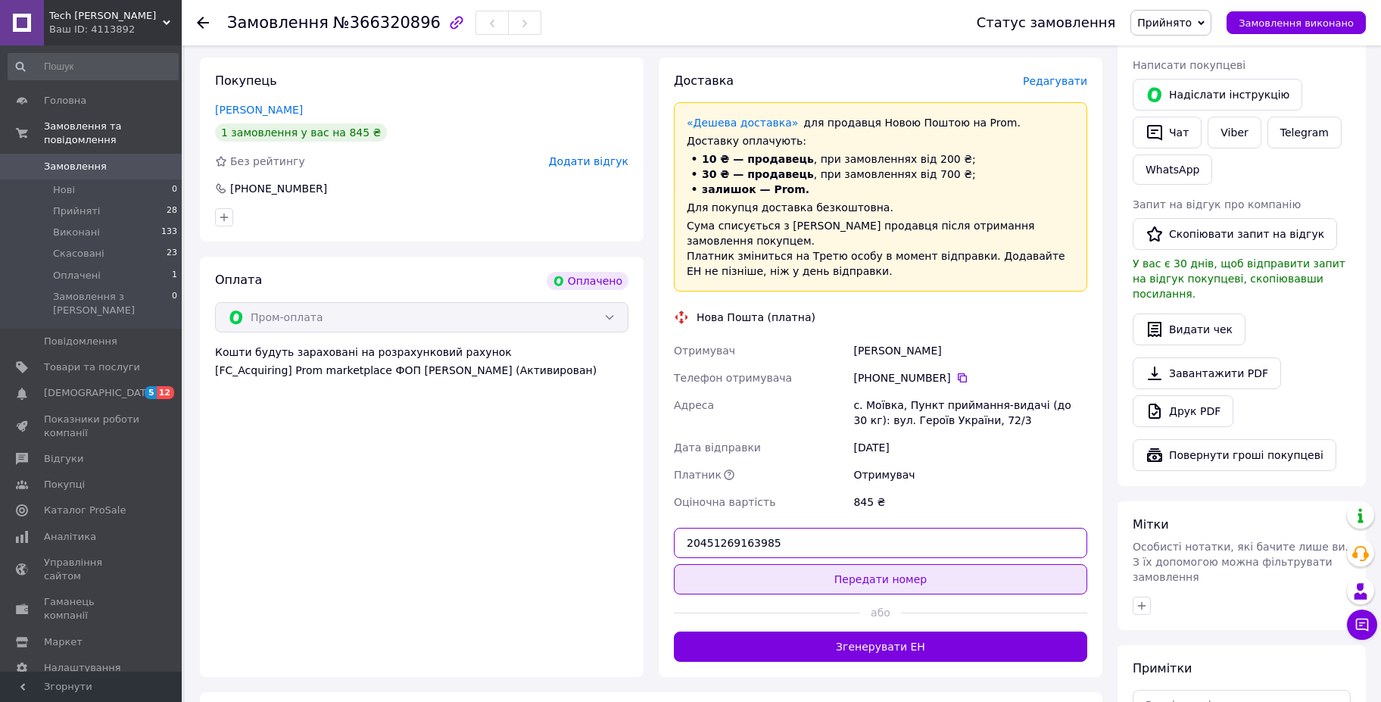
type input "20451269163985"
click at [831, 564] on button "Передати номер" at bounding box center [880, 579] width 413 height 30
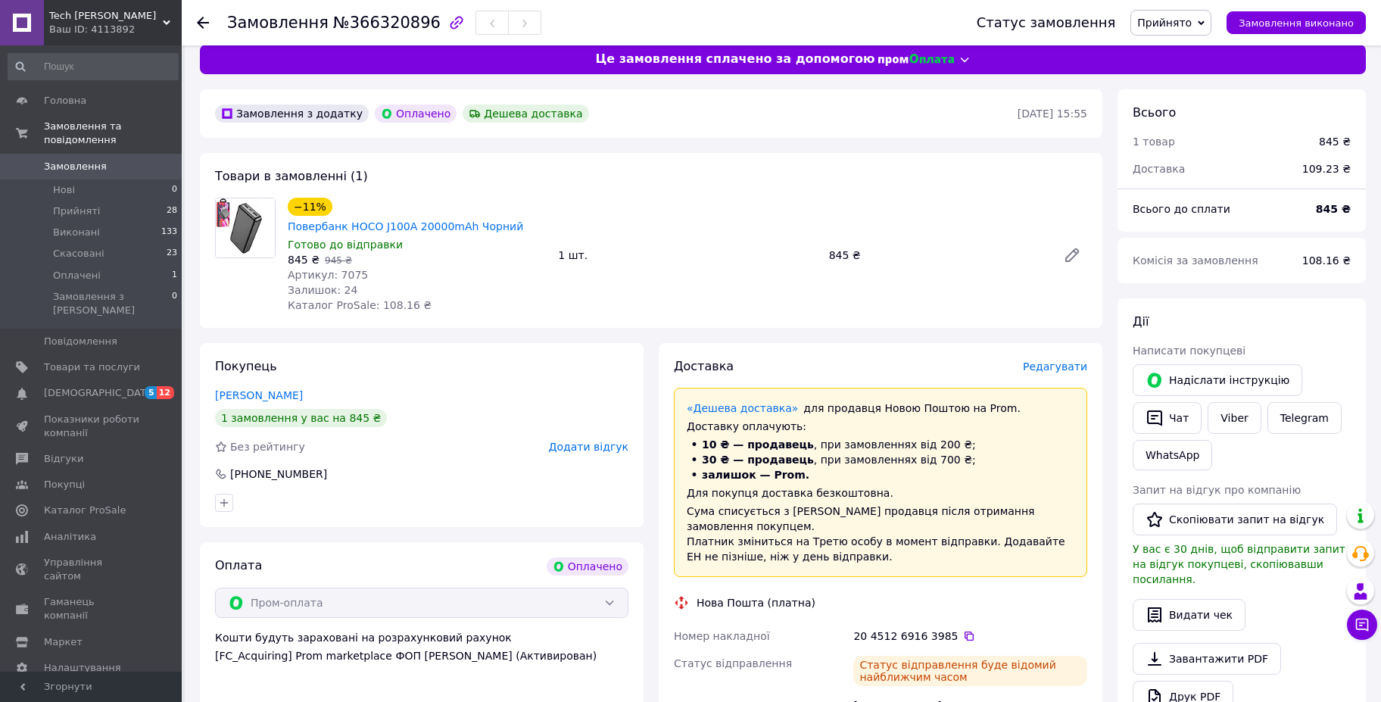
scroll to position [0, 0]
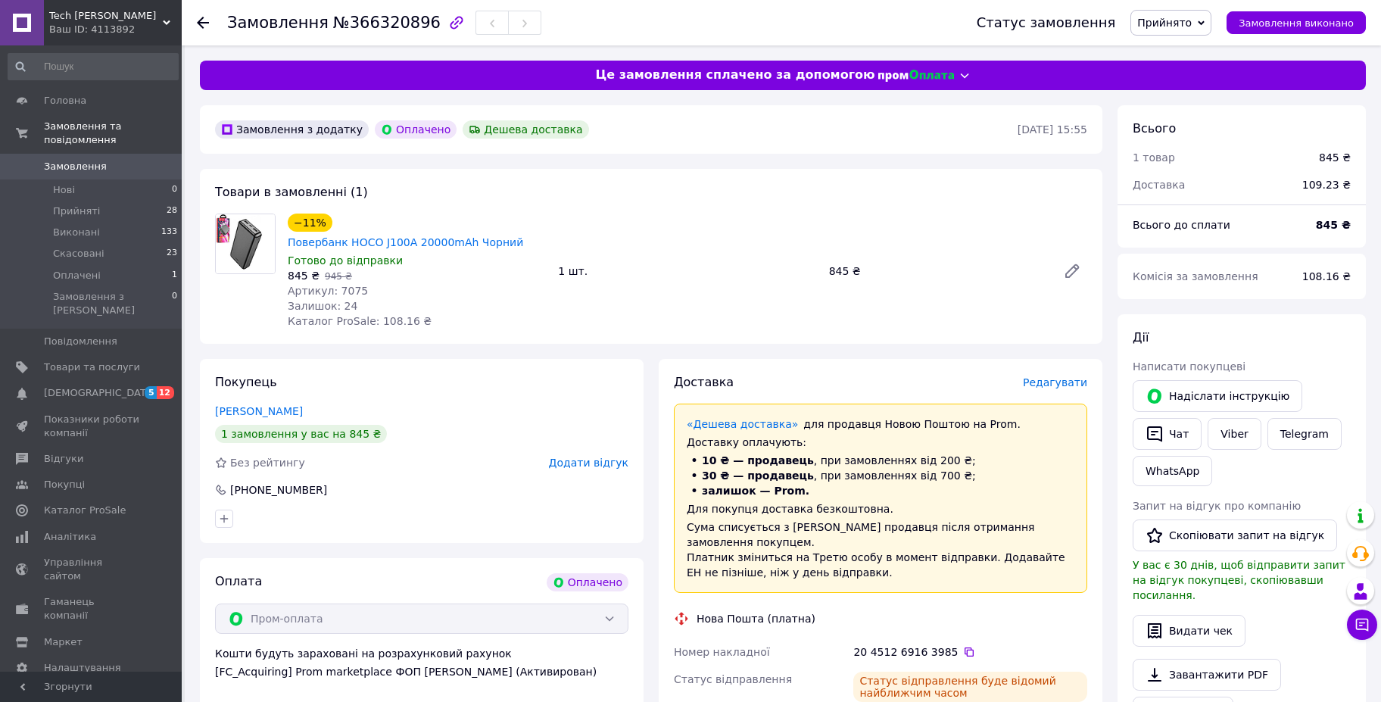
click at [367, 24] on span "№366320896" at bounding box center [387, 23] width 108 height 18
copy span "366320896"
click at [330, 285] on span "Артикул: 7075" at bounding box center [328, 291] width 80 height 12
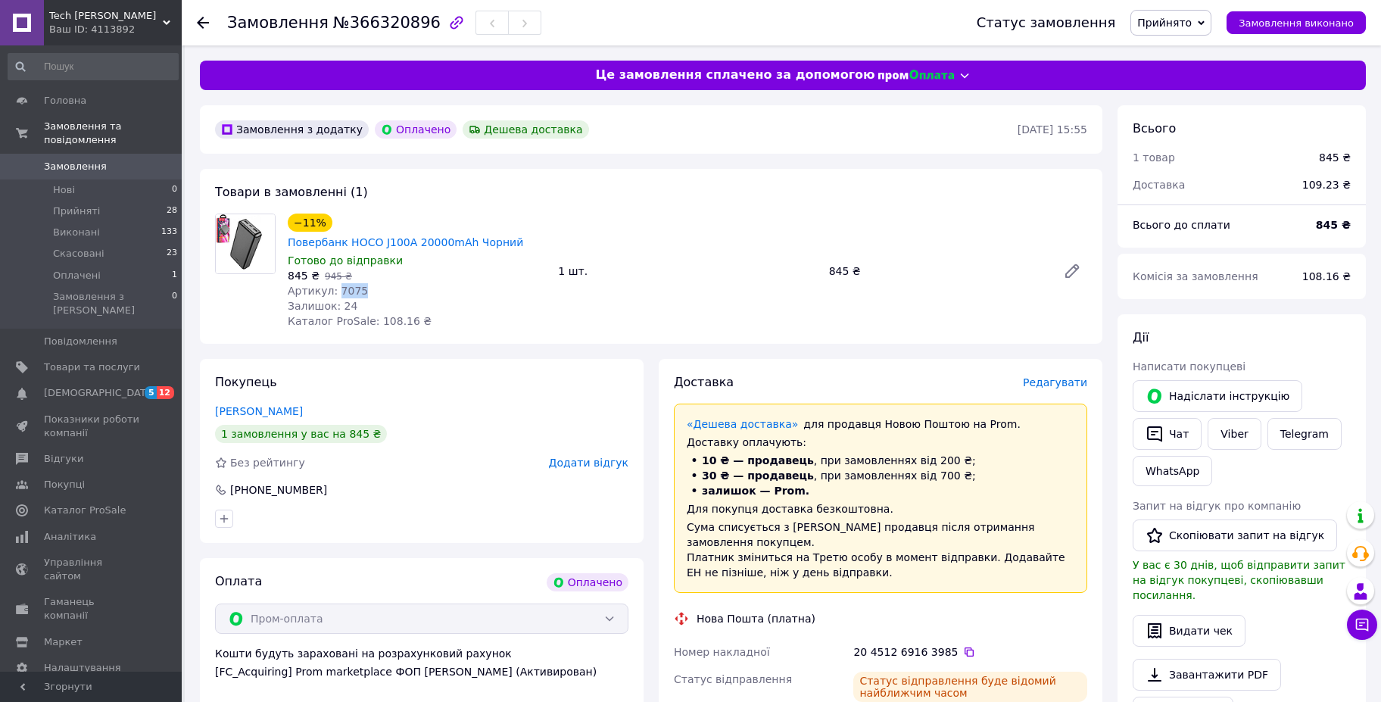
copy span "7075"
drag, startPoint x: 524, startPoint y: 223, endPoint x: 329, endPoint y: 219, distance: 195.4
click at [329, 219] on div "−11% Повербанк HOCO J100A 20000mAh Чорний" at bounding box center [416, 231] width 261 height 39
copy link "Повербанк HOCO J100A 20000mAh Чорний"
click at [99, 160] on span "Замовлення" at bounding box center [92, 167] width 96 height 14
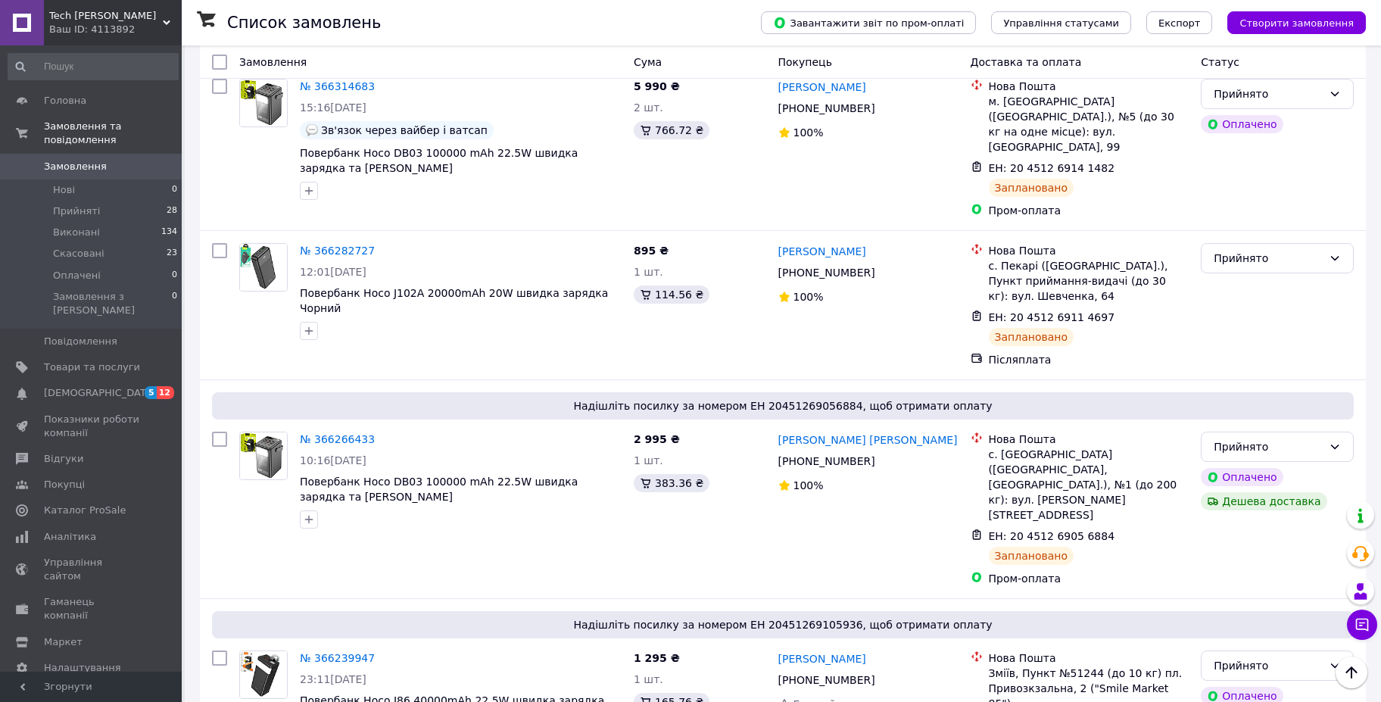
click at [67, 204] on span "Прийняті" at bounding box center [76, 211] width 47 height 14
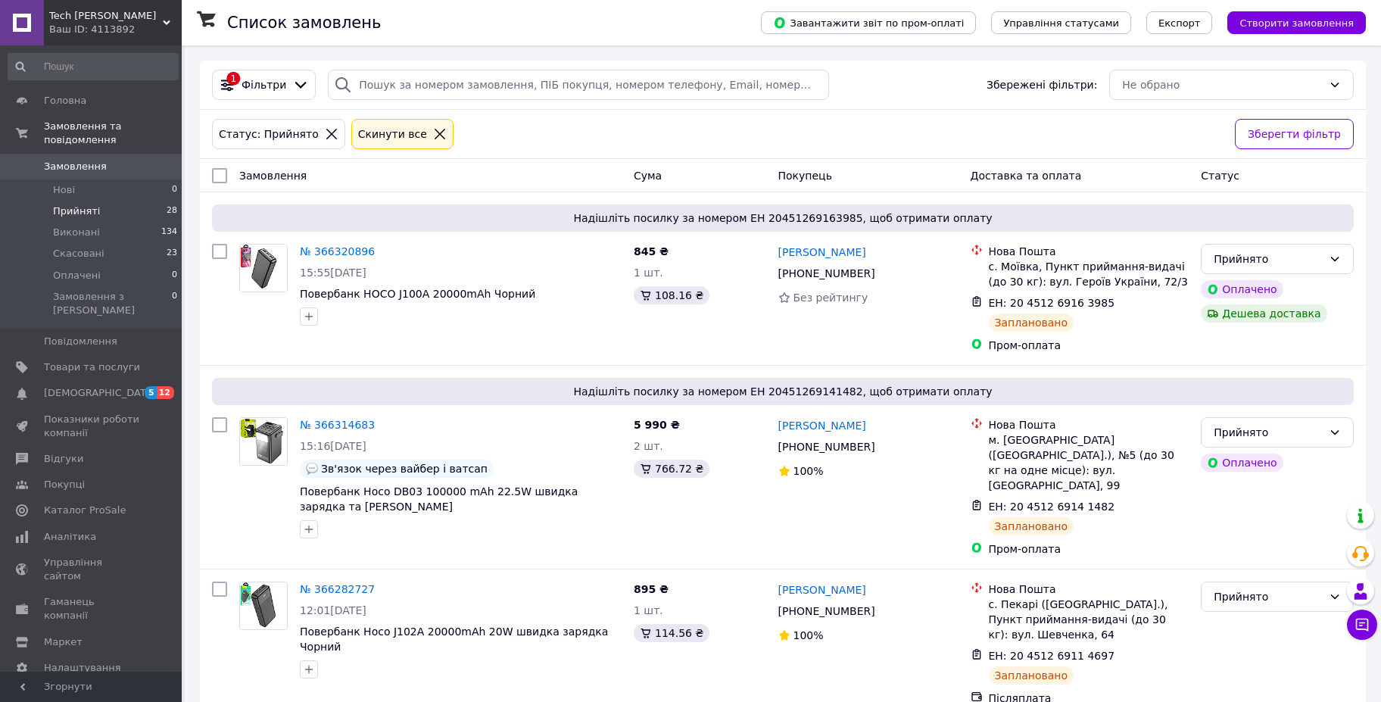
click at [435, 129] on icon at bounding box center [440, 134] width 11 height 11
